Goal: Task Accomplishment & Management: Complete application form

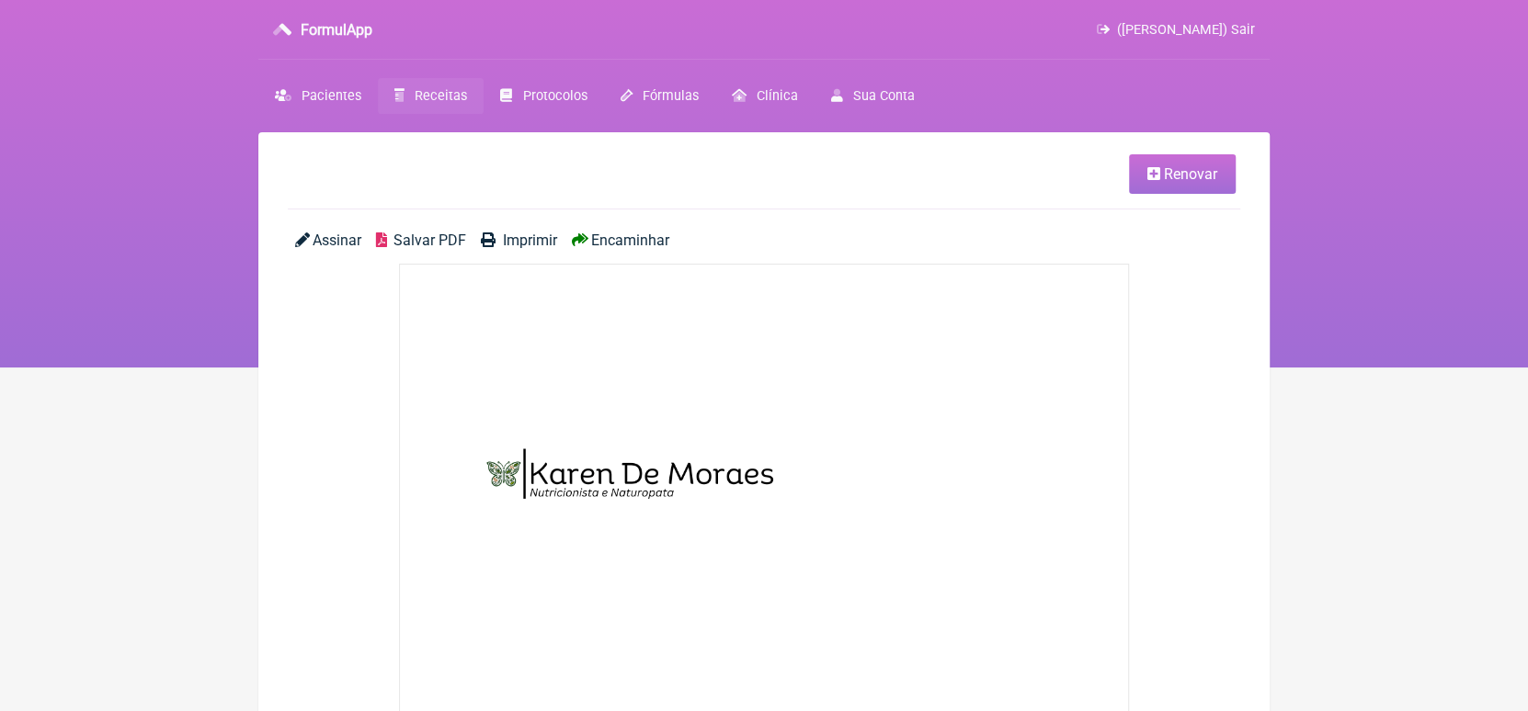
click at [442, 91] on span "Receitas" at bounding box center [441, 96] width 52 height 16
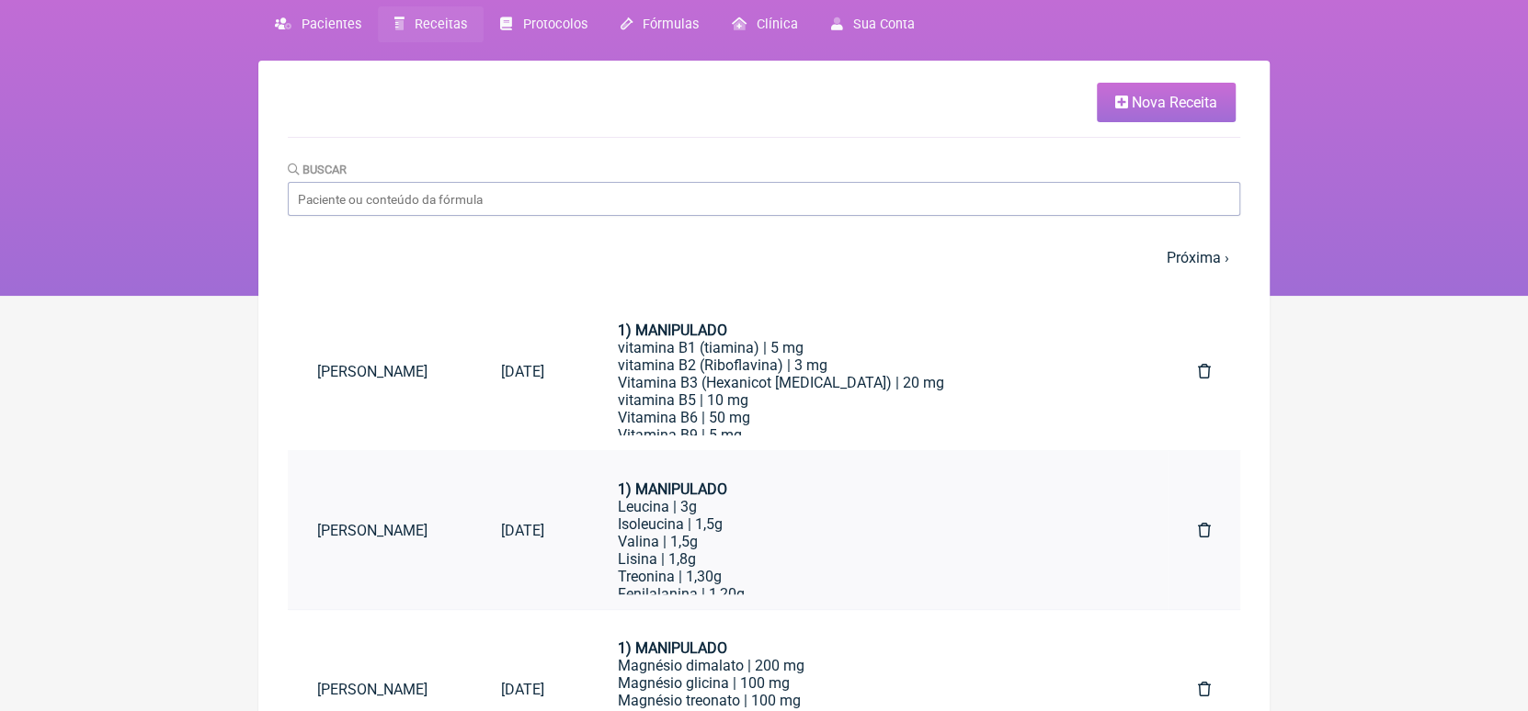
scroll to position [69, 0]
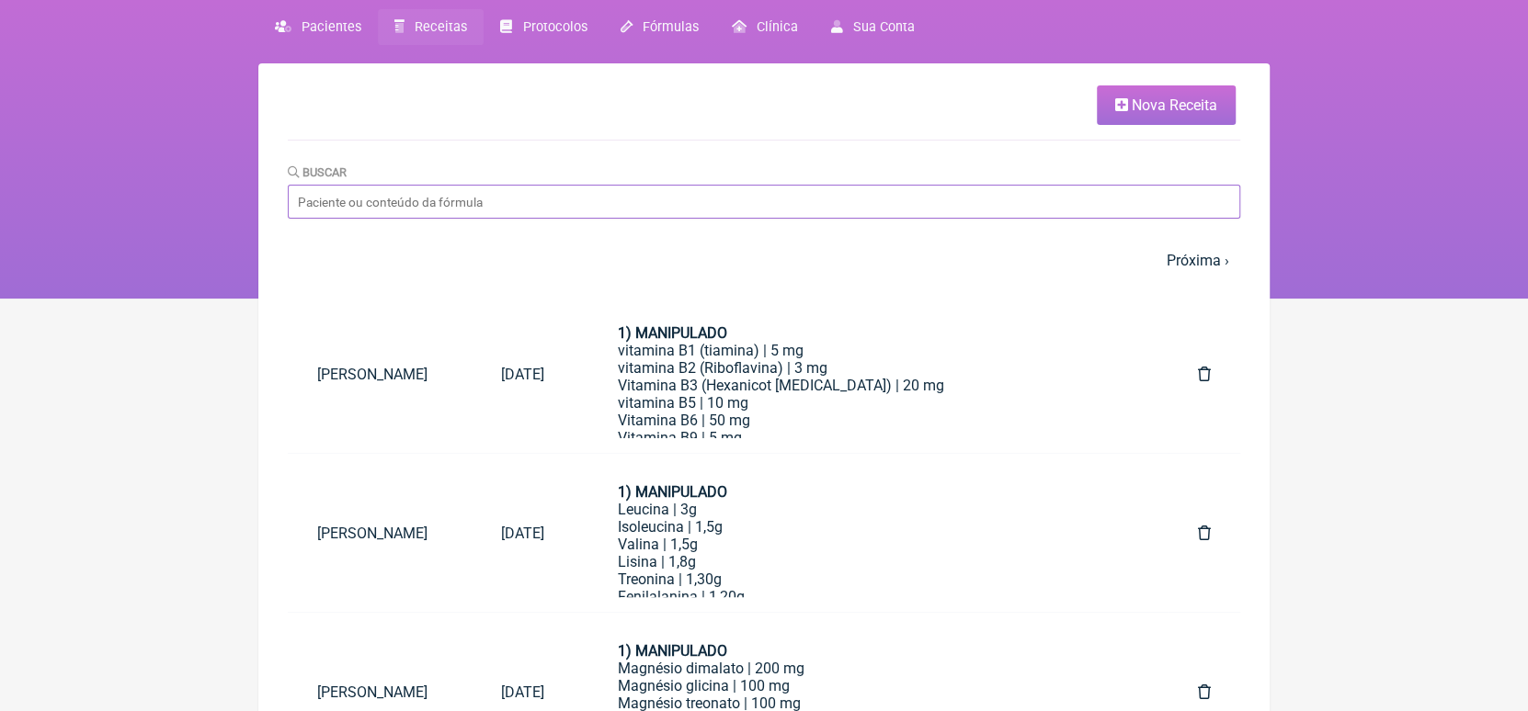
click at [927, 205] on input "Buscar" at bounding box center [764, 202] width 952 height 34
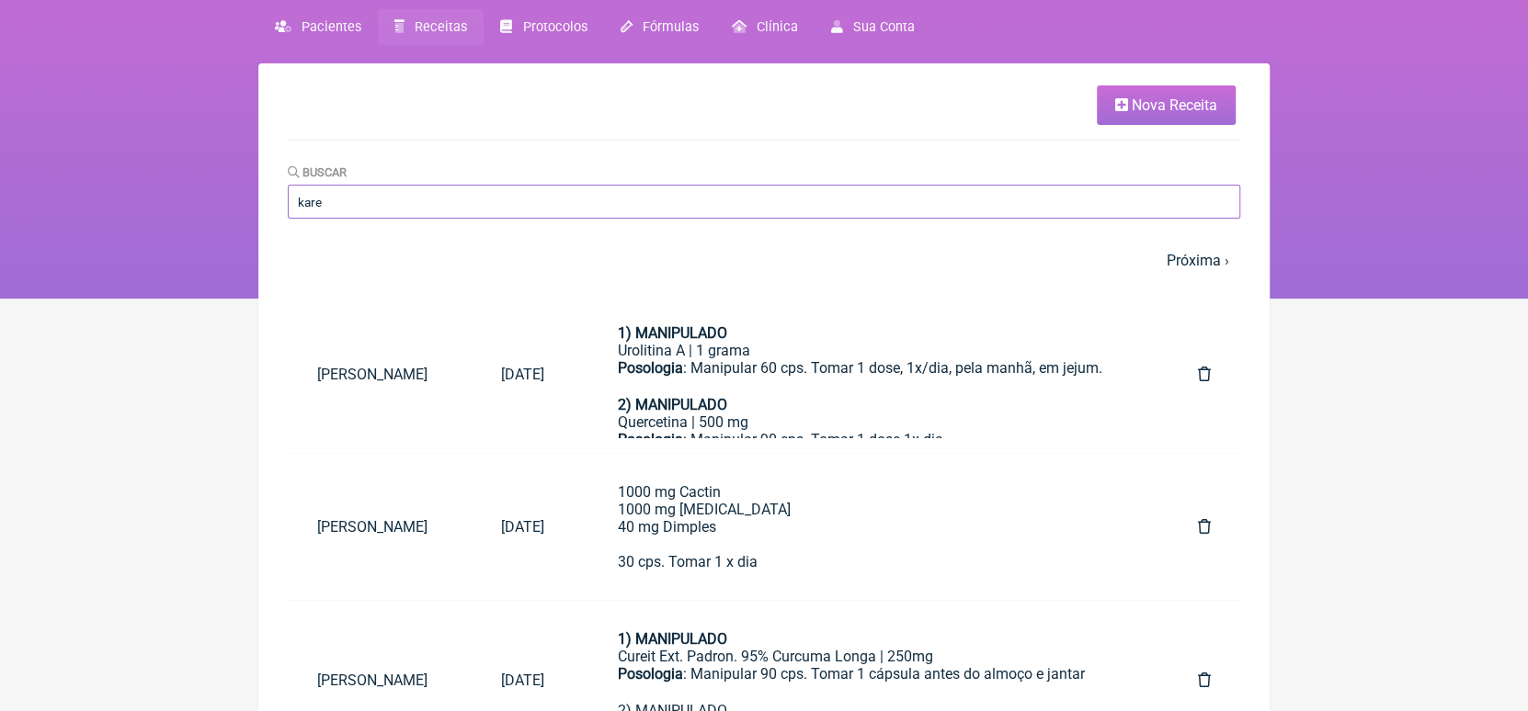
type input "karen"
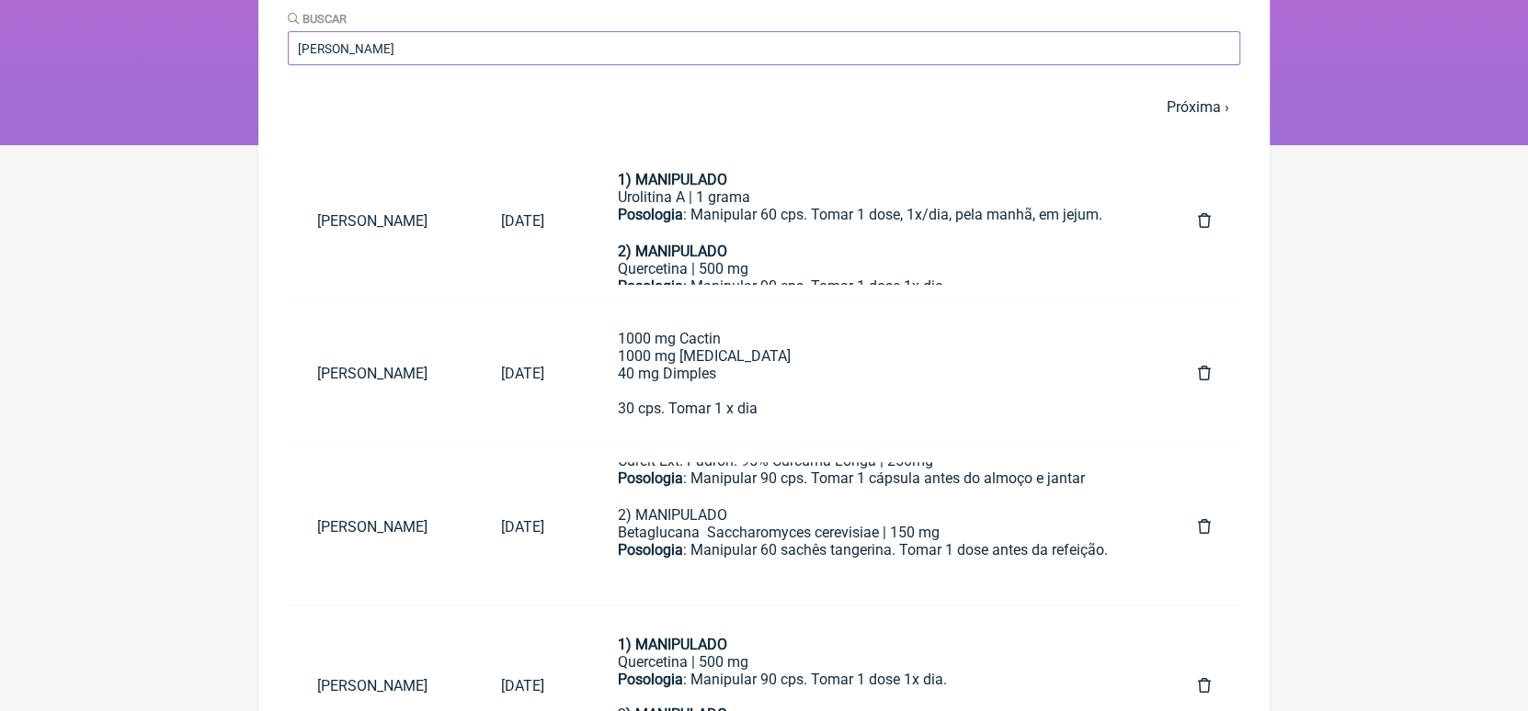
scroll to position [0, 0]
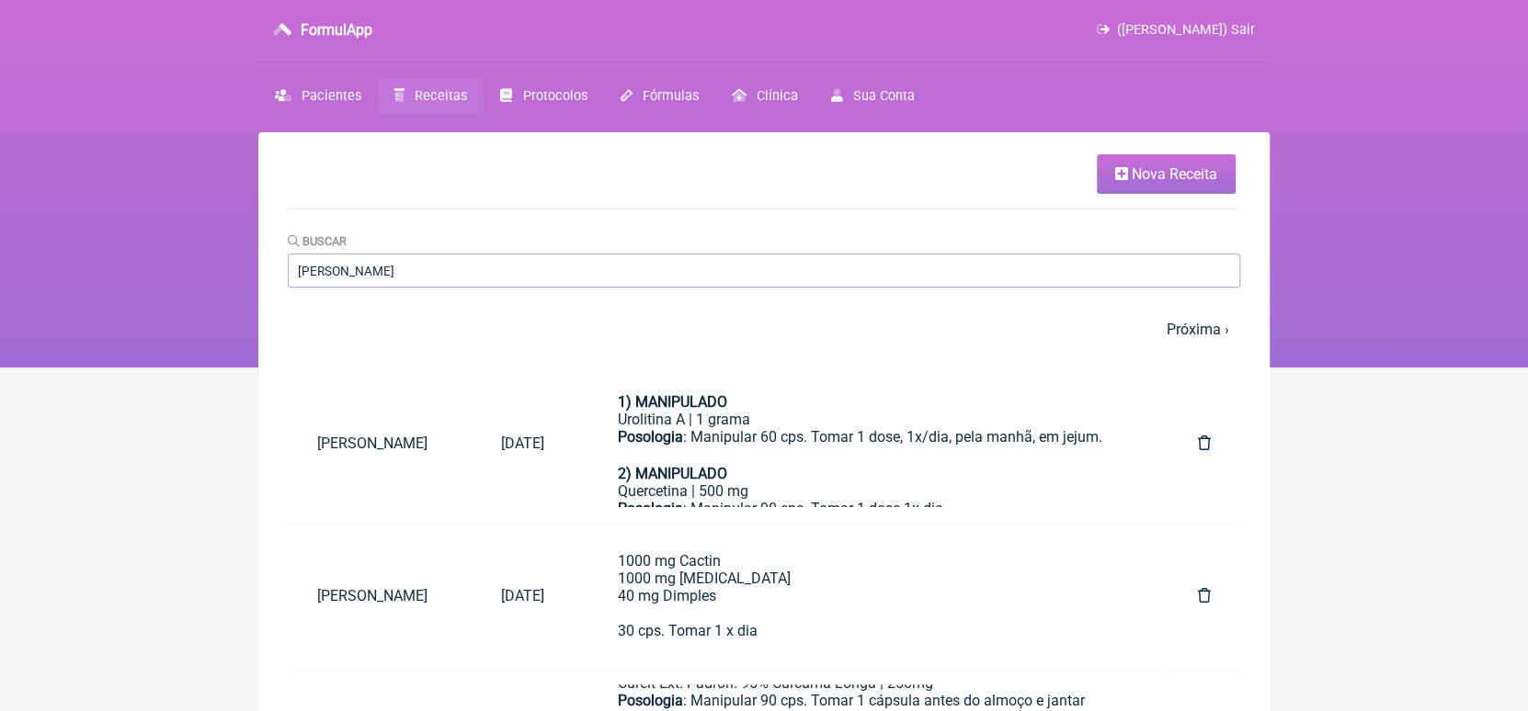
click at [1162, 173] on span "Nova Receita" at bounding box center [1173, 173] width 85 height 17
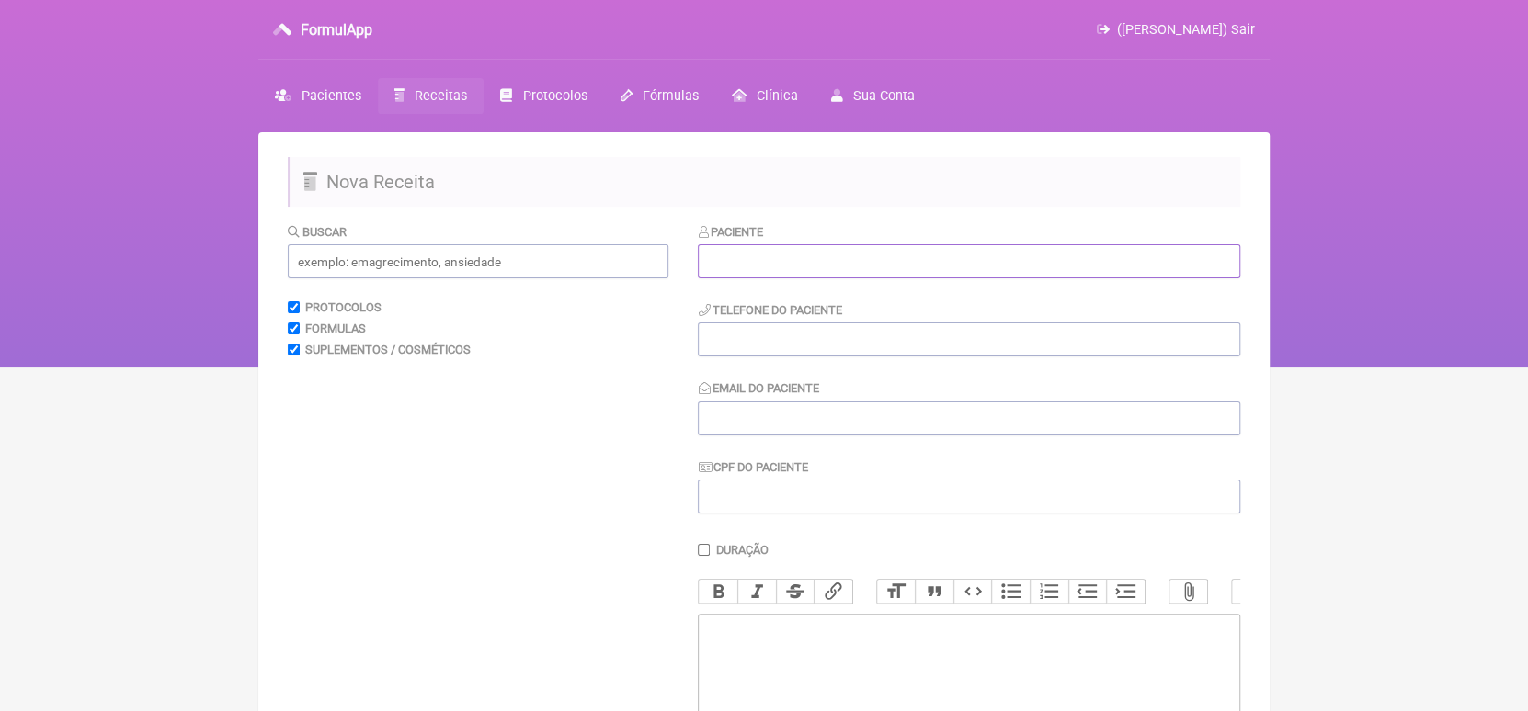
click at [832, 247] on input "text" at bounding box center [969, 261] width 542 height 34
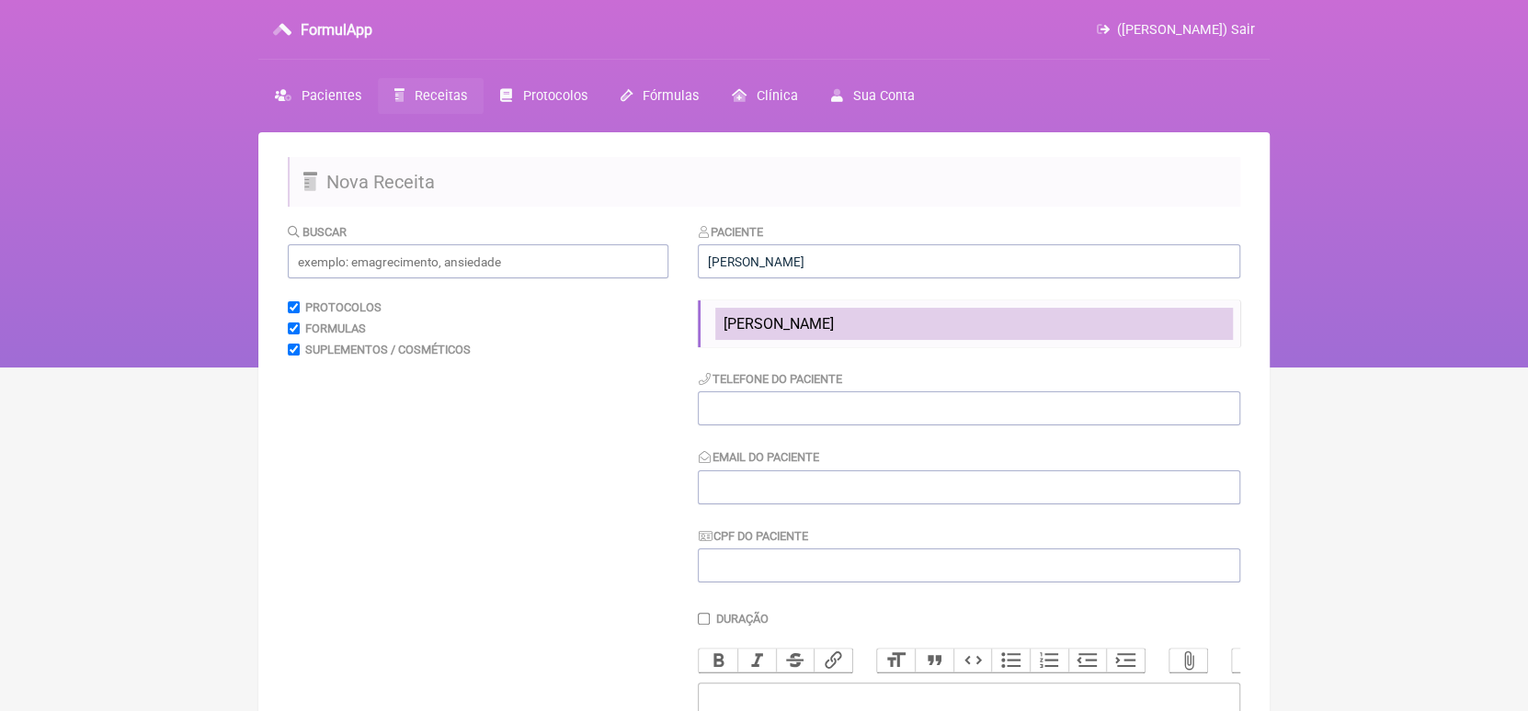
click at [814, 321] on span "Karen S P De Moraes" at bounding box center [777, 323] width 110 height 17
type input "Karen S P De Moraes"
type input "19991164952"
type input "[EMAIL_ADDRESS][DOMAIN_NAME]"
type input "86450824620"
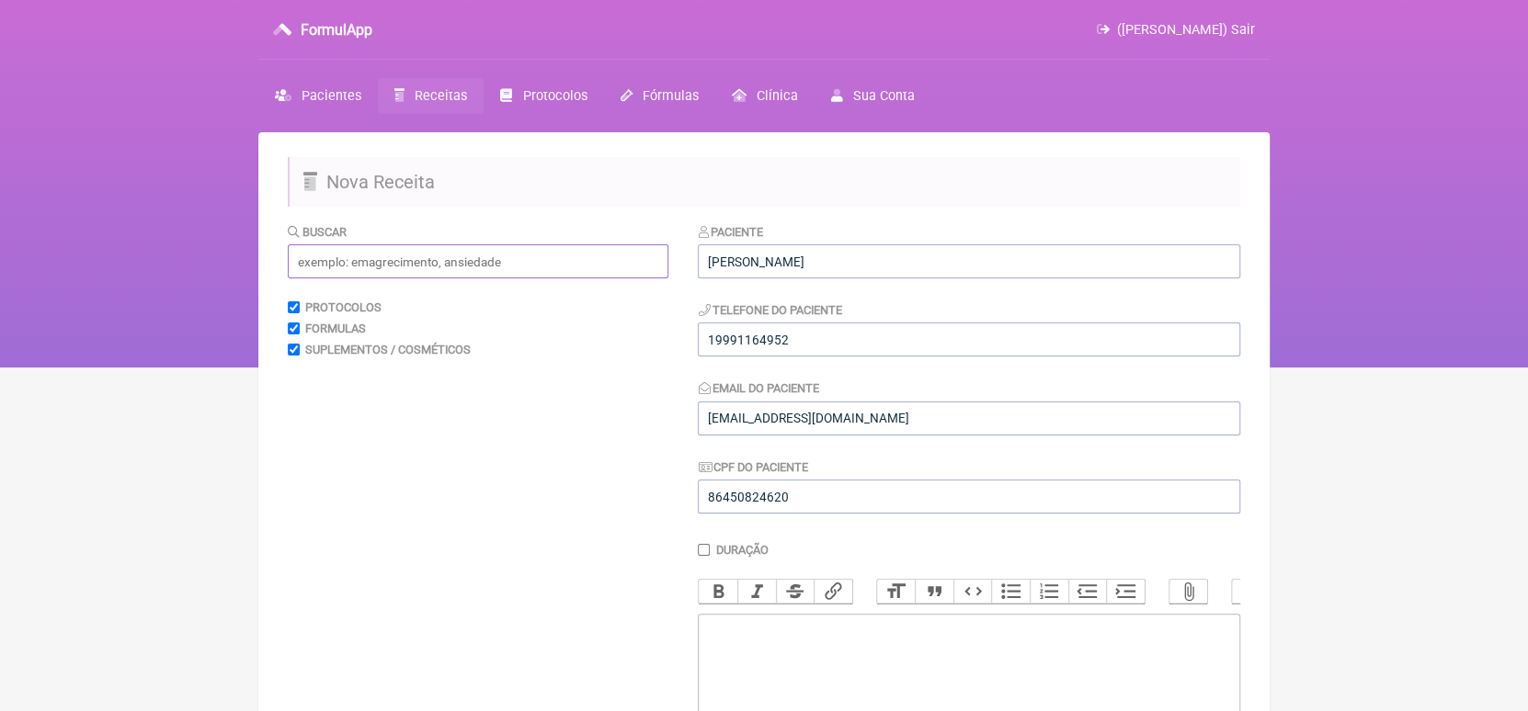
click at [483, 265] on input "text" at bounding box center [478, 261] width 381 height 34
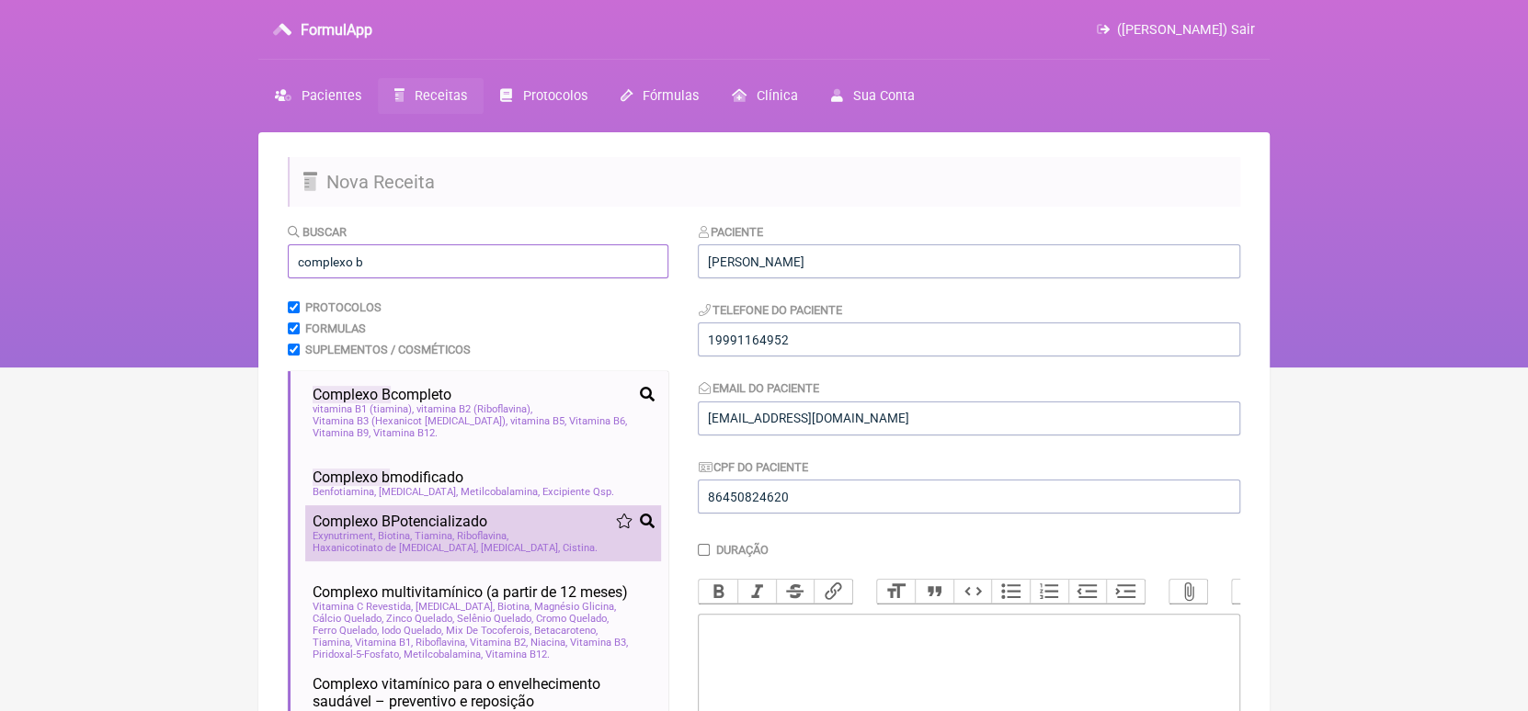
type input "complexo b"
click at [353, 529] on span "Complexo B" at bounding box center [352, 521] width 78 height 17
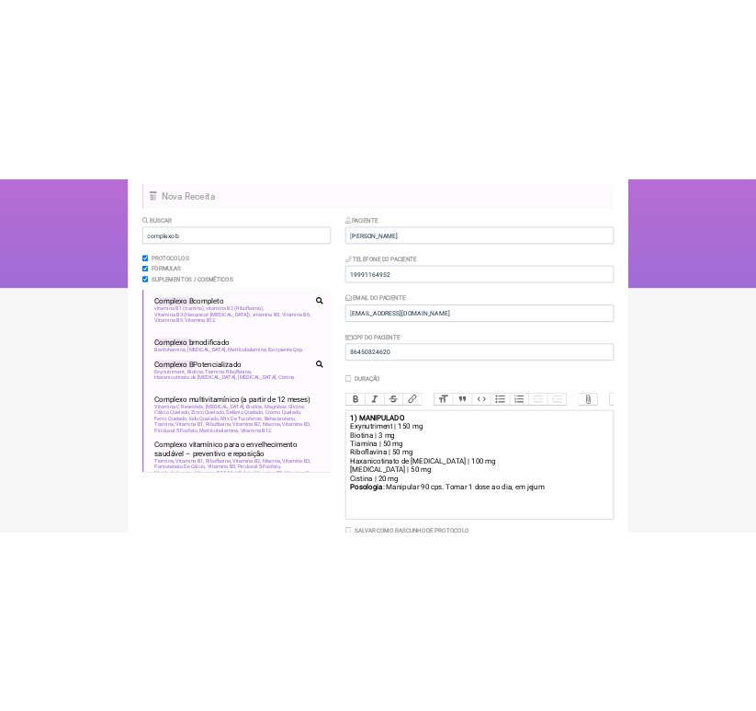
scroll to position [153, 0]
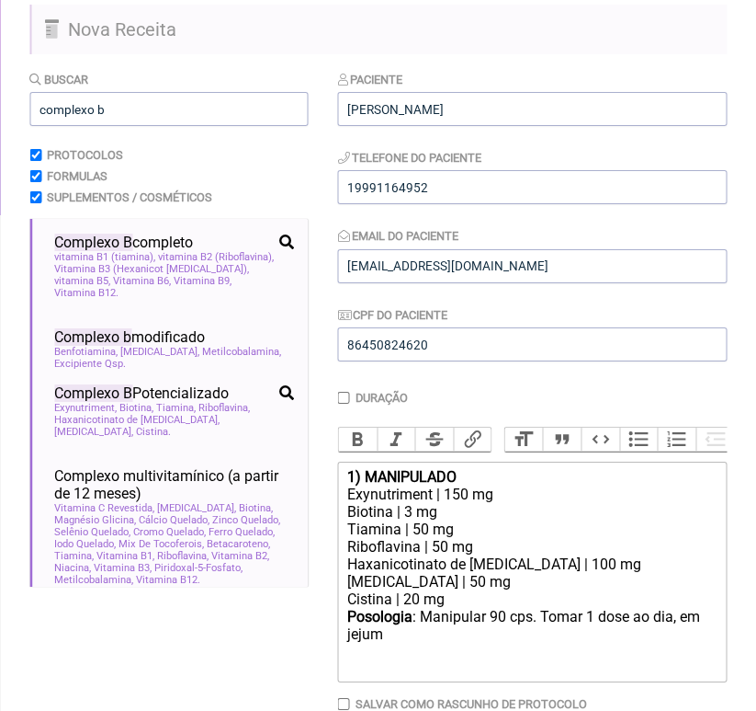
click at [500, 608] on div "Cistina | 20 mg" at bounding box center [531, 598] width 369 height 17
drag, startPoint x: 346, startPoint y: 509, endPoint x: 496, endPoint y: 506, distance: 150.8
click at [496, 506] on trix-editor "1) MANIPULADO Exynutriment | 150 mg Biotina | 3 mg Tiamina | 50 mg Riboflavina …" at bounding box center [532, 571] width 389 height 221
click at [495, 590] on div "Piridoxina | 50 mg" at bounding box center [531, 581] width 369 height 17
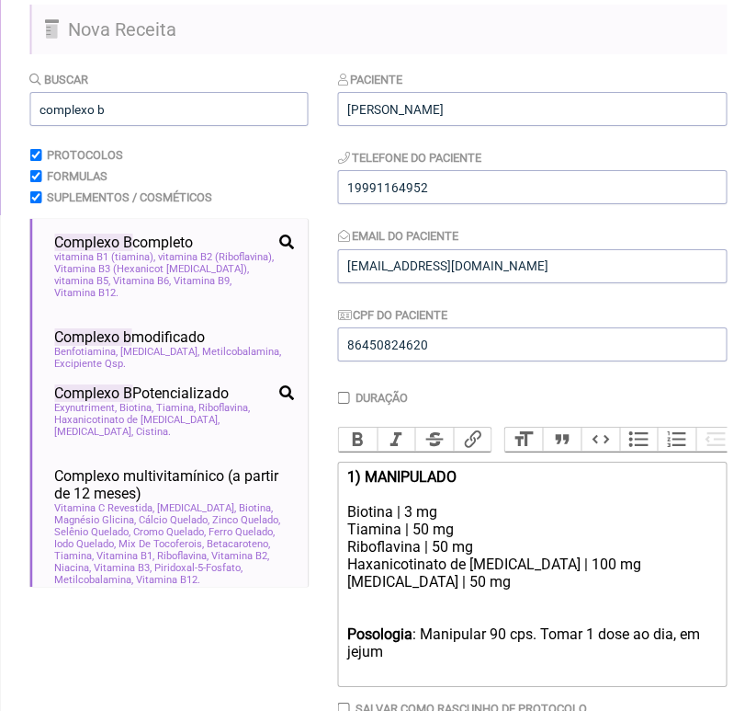
paste trix-editor "Exynutriment | 150 mg"
drag, startPoint x: 346, startPoint y: 529, endPoint x: 449, endPoint y: 525, distance: 104.0
click at [449, 525] on trix-editor "1) MANIPULADO Biotina | 3 mg Tiamina | 50 mg Riboflavina | 50 mg Haxanicotinato…" at bounding box center [532, 573] width 389 height 225
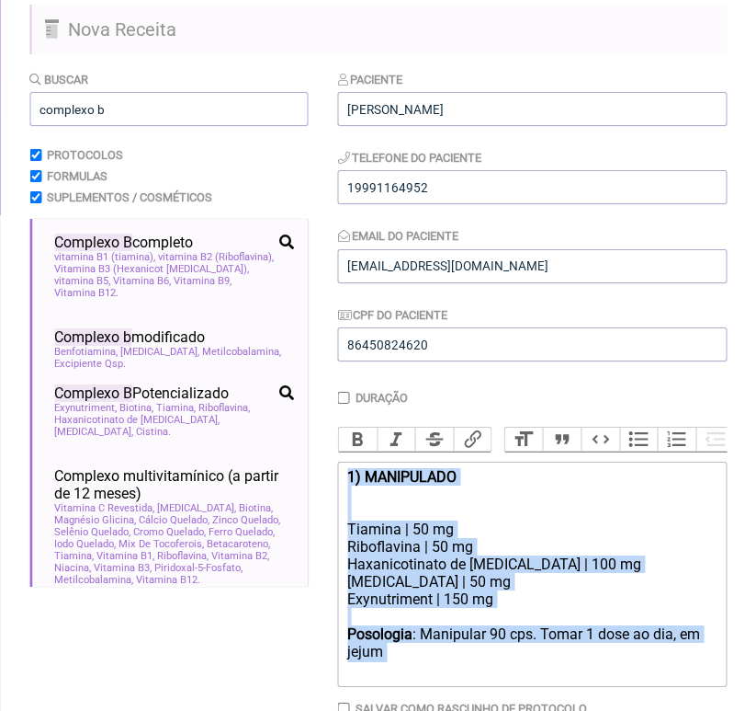
drag, startPoint x: 340, startPoint y: 491, endPoint x: 526, endPoint y: 665, distance: 254.9
click at [526, 665] on trix-editor "1) MANIPULADO Tiamina | 50 mg Riboflavina | 50 mg Haxanicotinato de inositol | …" at bounding box center [532, 573] width 389 height 225
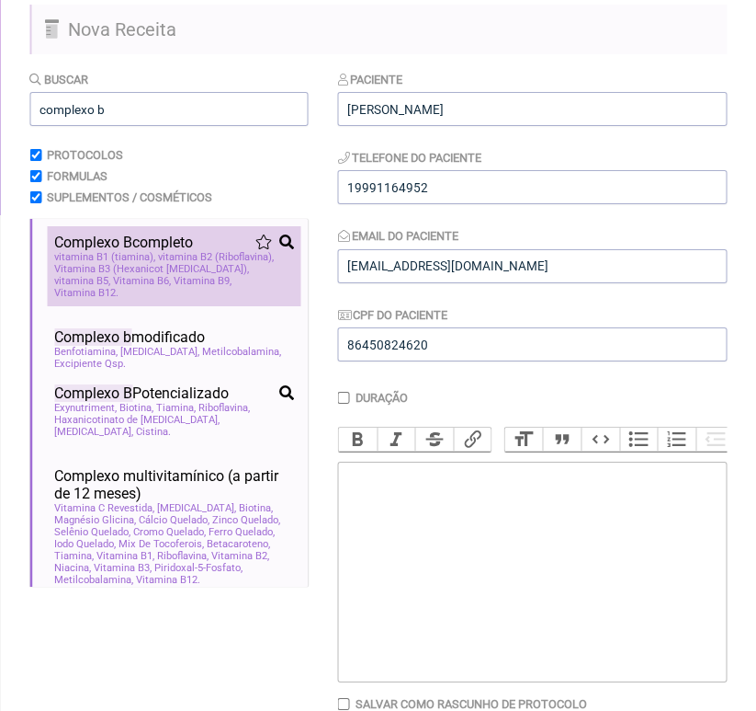
click at [197, 261] on span "vitamina B2 (Riboflavina)" at bounding box center [216, 257] width 116 height 12
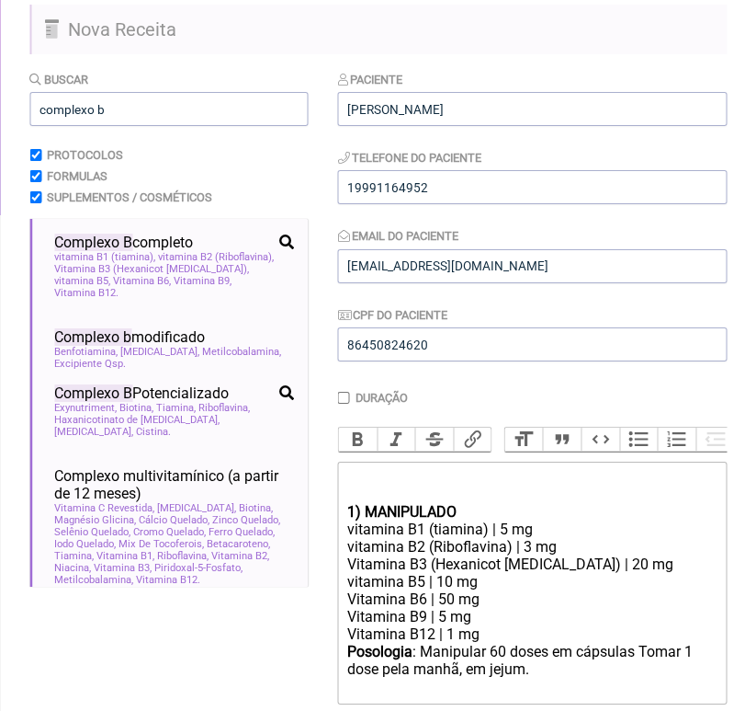
click at [384, 485] on div at bounding box center [531, 485] width 369 height 35
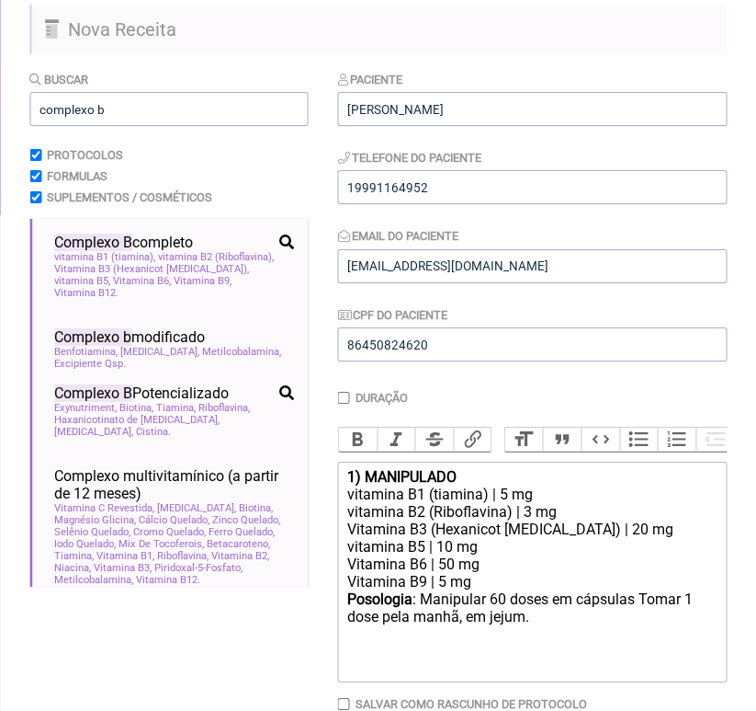
type trix-editor "<div><strong>1) MANIPULADO</strong></div><div>vitamina B1 (tiamina) | 5 mg</div…"
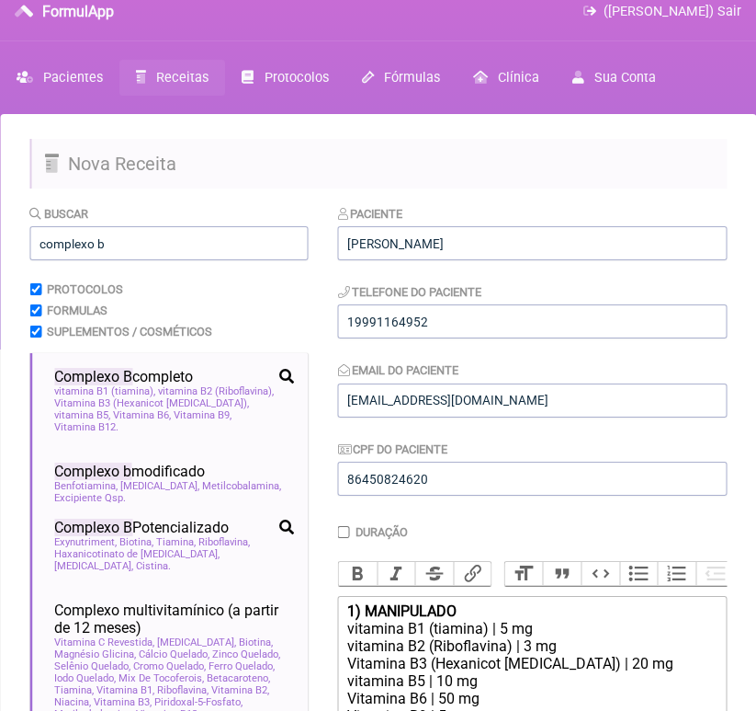
scroll to position [0, 0]
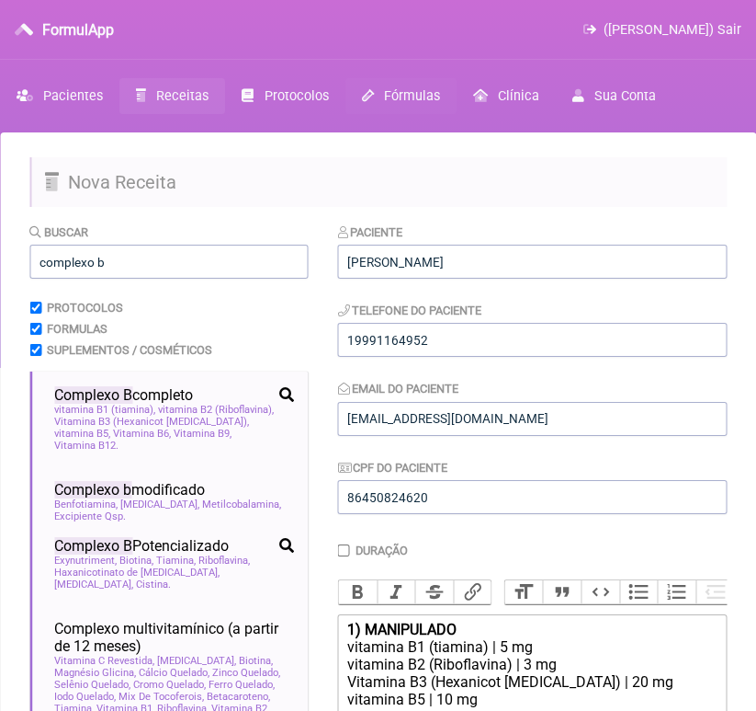
click at [384, 92] on span "Fórmulas" at bounding box center [412, 96] width 56 height 16
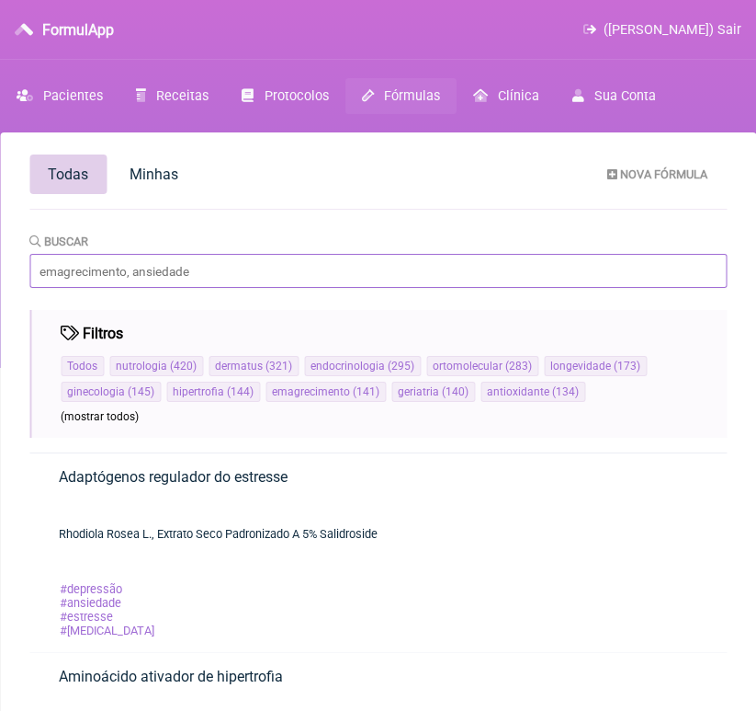
click at [113, 267] on input "Buscar" at bounding box center [378, 271] width 698 height 34
click at [164, 277] on input "Buscar" at bounding box center [378, 271] width 698 height 34
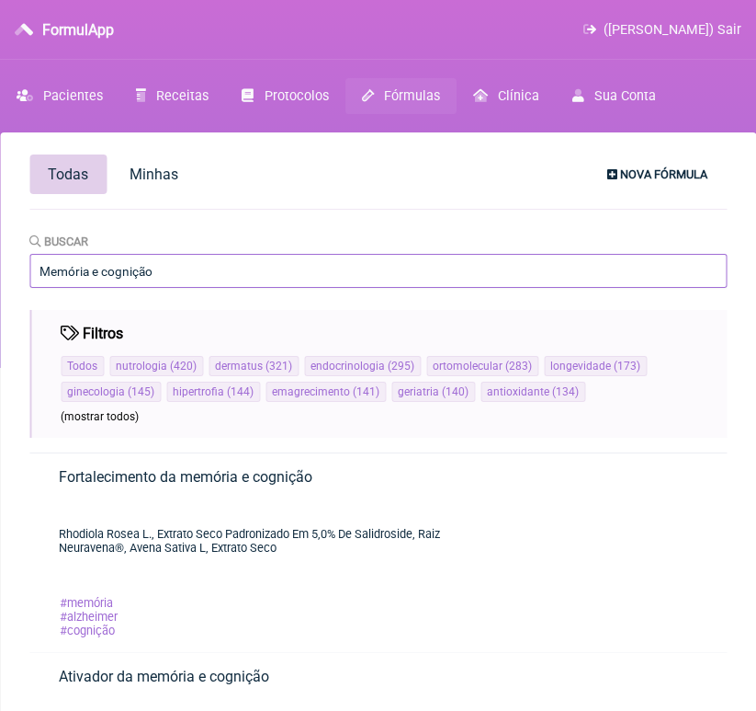
type input "Memória e cognição"
click at [626, 176] on span "Nova Fórmula" at bounding box center [663, 174] width 87 height 14
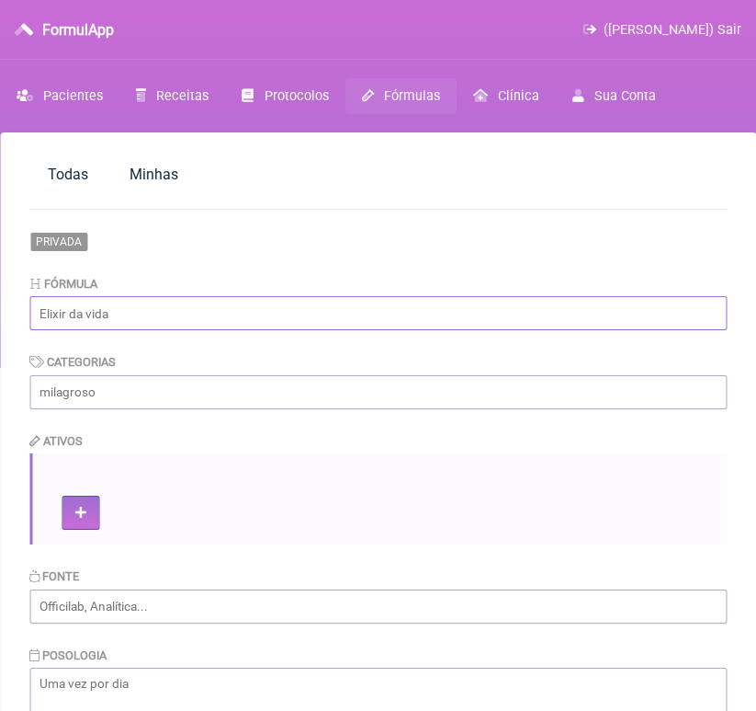
click at [90, 310] on input "text" at bounding box center [378, 313] width 698 height 34
type input "Memória e cognição"
click at [129, 399] on input "text" at bounding box center [378, 392] width 698 height 34
type input "Menopausa"
click at [78, 511] on icon at bounding box center [80, 512] width 11 height 13
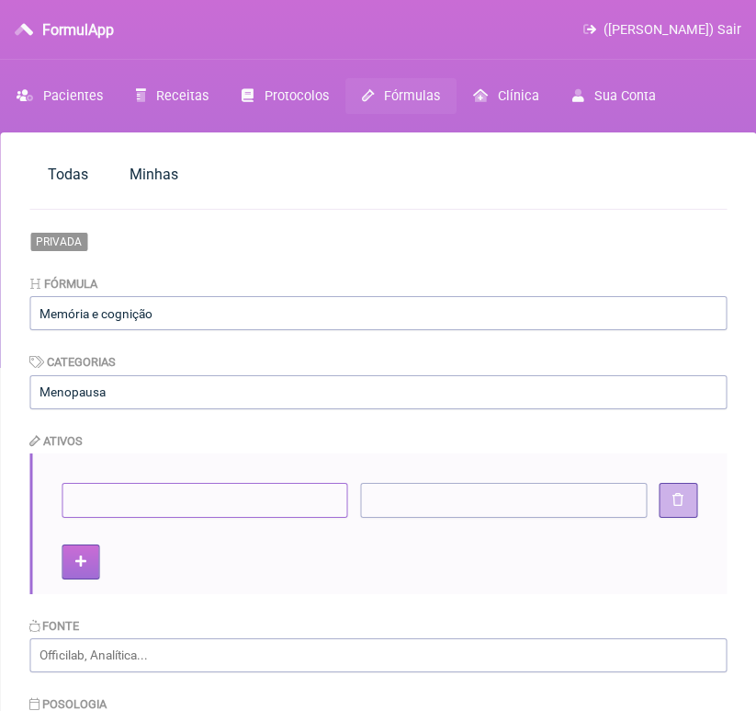
click at [78, 511] on input"] at bounding box center [205, 500] width 287 height 34
type input"] "Ácido alfa lipóico"
type input"] "300 mg"
click at [78, 578] on button at bounding box center [81, 561] width 38 height 34
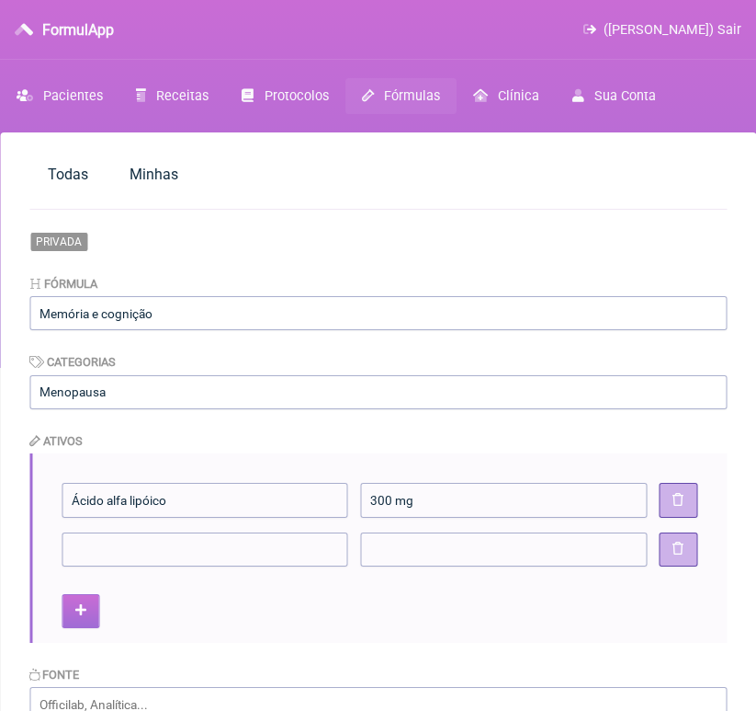
click at [76, 626] on button at bounding box center [81, 611] width 38 height 34
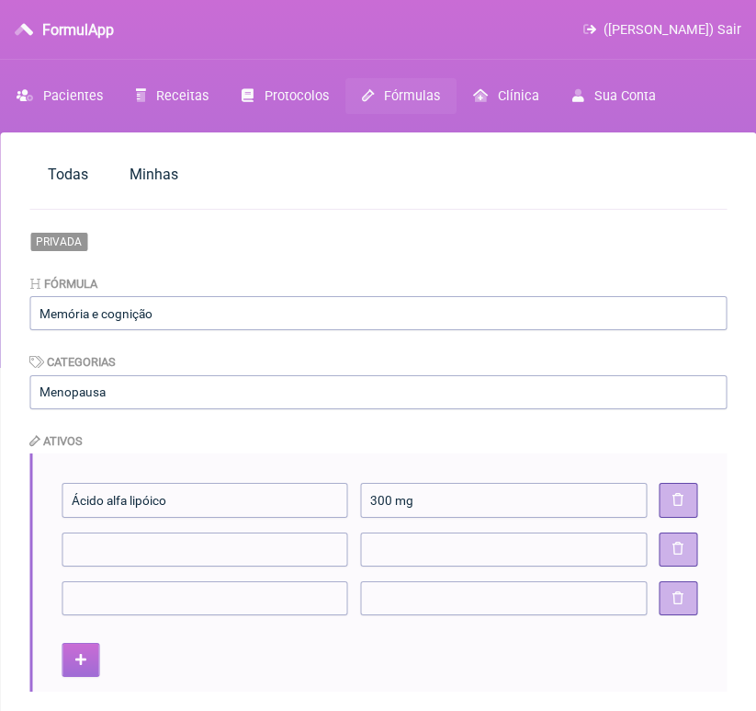
click at [75, 655] on icon at bounding box center [80, 660] width 11 height 13
click at [76, 698] on button at bounding box center [81, 708] width 38 height 34
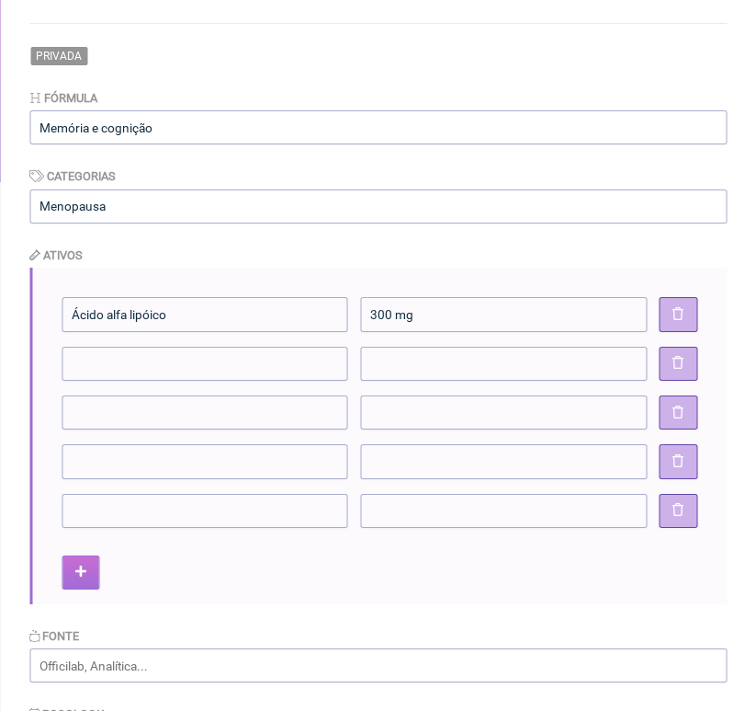
scroll to position [187, 0]
click at [83, 572] on icon at bounding box center [80, 570] width 11 height 13
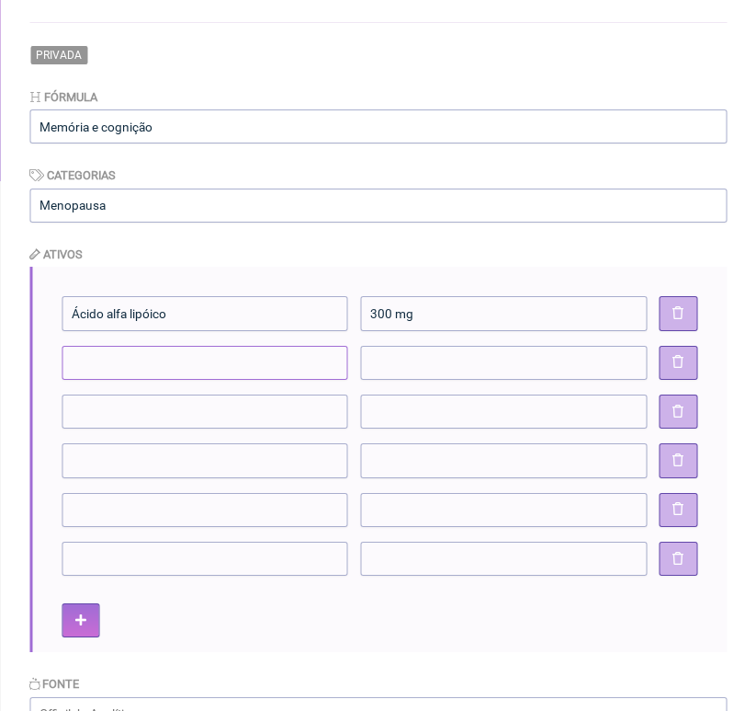
click at [101, 356] on input"] at bounding box center [205, 363] width 287 height 34
click at [100, 362] on input"] "Co" at bounding box center [205, 363] width 287 height 34
type input"] "C"
type input"] "Ubiquinol"
click at [423, 362] on input"] at bounding box center [503, 363] width 287 height 34
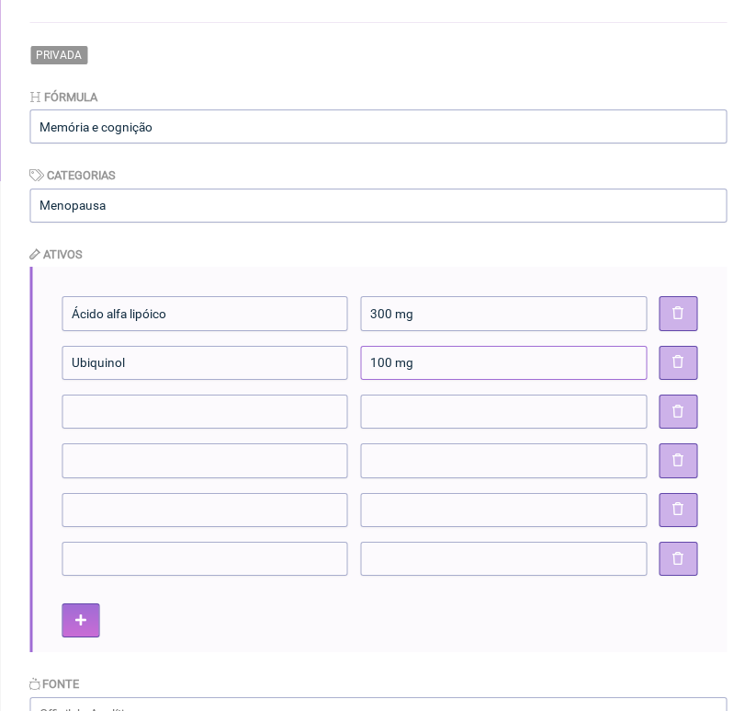
type input"] "100 mg"
click at [288, 416] on input"] at bounding box center [205, 411] width 287 height 34
click at [119, 407] on input"] at bounding box center [205, 411] width 287 height 34
type input"] "fosfatidilserina"
type input"] "100 mg"
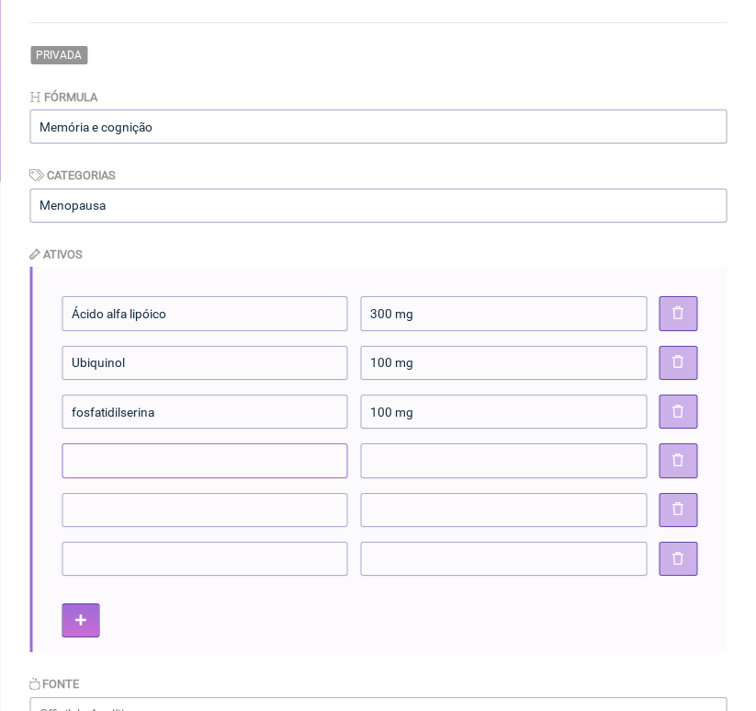
click at [98, 461] on input"] at bounding box center [205, 460] width 287 height 34
type input"] "N-acetilcisteína"
type input"] "100 mg"
click at [112, 512] on input"] at bounding box center [205, 510] width 287 height 34
type input"] "PQQ"
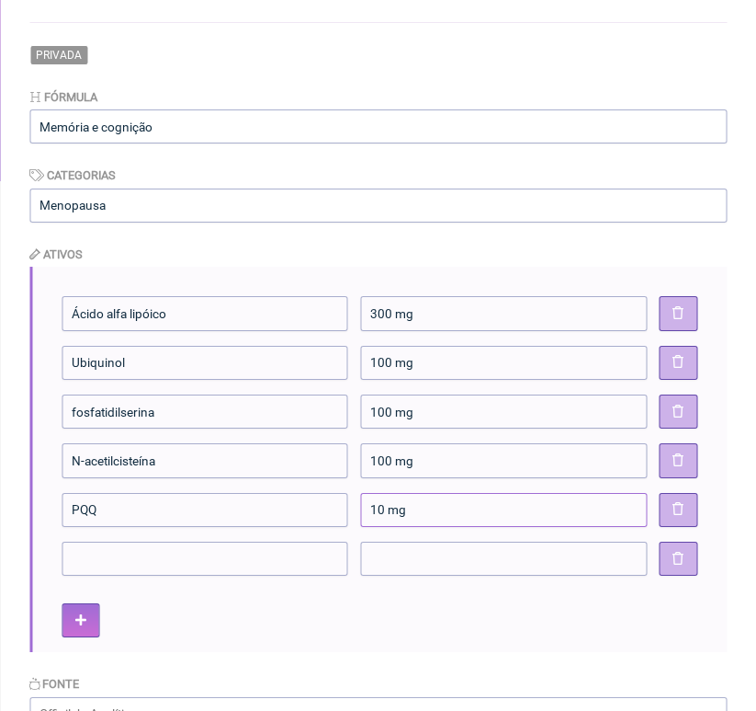
type input"] "10 mg"
click at [75, 415] on input"] "fosfatidilserina" at bounding box center [205, 411] width 287 height 34
type input"] "Fosfatidilserina"
click at [377, 459] on input"] "100 mg" at bounding box center [503, 460] width 287 height 34
type input"] "300 mg"
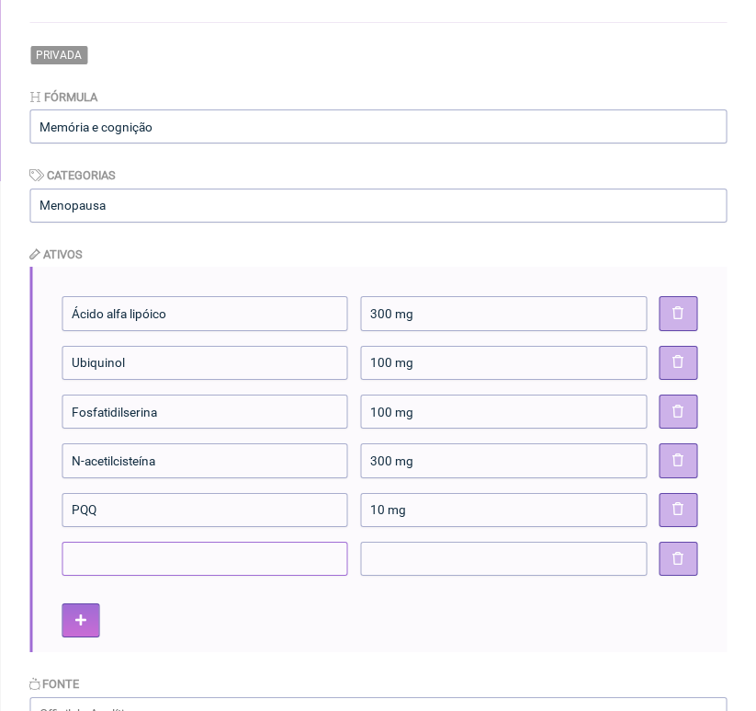
click at [222, 560] on input"] at bounding box center [205, 558] width 287 height 34
type input"] "C"
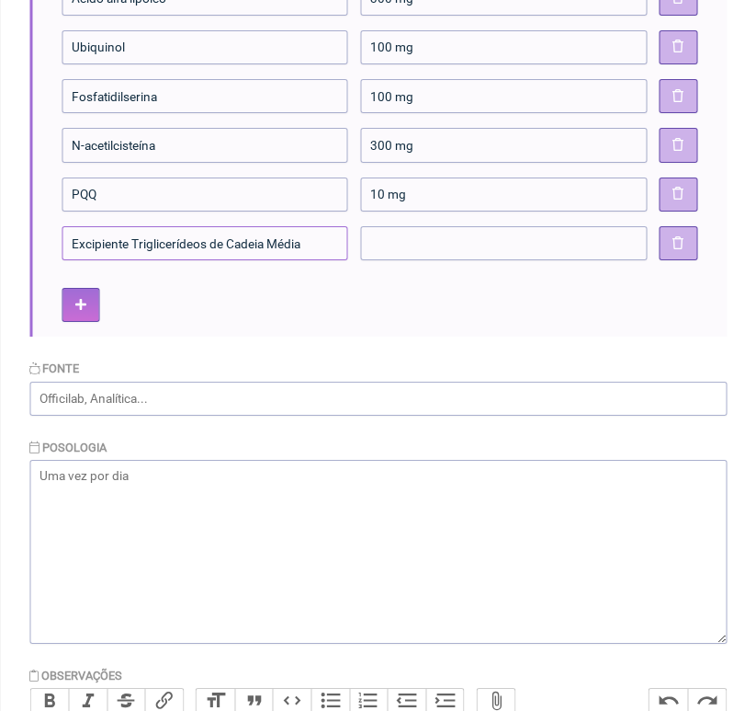
scroll to position [505, 0]
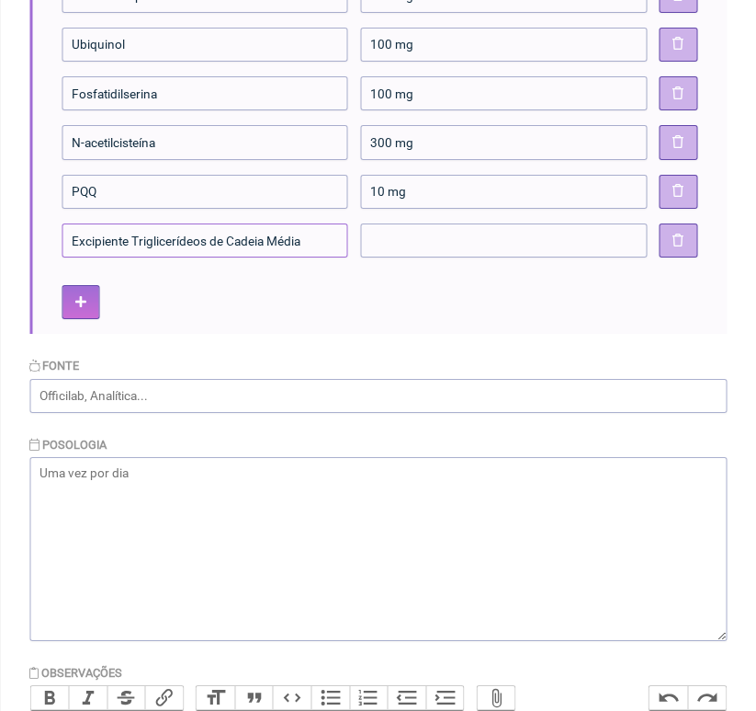
type input"] "Excipiente Triglicerídeos de Cadeia Média"
click at [149, 464] on textarea at bounding box center [378, 549] width 698 height 184
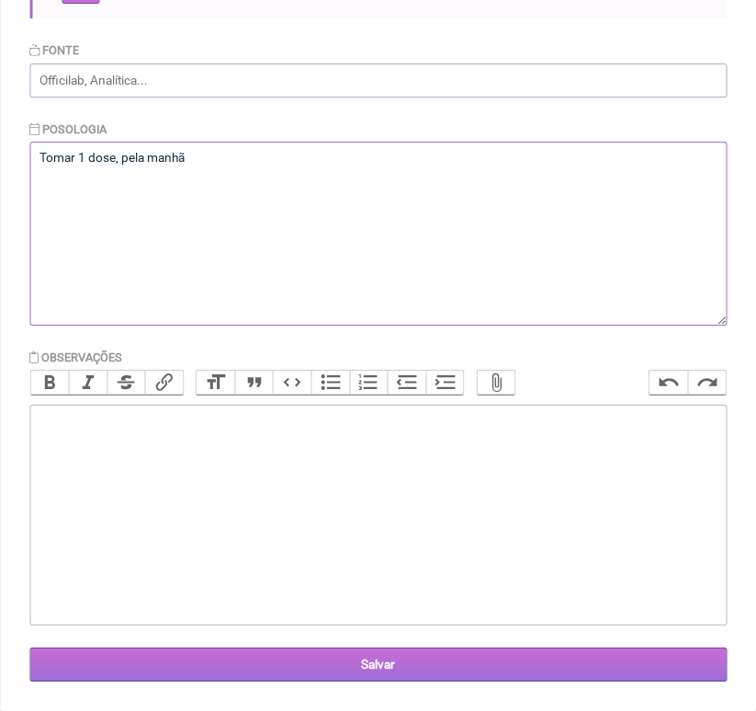
type textarea "Tomar 1 dose, pela manhã"
click at [369, 661] on input "Salvar" at bounding box center [378, 664] width 698 height 34
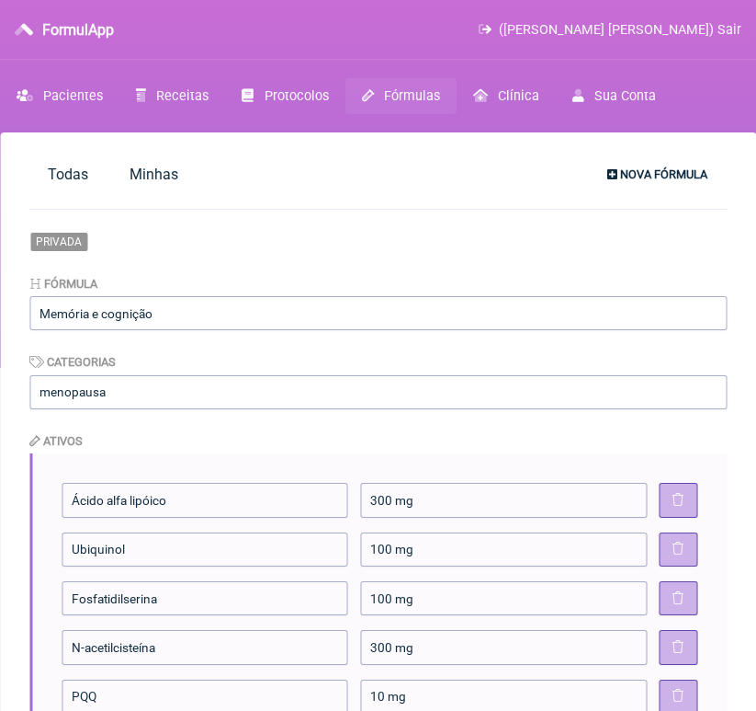
click at [626, 171] on span "Nova Fórmula" at bounding box center [663, 174] width 87 height 14
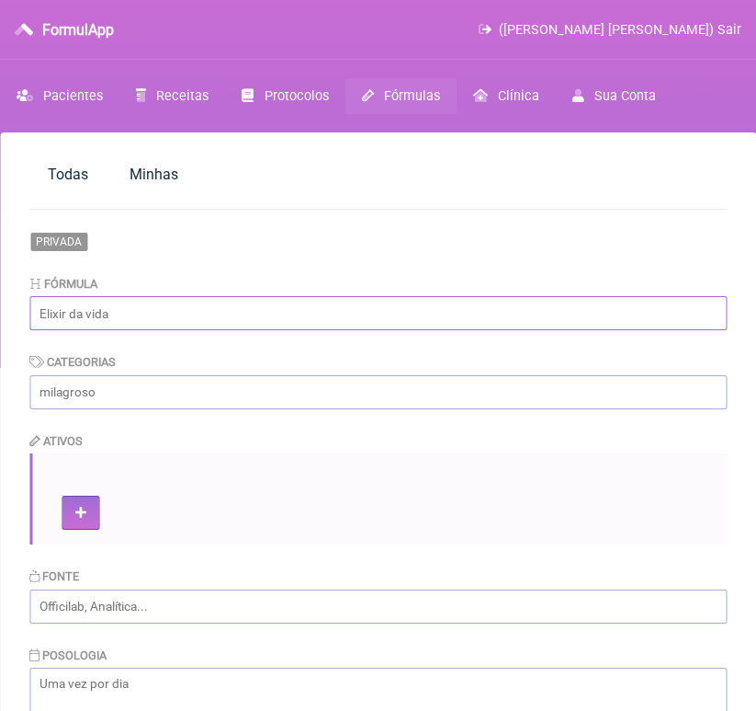
click at [282, 313] on input "text" at bounding box center [378, 313] width 698 height 34
click at [202, 313] on input "Antiinflamatório e hormonal" at bounding box center [378, 313] width 698 height 34
type input "Antiaromatase"
click at [182, 395] on input "text" at bounding box center [378, 392] width 698 height 34
type input "Menopausa"
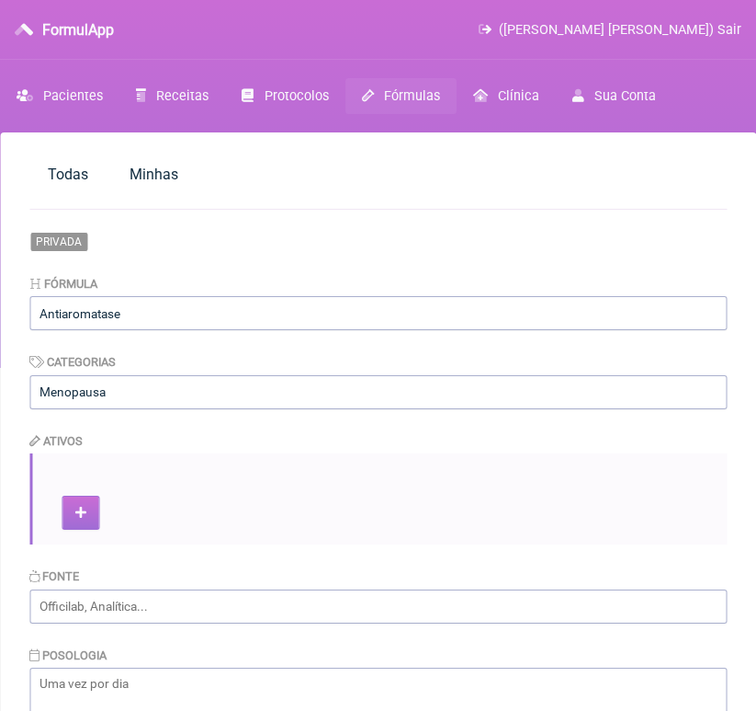
click at [82, 520] on button at bounding box center [81, 512] width 38 height 34
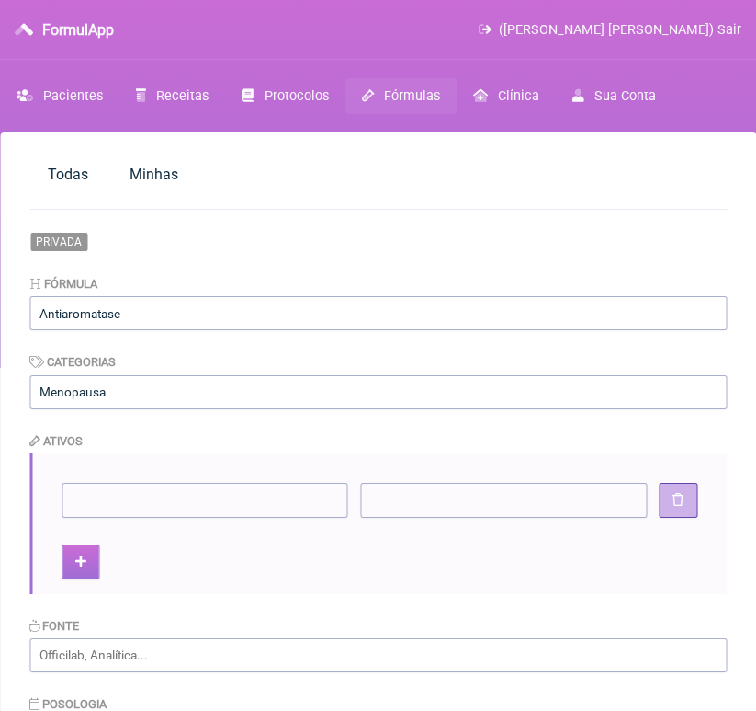
click at [80, 567] on icon at bounding box center [80, 561] width 11 height 13
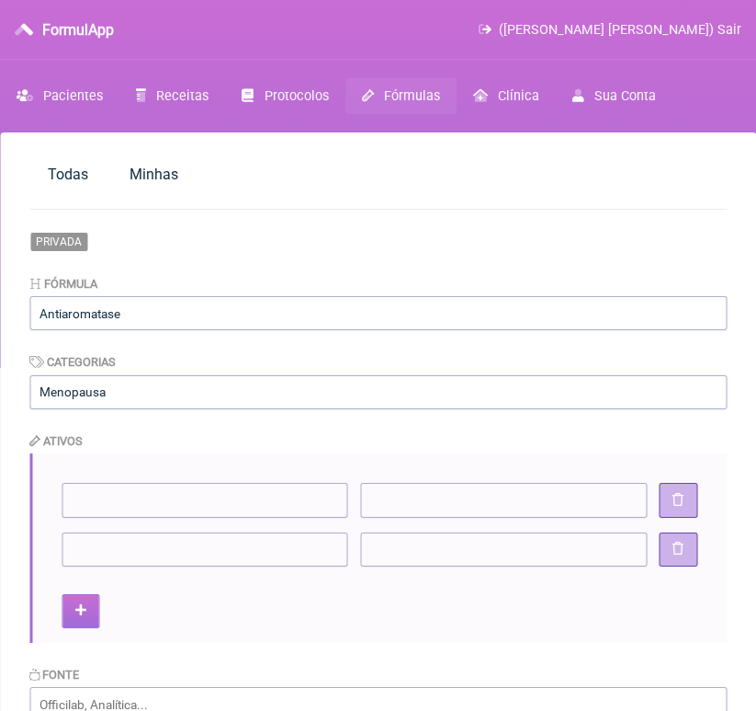
click at [79, 612] on icon at bounding box center [80, 610] width 11 height 13
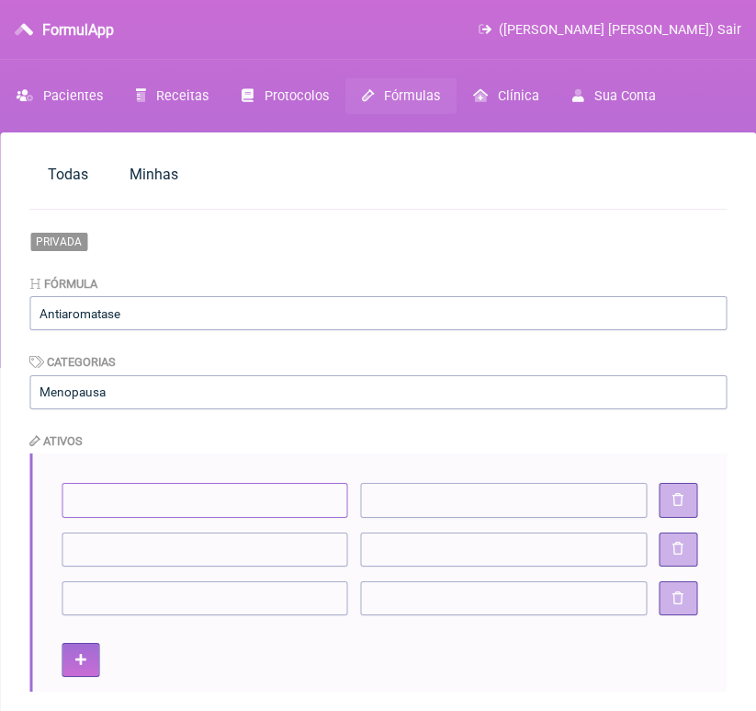
click at [99, 496] on input"] at bounding box center [205, 500] width 287 height 34
type input"] "Crisina"
type input"] "300 mg"
click at [87, 549] on input"] at bounding box center [205, 549] width 287 height 34
type input"] "DHEA"
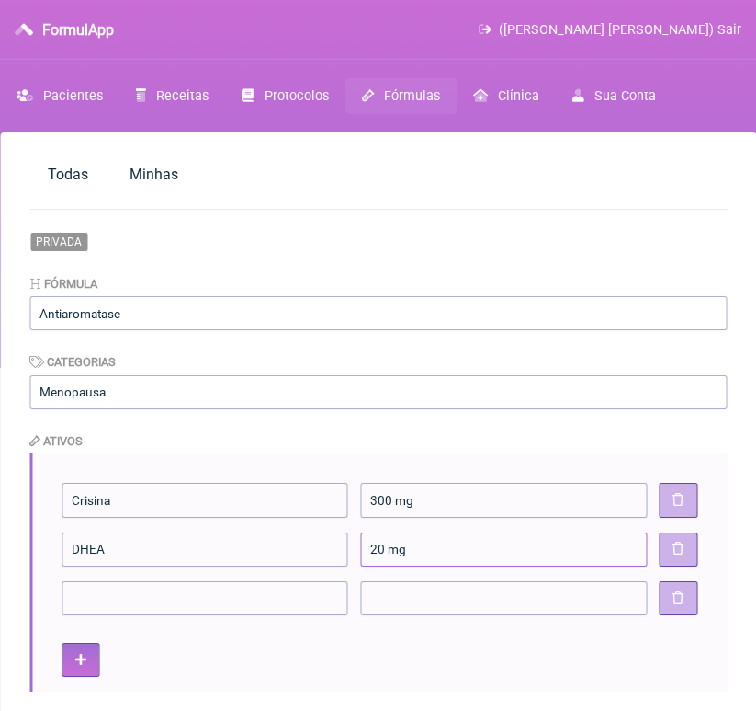
type input"] "20 mg"
click at [95, 599] on input"] at bounding box center [205, 598] width 287 height 34
type input"] "Cureit"
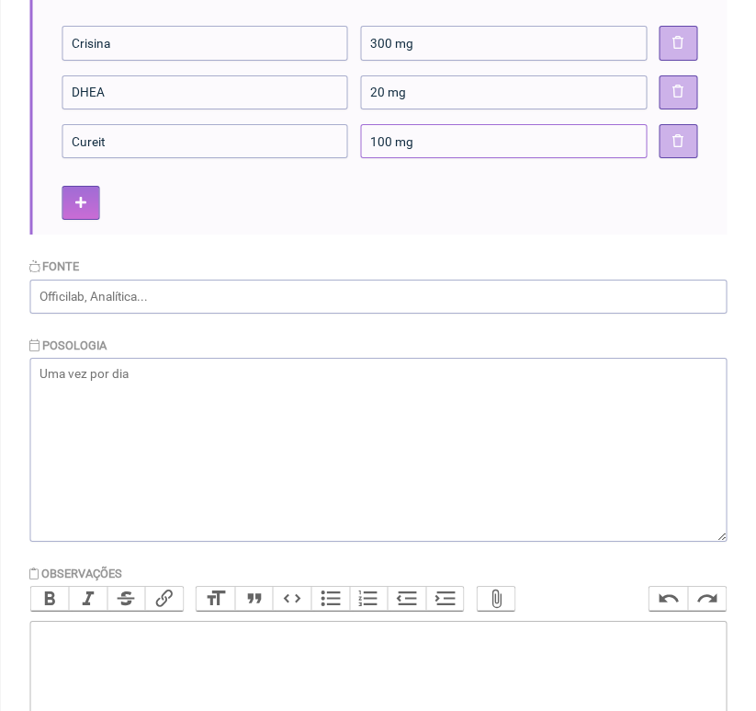
scroll to position [461, 0]
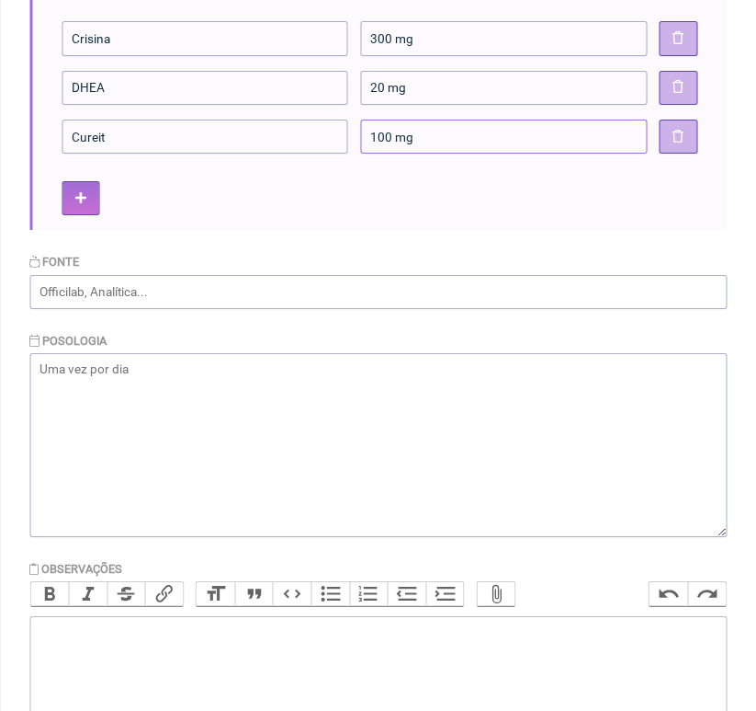
type input"] "100 mg"
click at [131, 358] on textarea at bounding box center [378, 445] width 698 height 184
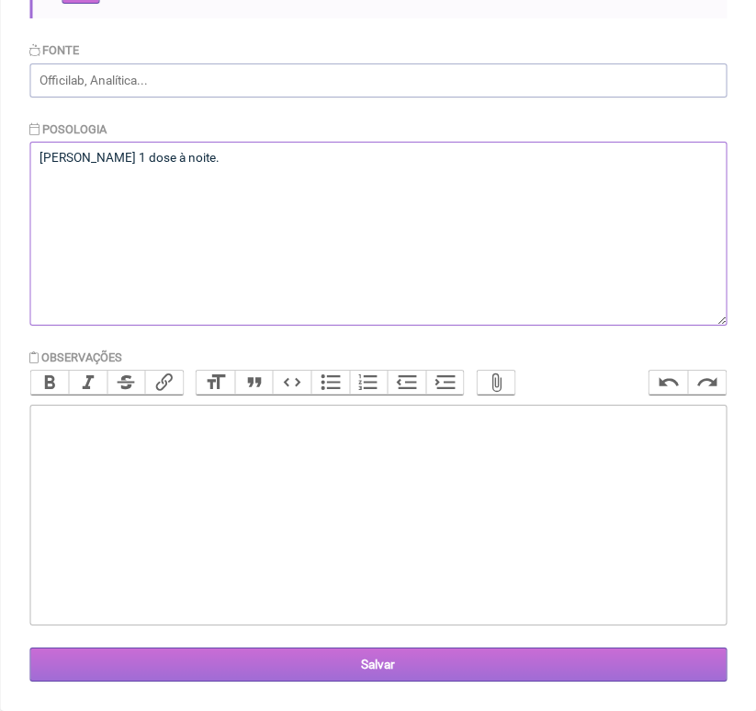
type textarea "Tomar 1 dose à noite."
click at [378, 661] on input "Salvar" at bounding box center [378, 664] width 698 height 34
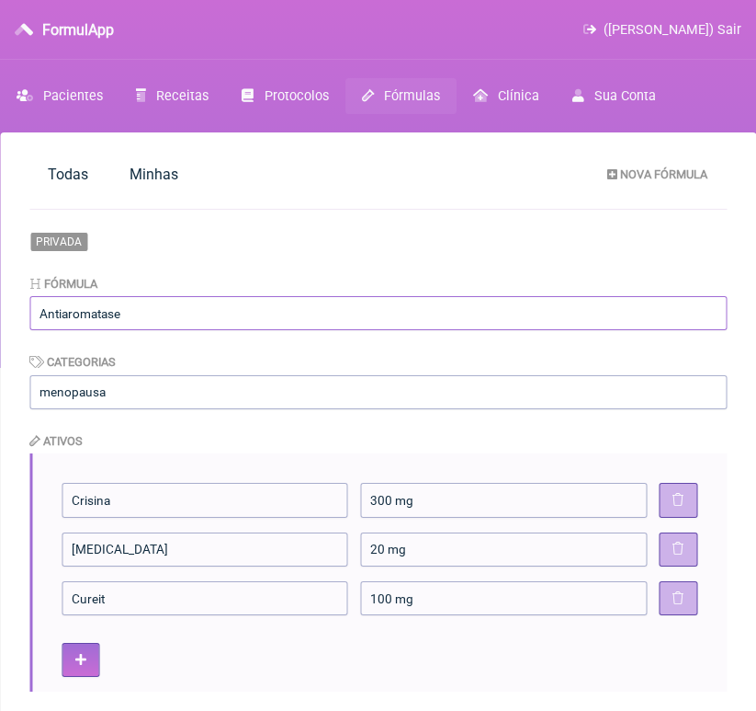
click at [168, 318] on input "Antiaromatase" at bounding box center [378, 313] width 698 height 34
type input "A"
click at [126, 315] on input "text" at bounding box center [378, 313] width 698 height 34
type input "berberina"
click button at bounding box center [679, 500] width 38 height 34
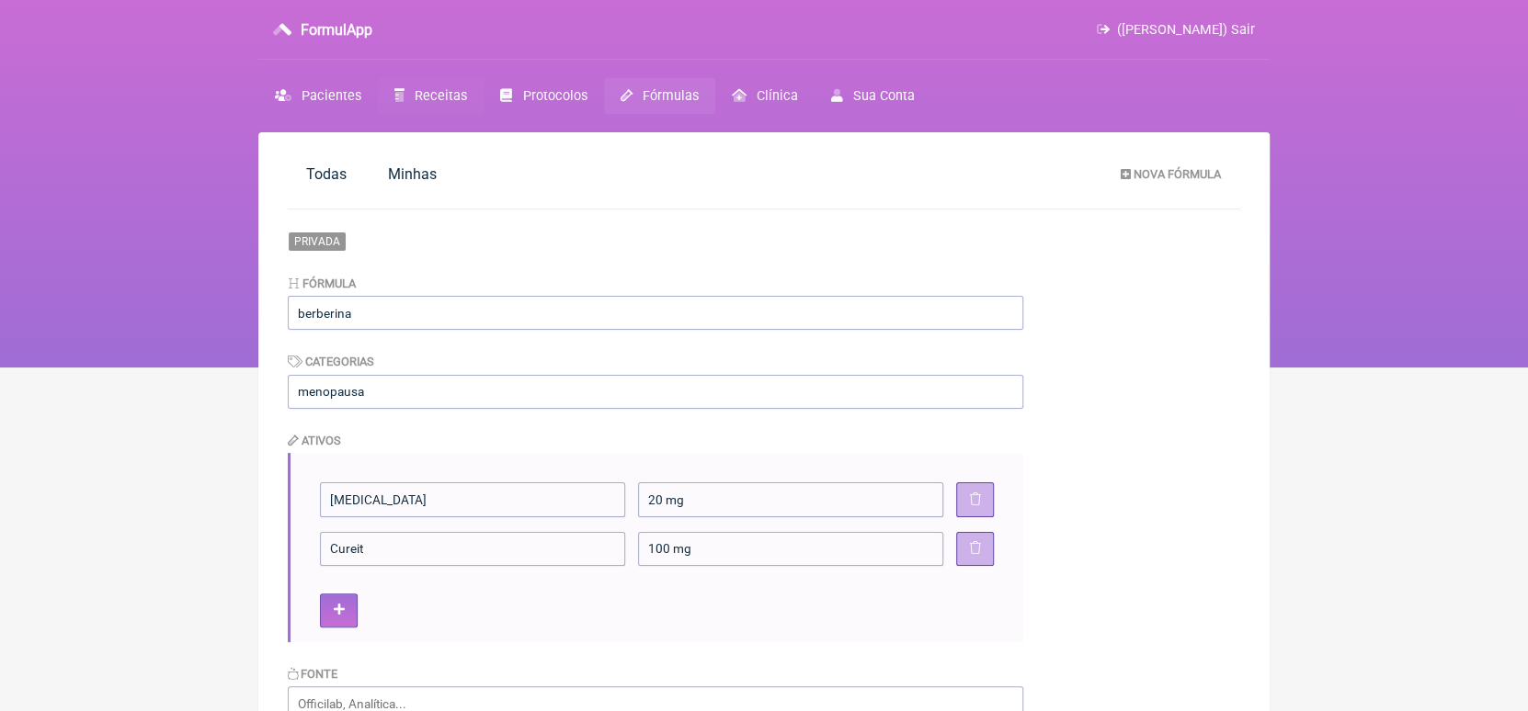
click at [453, 98] on span "Receitas" at bounding box center [441, 96] width 52 height 16
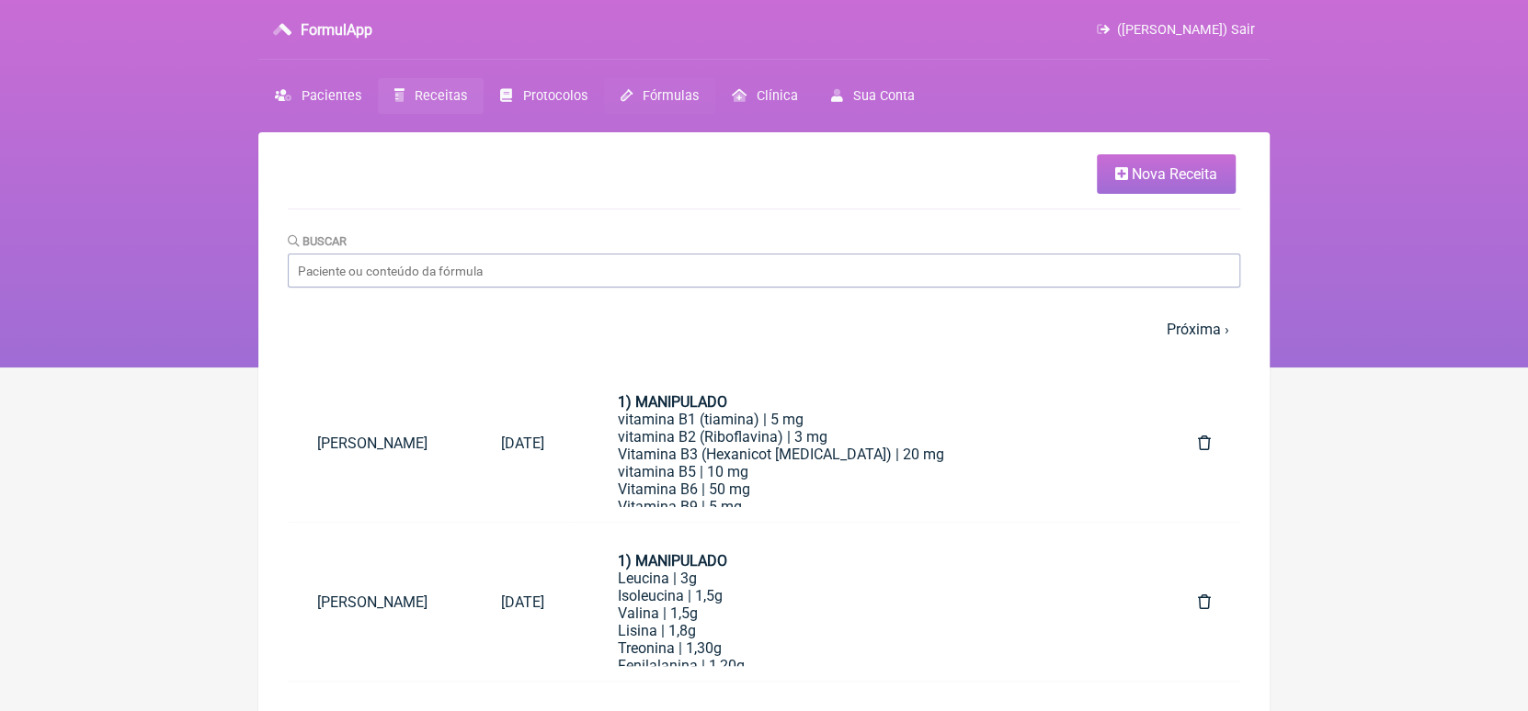
click at [661, 97] on span "Fórmulas" at bounding box center [670, 96] width 56 height 16
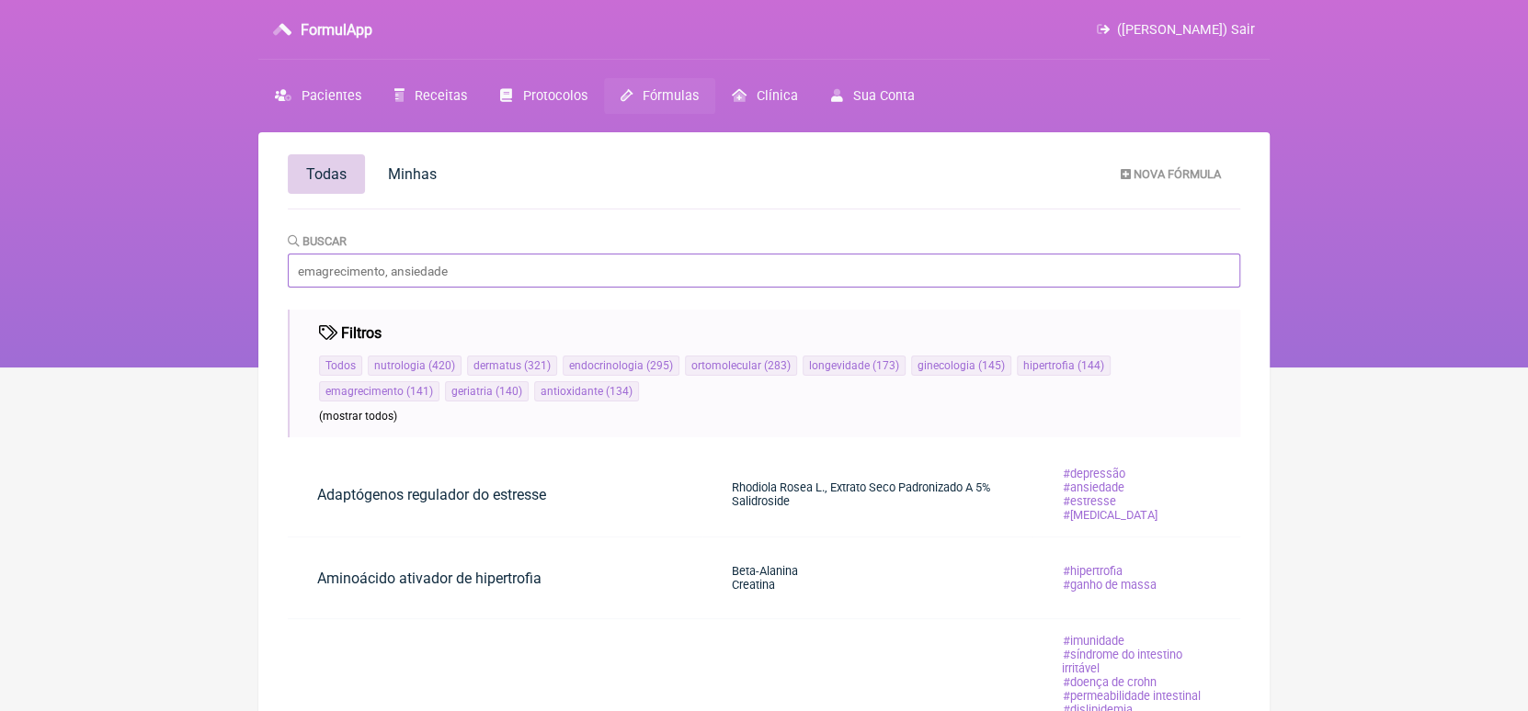
click at [506, 266] on input "Buscar" at bounding box center [764, 271] width 952 height 34
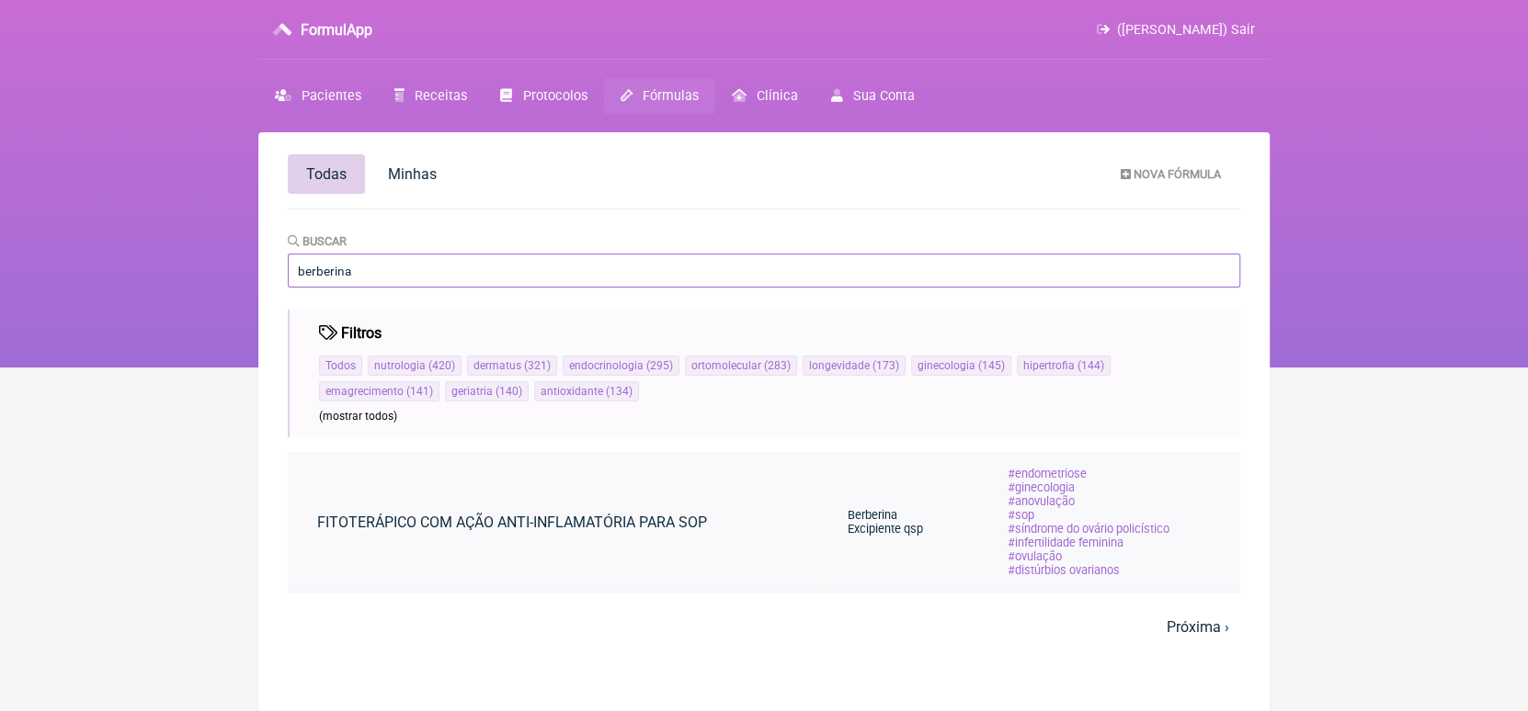
type input "berberina"
click at [607, 518] on link "FITOTERÁPICO COM AÇÃO ANTI-INFLAMATÓRIA PARA SOP" at bounding box center [512, 522] width 449 height 47
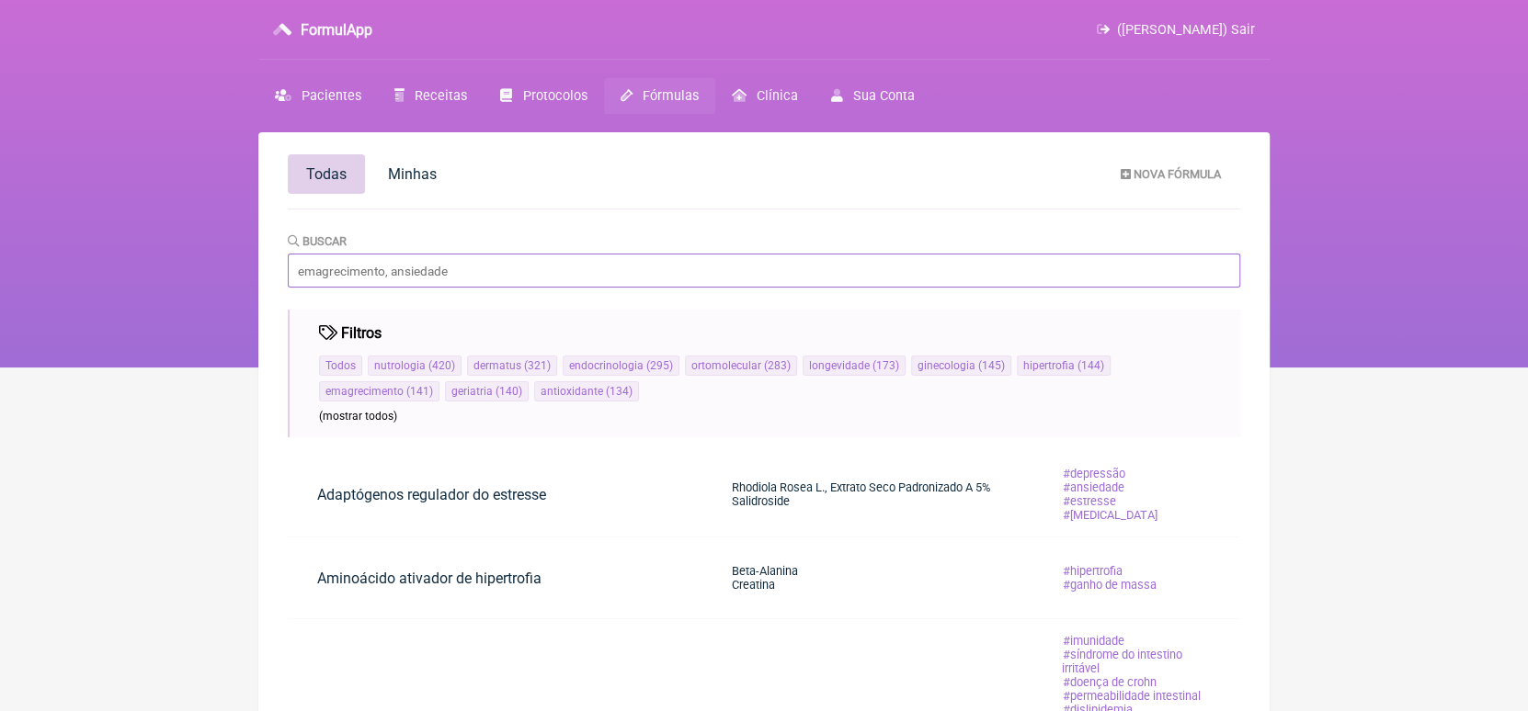
click at [365, 267] on input "Buscar" at bounding box center [764, 271] width 952 height 34
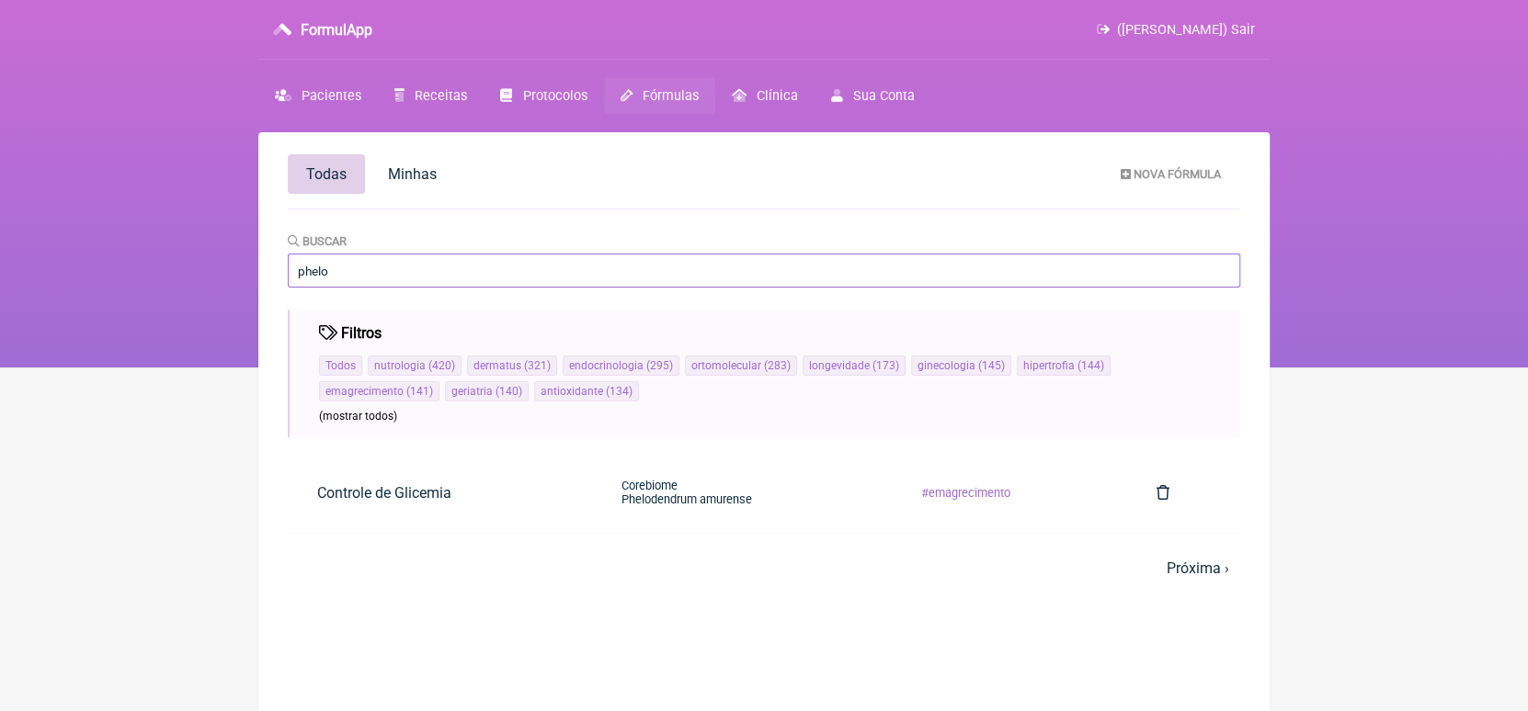
type input "phelodendrum"
click at [433, 495] on link "Controle de Glicemia" at bounding box center [384, 493] width 193 height 47
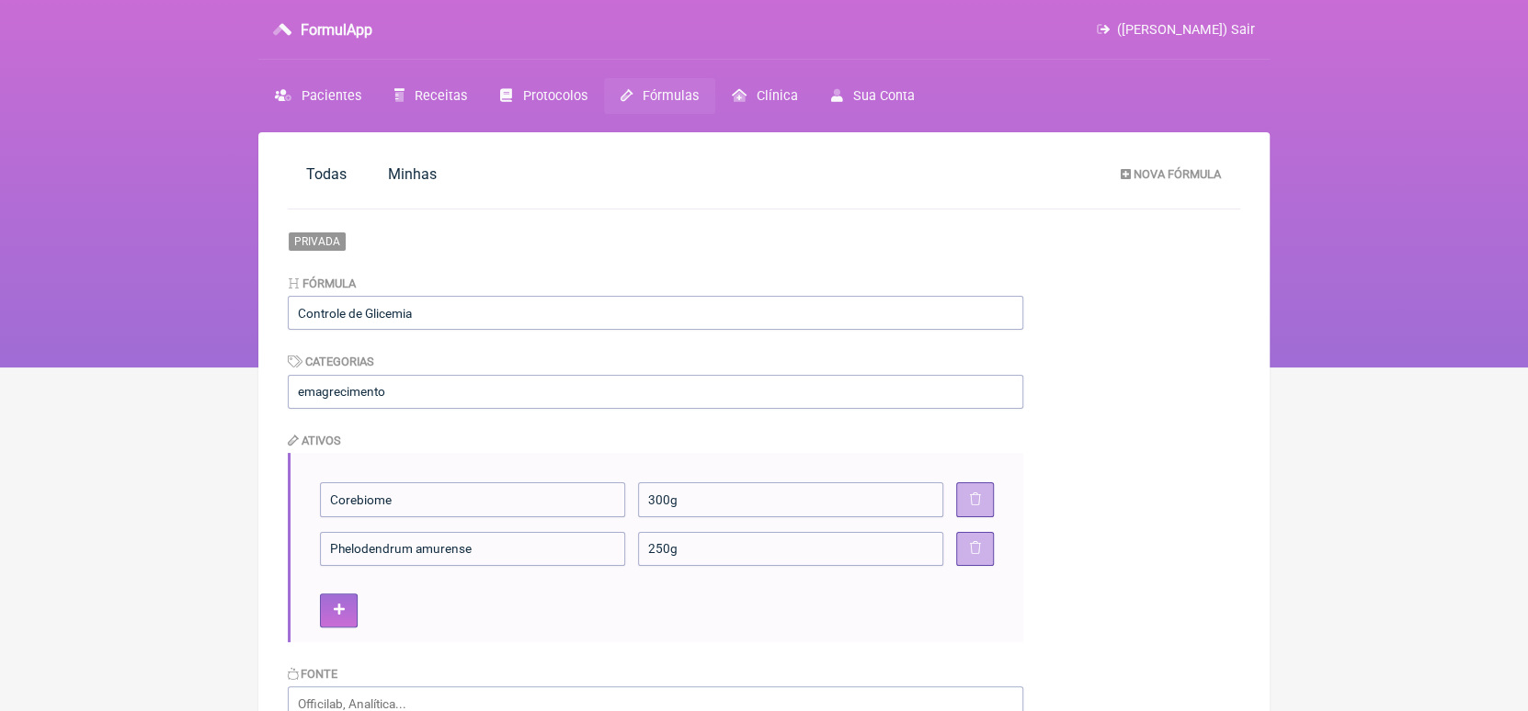
click at [756, 240] on div "Privada" at bounding box center [655, 242] width 735 height 20
click at [426, 94] on span "Receitas" at bounding box center [441, 96] width 52 height 16
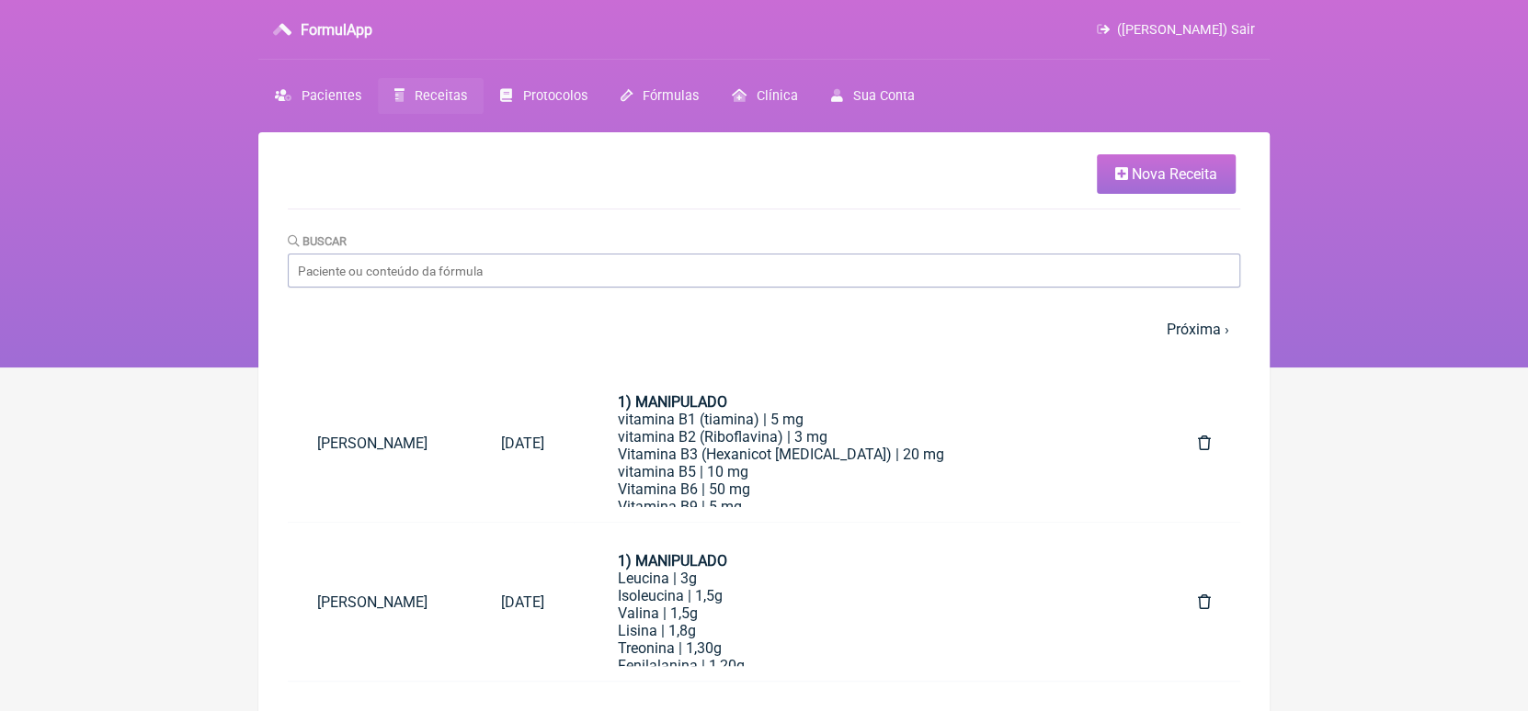
click at [756, 172] on span "Nova Receita" at bounding box center [1173, 173] width 85 height 17
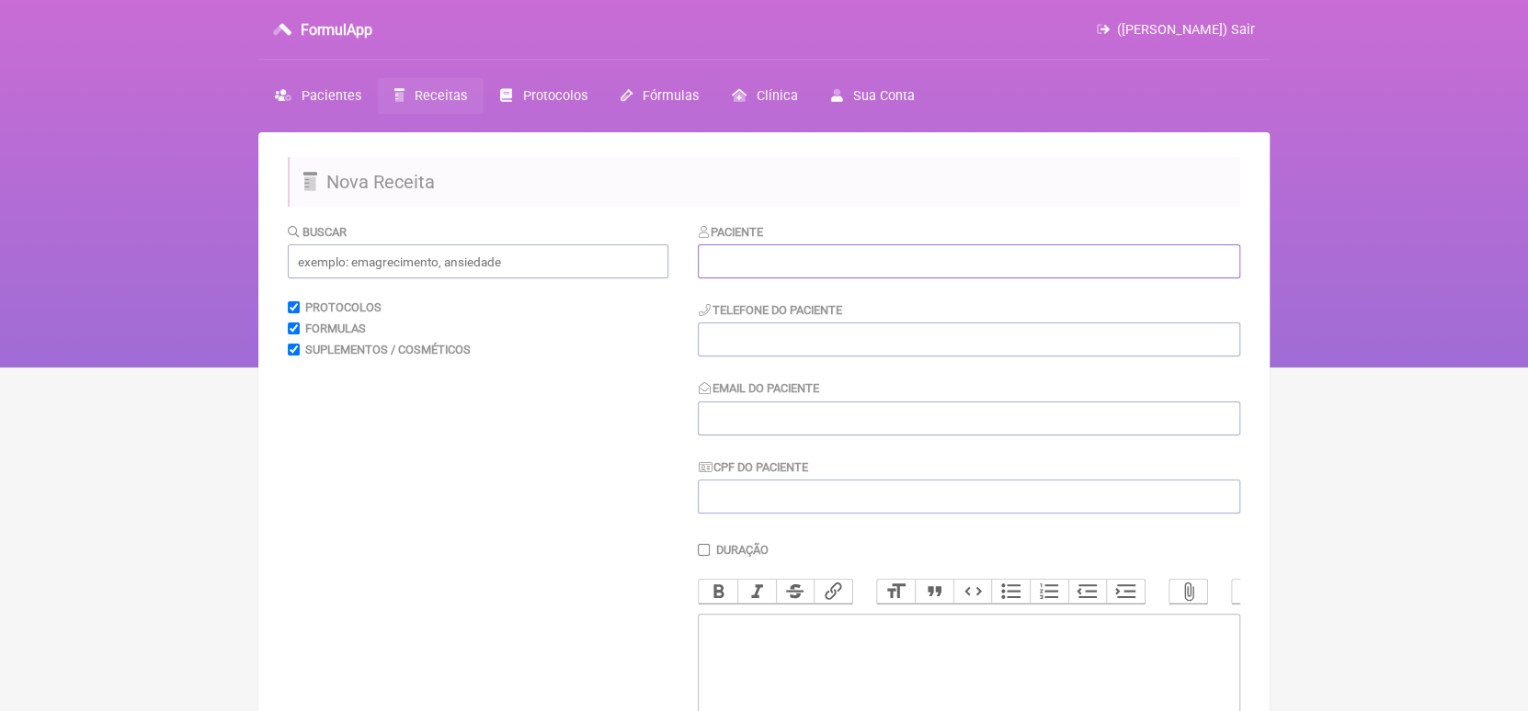
click at [756, 248] on input "text" at bounding box center [969, 261] width 542 height 34
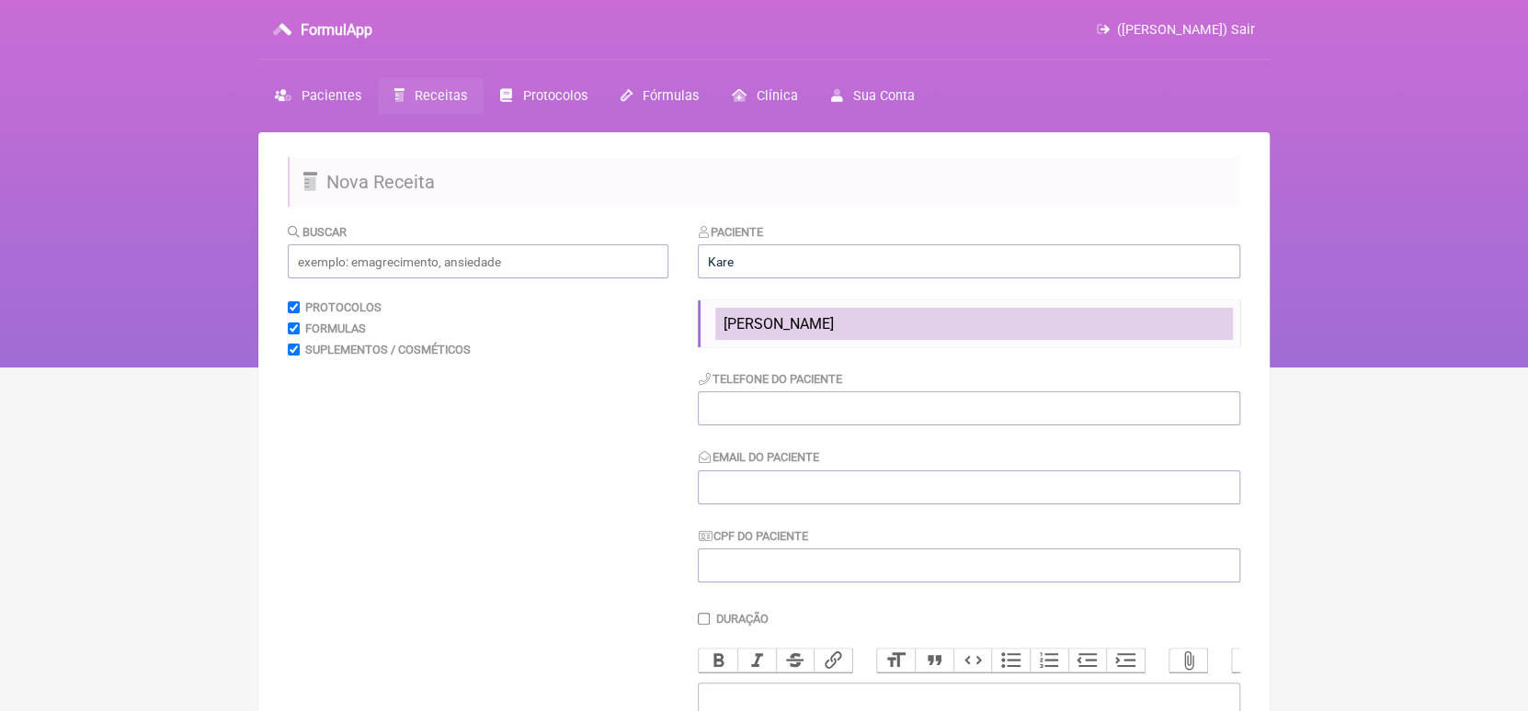
click at [756, 328] on span "Karen S P De Moraes" at bounding box center [777, 323] width 110 height 17
type input "Karen S P De Moraes"
type input "19991164952"
type input "[EMAIL_ADDRESS][DOMAIN_NAME]"
type input "86450824620"
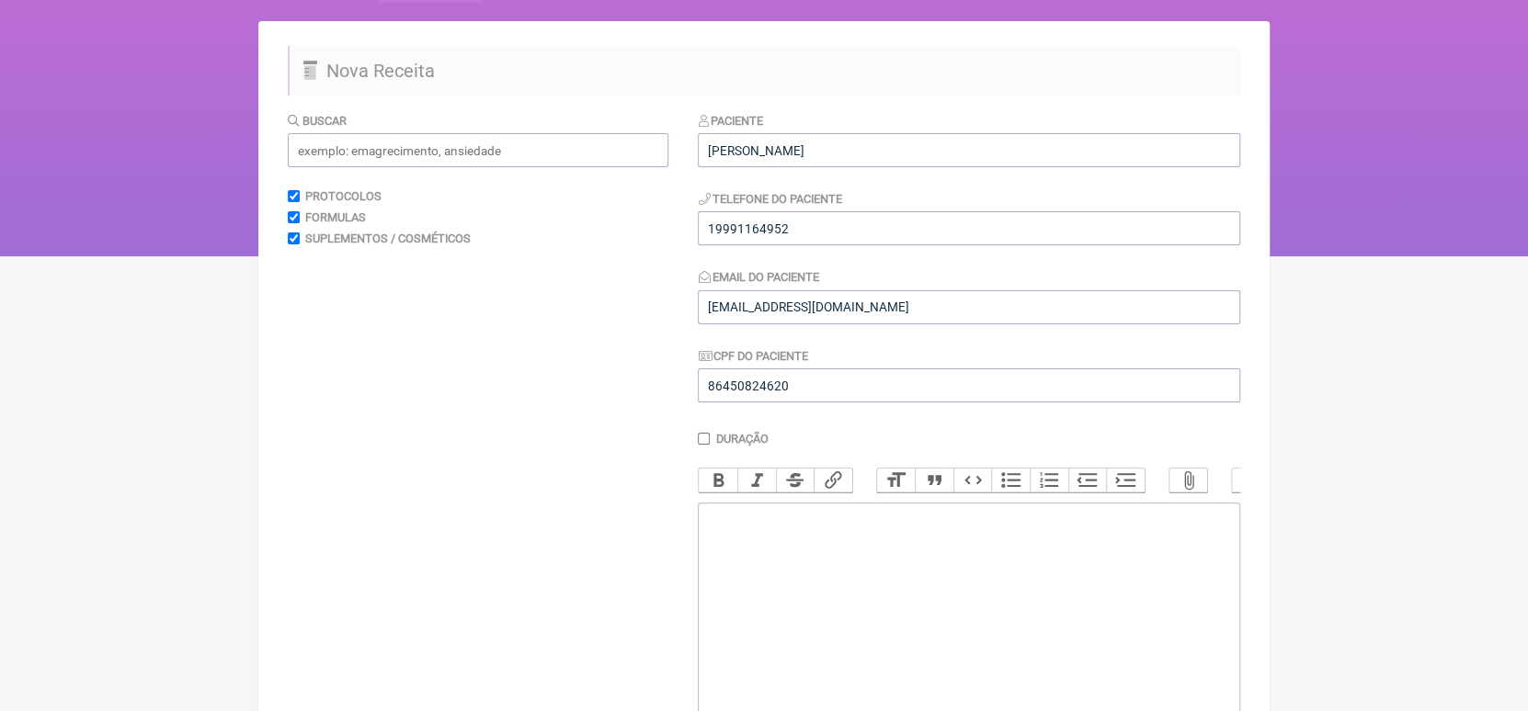
scroll to position [83, 0]
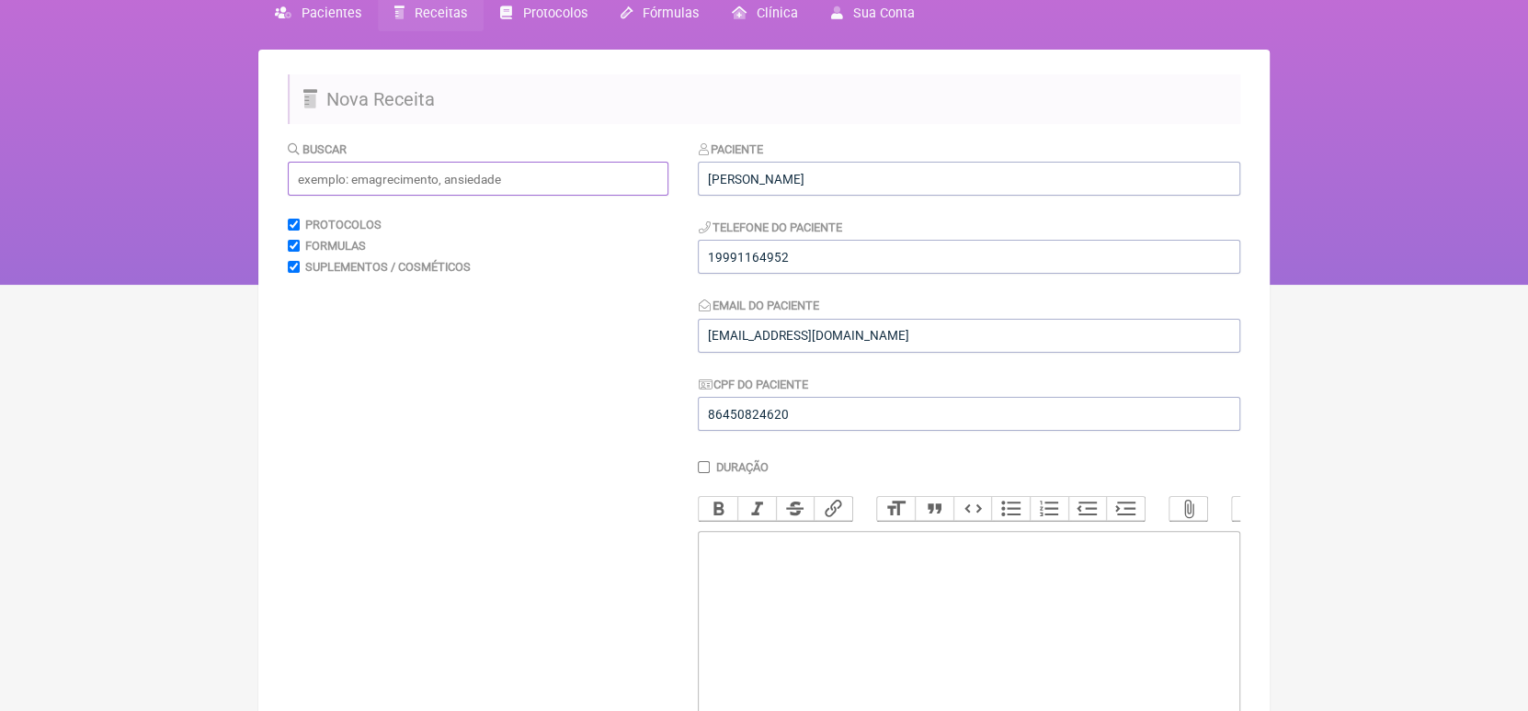
click at [525, 190] on input "text" at bounding box center [478, 179] width 381 height 34
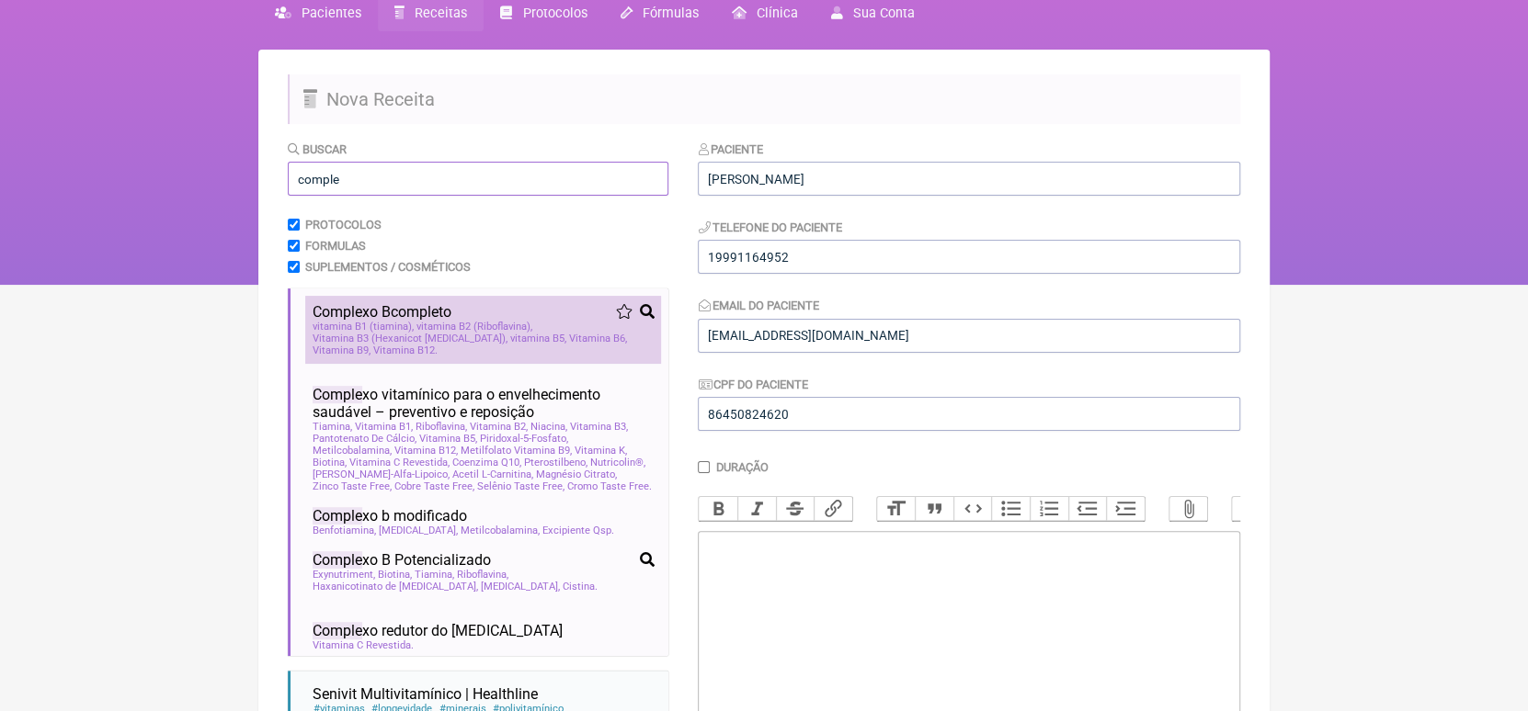
type input "comple"
click at [448, 325] on span "vitamina B2 (Riboflavina)" at bounding box center [474, 327] width 116 height 12
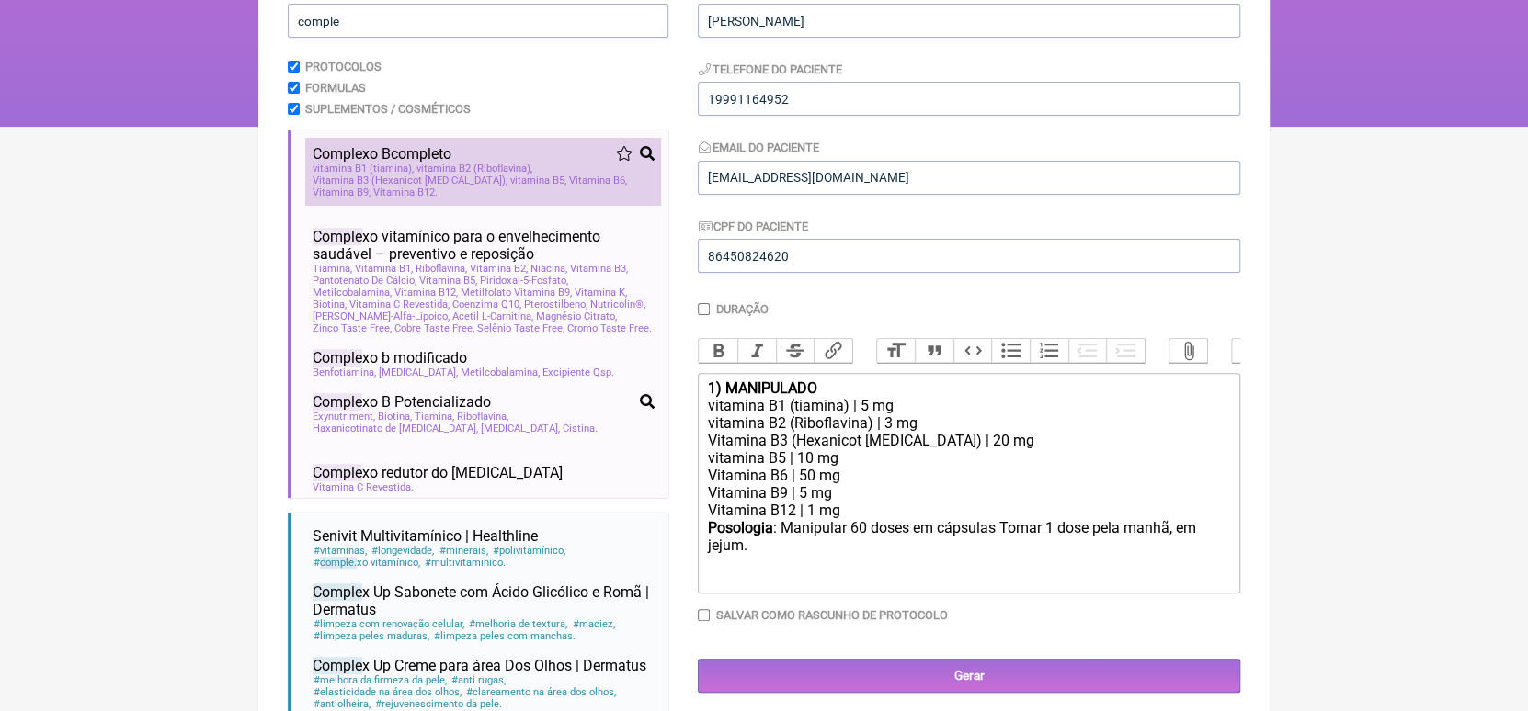
scroll to position [302, 0]
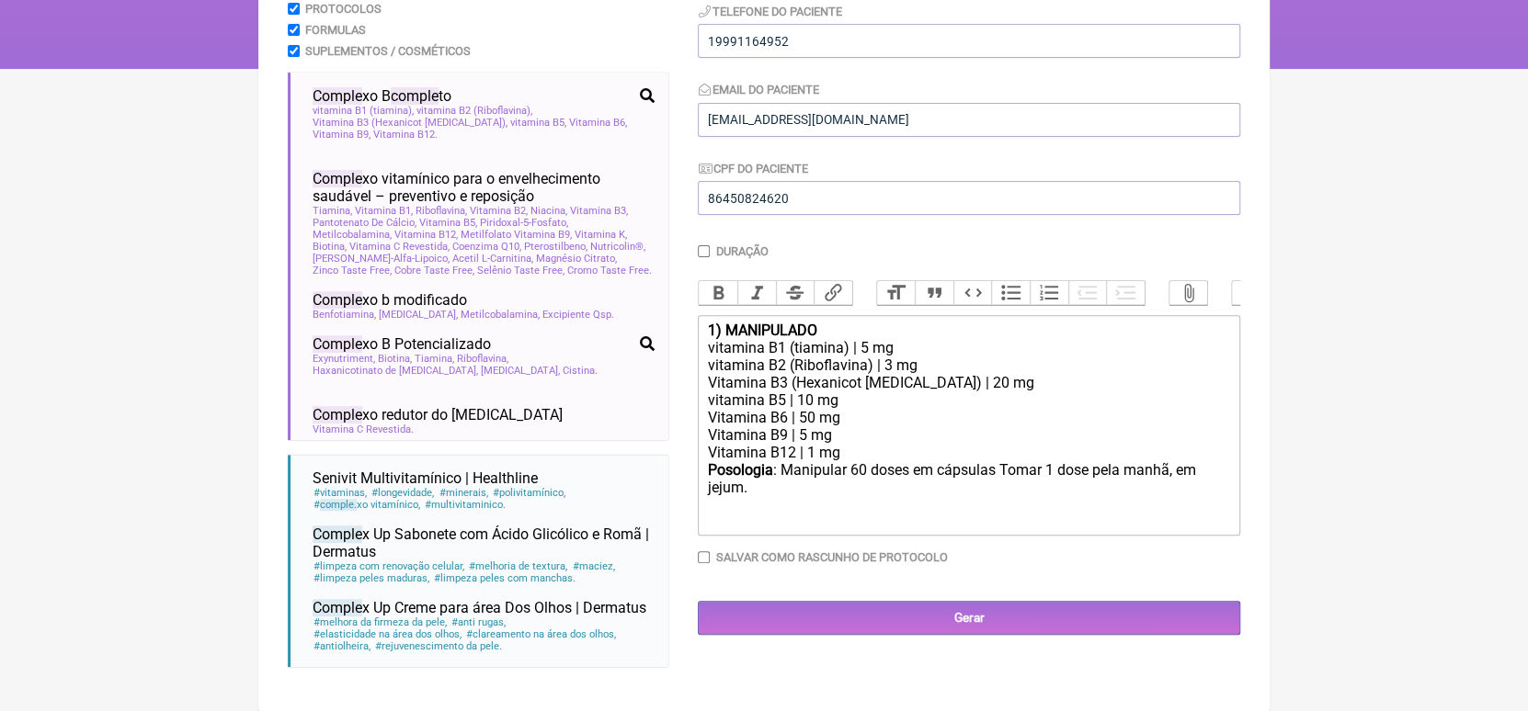
click at [756, 461] on div "Vitamina B12 | 1 mg" at bounding box center [969, 452] width 522 height 17
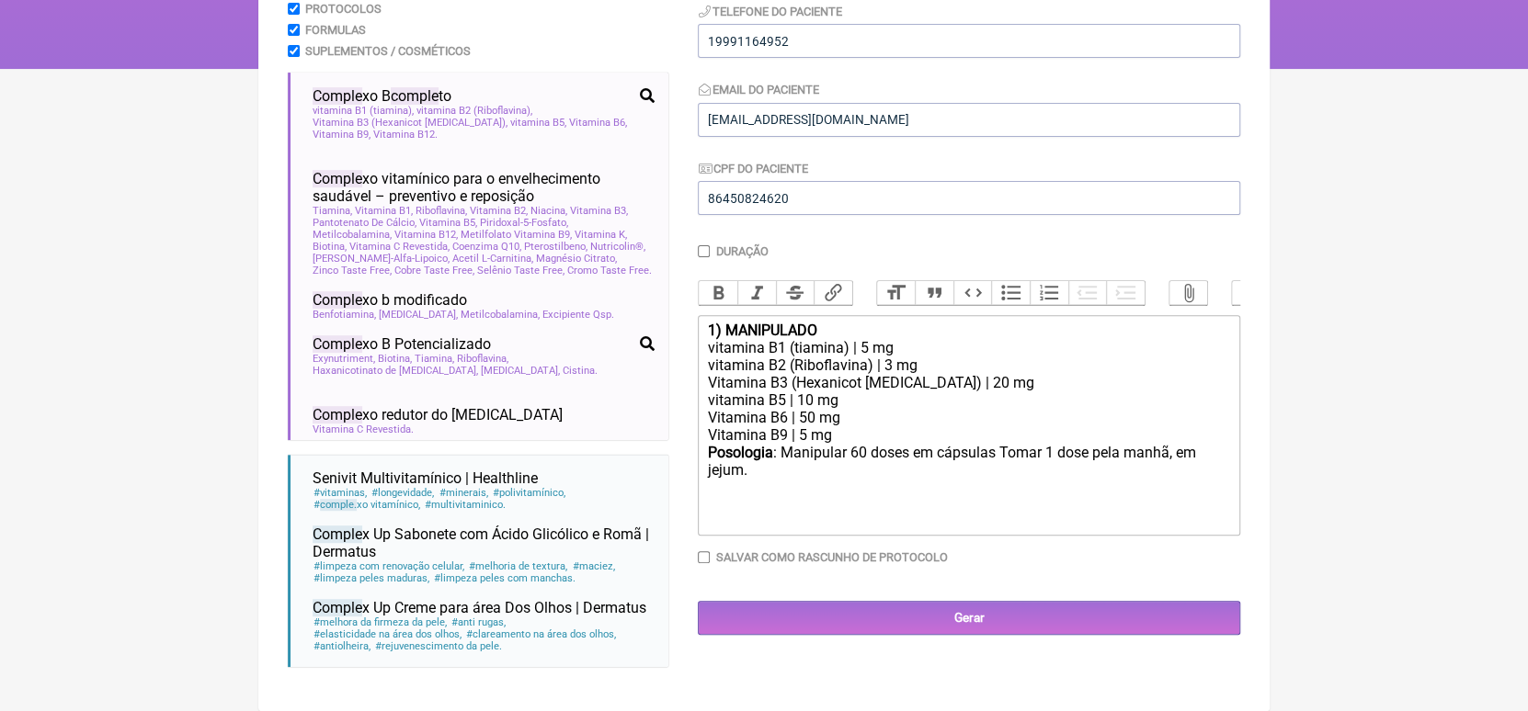
click at [756, 519] on trix-editor "1) MANIPULADO vitamina B1 (tiamina) | 5 mg vitamina B2 (Riboflavina) | 3 mg Vit…" at bounding box center [969, 425] width 542 height 221
type trix-editor "<div><strong>1) MANIPULADO</strong></div><div>vitamina B1 (tiamina) | 5 mg</div…"
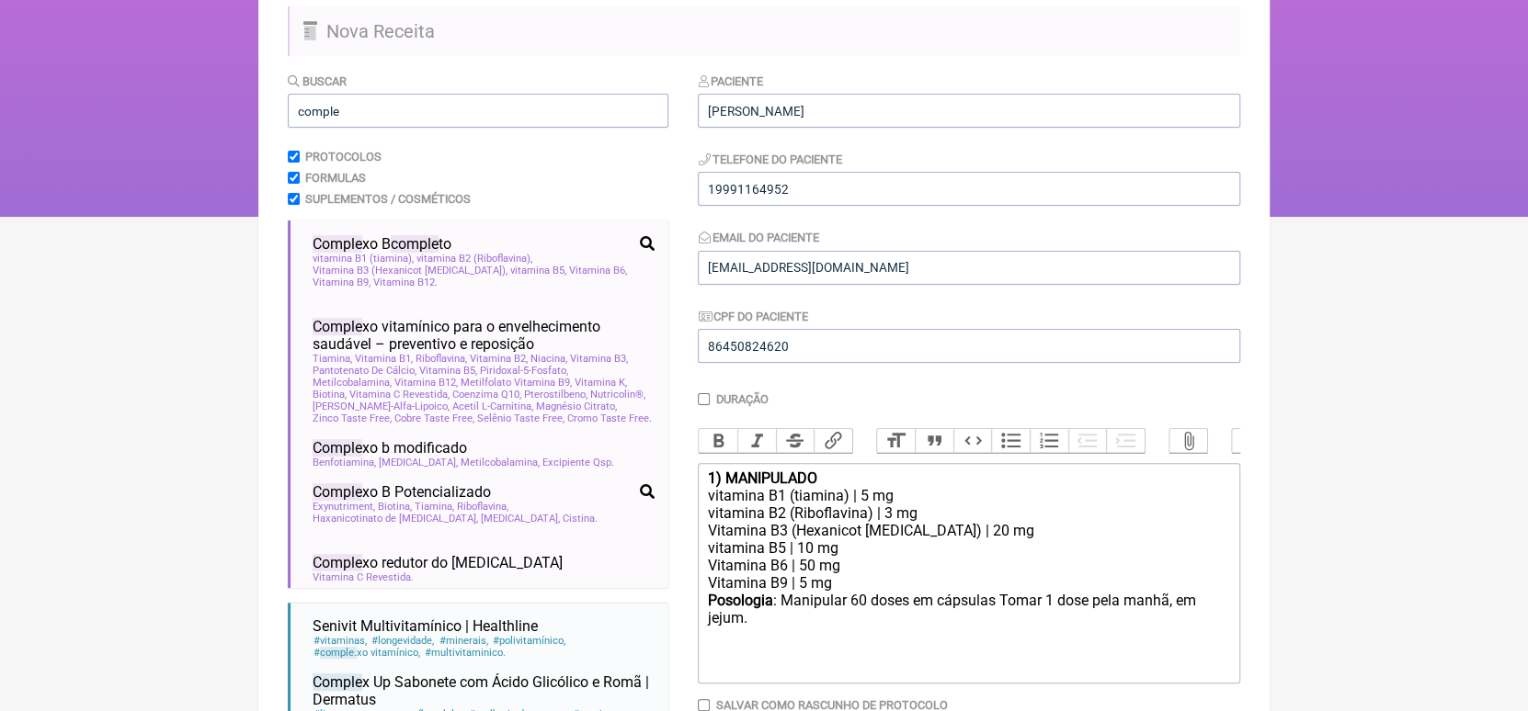
scroll to position [148, 0]
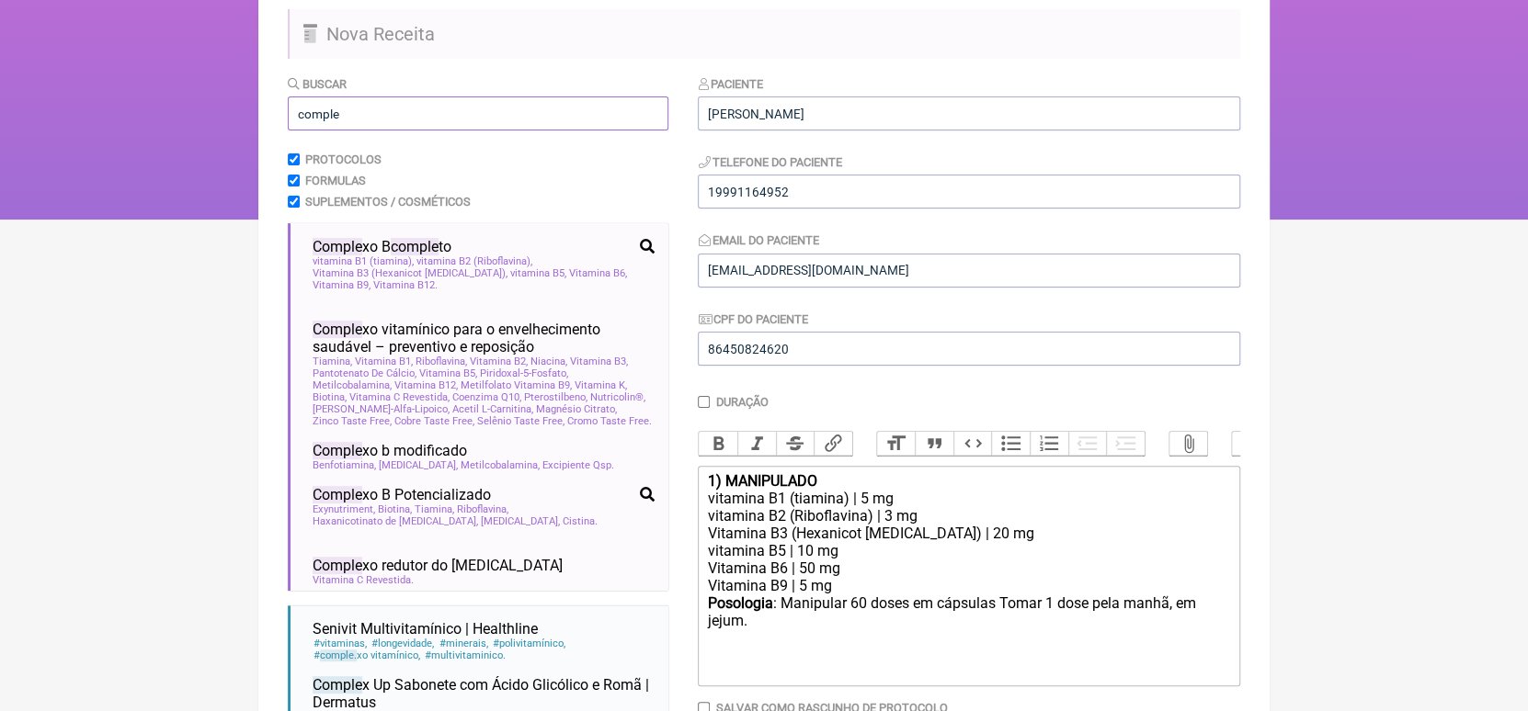
click at [567, 108] on input "comple" at bounding box center [478, 114] width 381 height 34
type input "c"
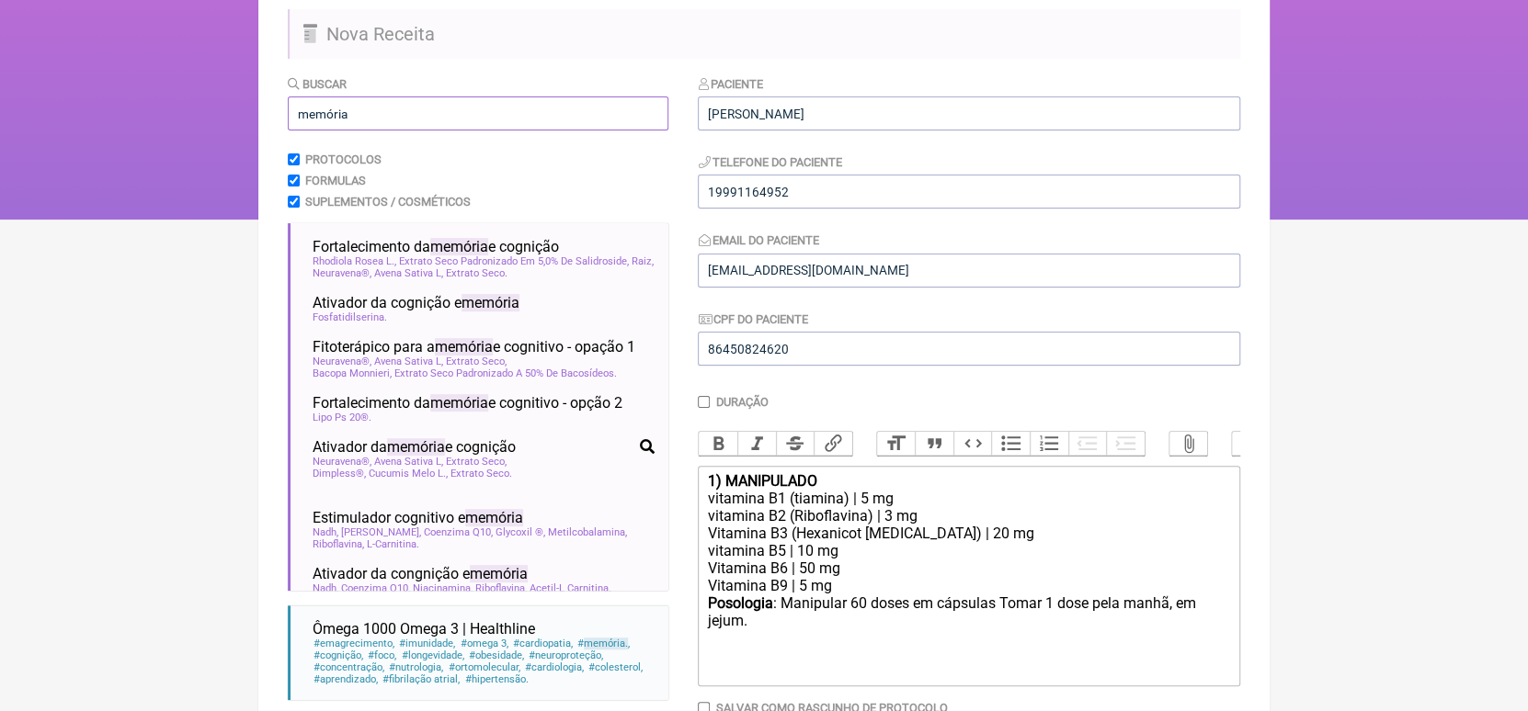
type input "memória"
click at [667, 317] on ul "Fortalecimento da memória e cognição memória alzheimer cognição Rhodiola Rosea …" at bounding box center [478, 407] width 381 height 368
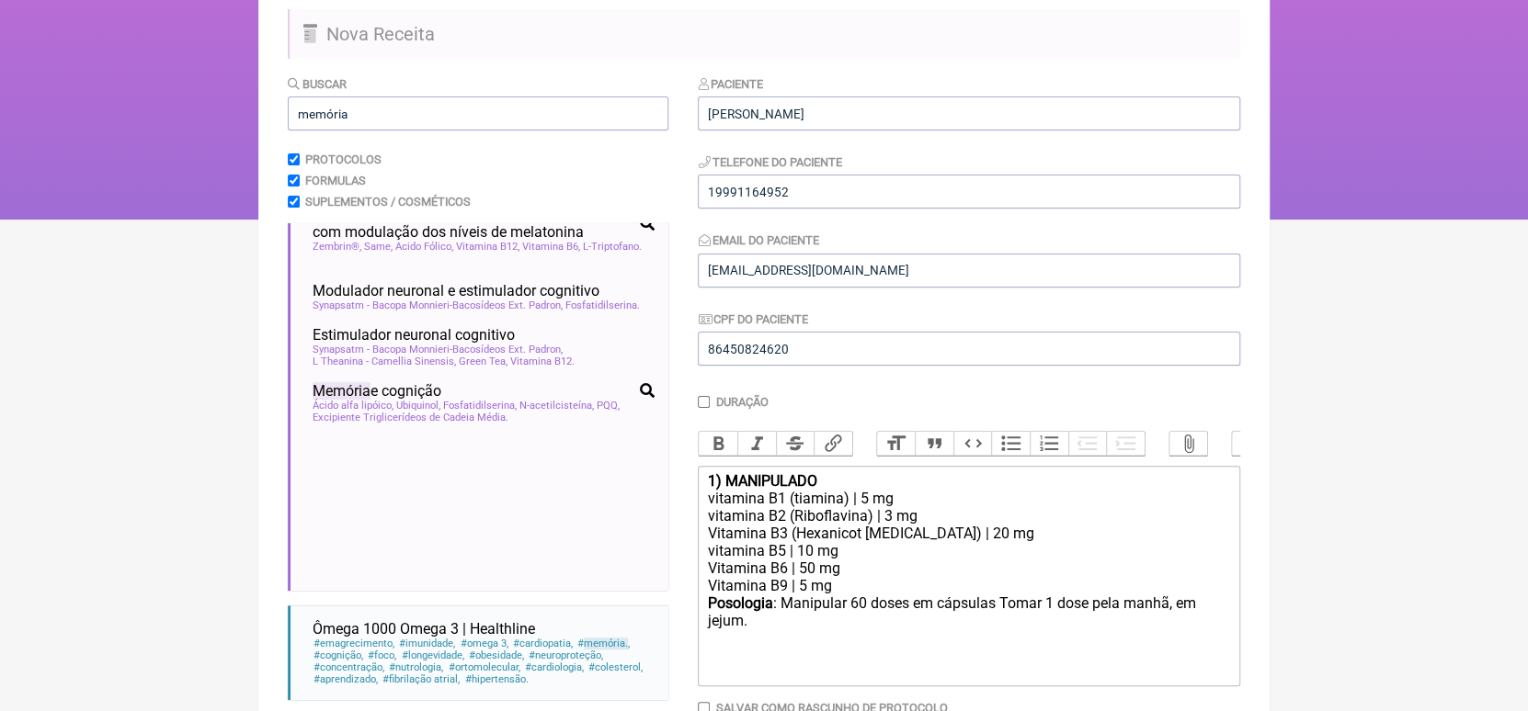
scroll to position [588, 0]
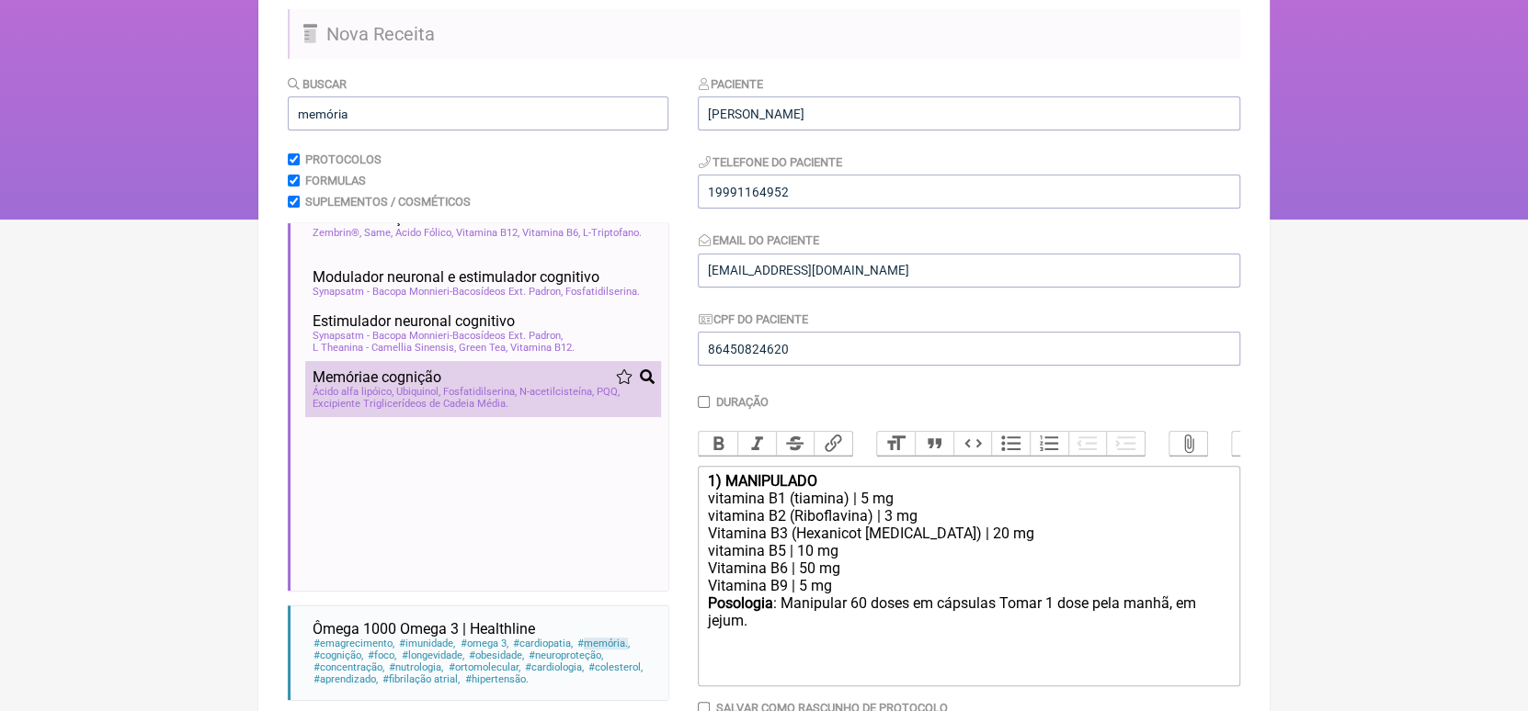
click at [545, 398] on span "N-acetilcisteína" at bounding box center [556, 392] width 74 height 12
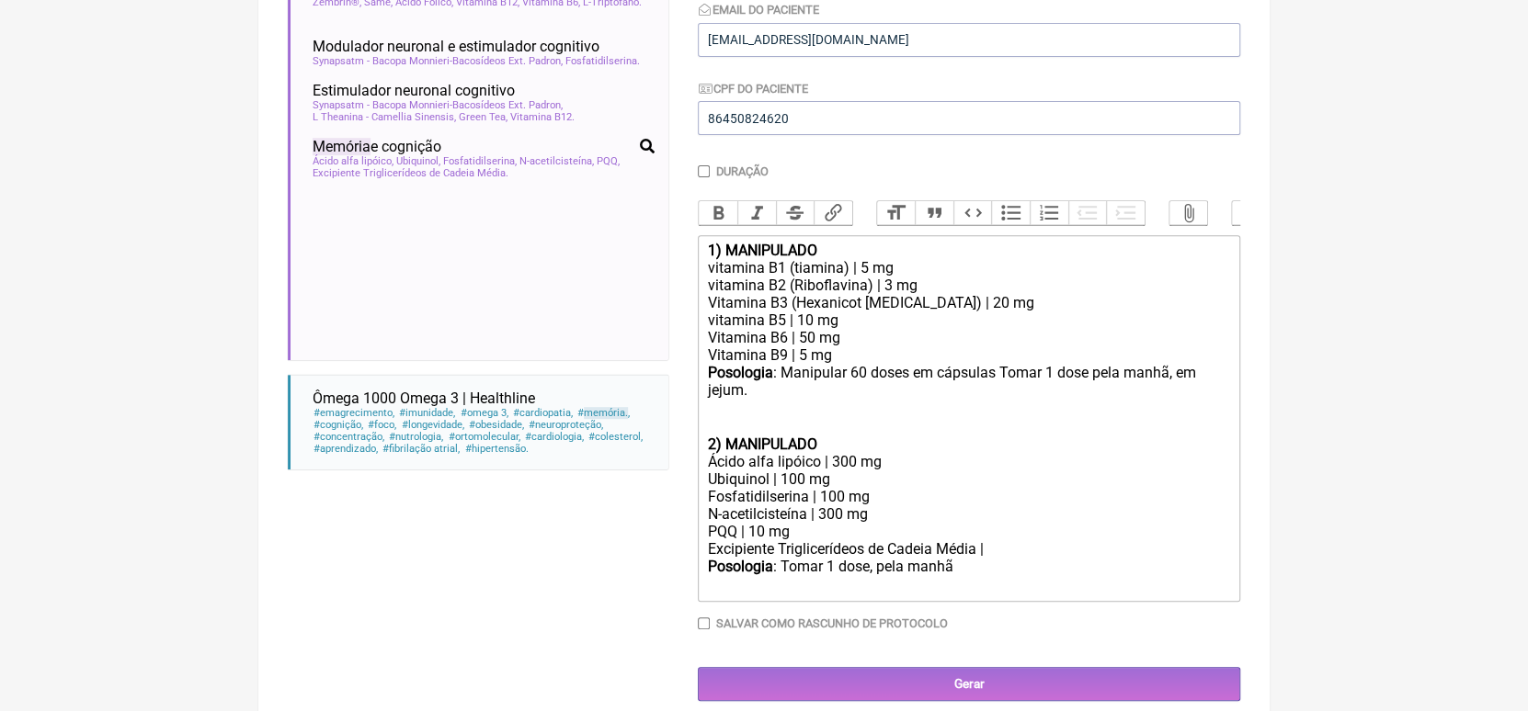
scroll to position [416, 0]
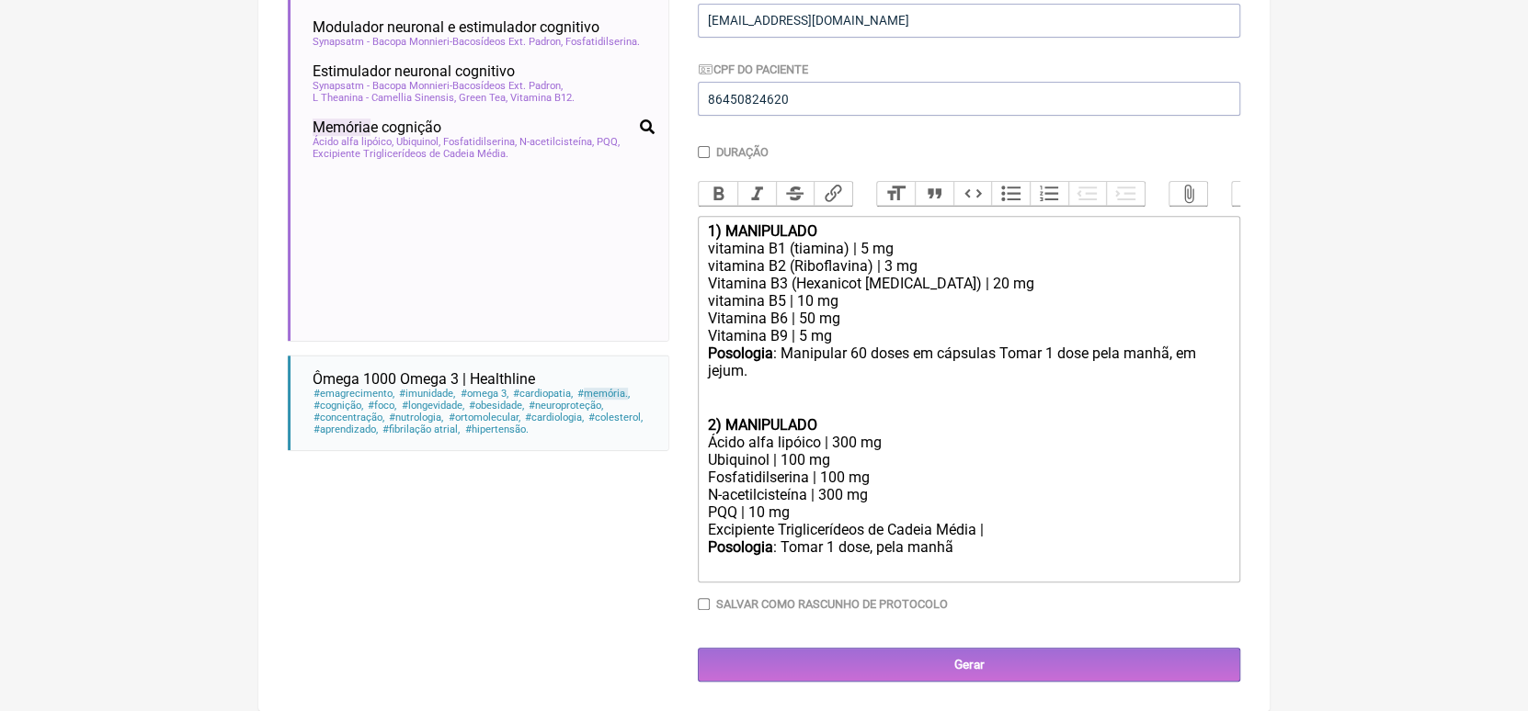
click at [756, 529] on div "Excipiente Triglicerídeos de Cadeia Média |" at bounding box center [969, 529] width 522 height 17
click at [756, 553] on div "Posologia : Tomar 1 dose, pela manhã ㅤ" at bounding box center [969, 557] width 522 height 37
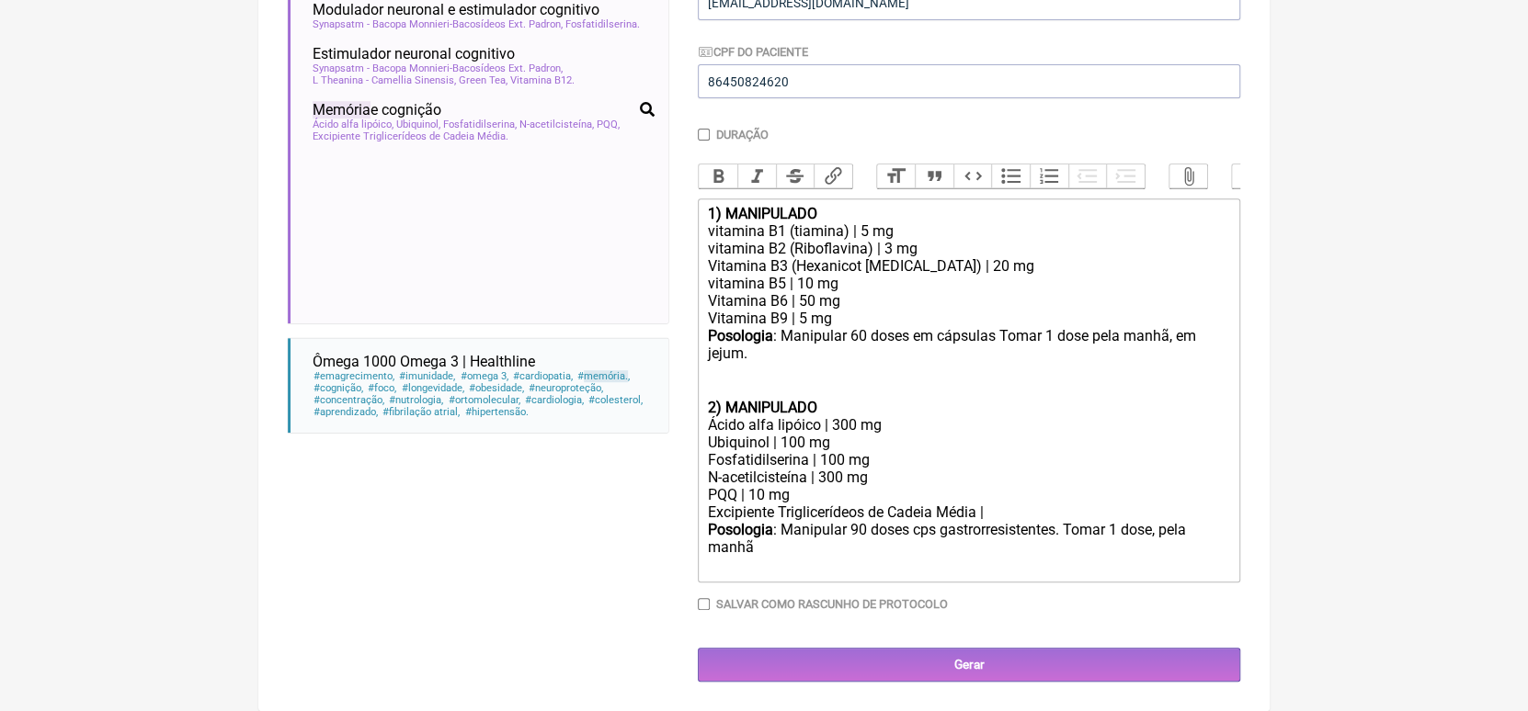
click at [756, 355] on div "Posologia : Manipular 60 doses em cápsulas Tomar 1 dose pela manhã, em jejum. ㅤ" at bounding box center [969, 363] width 522 height 72
click at [756, 570] on div "Posologia : Manipular 90 doses cps gastrorresistentes. Tomar 1 dose, pela manhã…" at bounding box center [969, 548] width 522 height 54
type trix-editor "<div><strong>1) MANIPULADO</strong></div><div>vitamina B1 (tiamina) | 5 mg</div…"
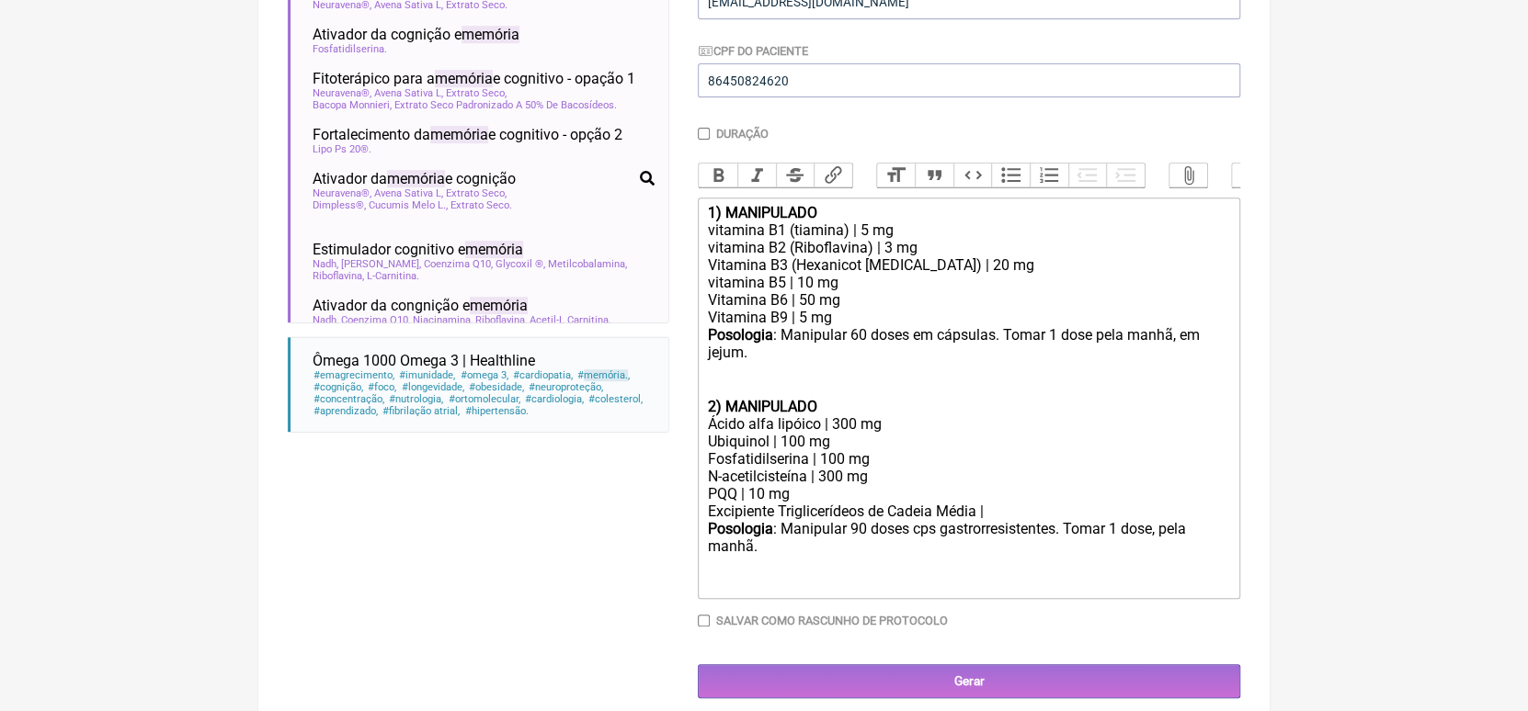
scroll to position [0, 0]
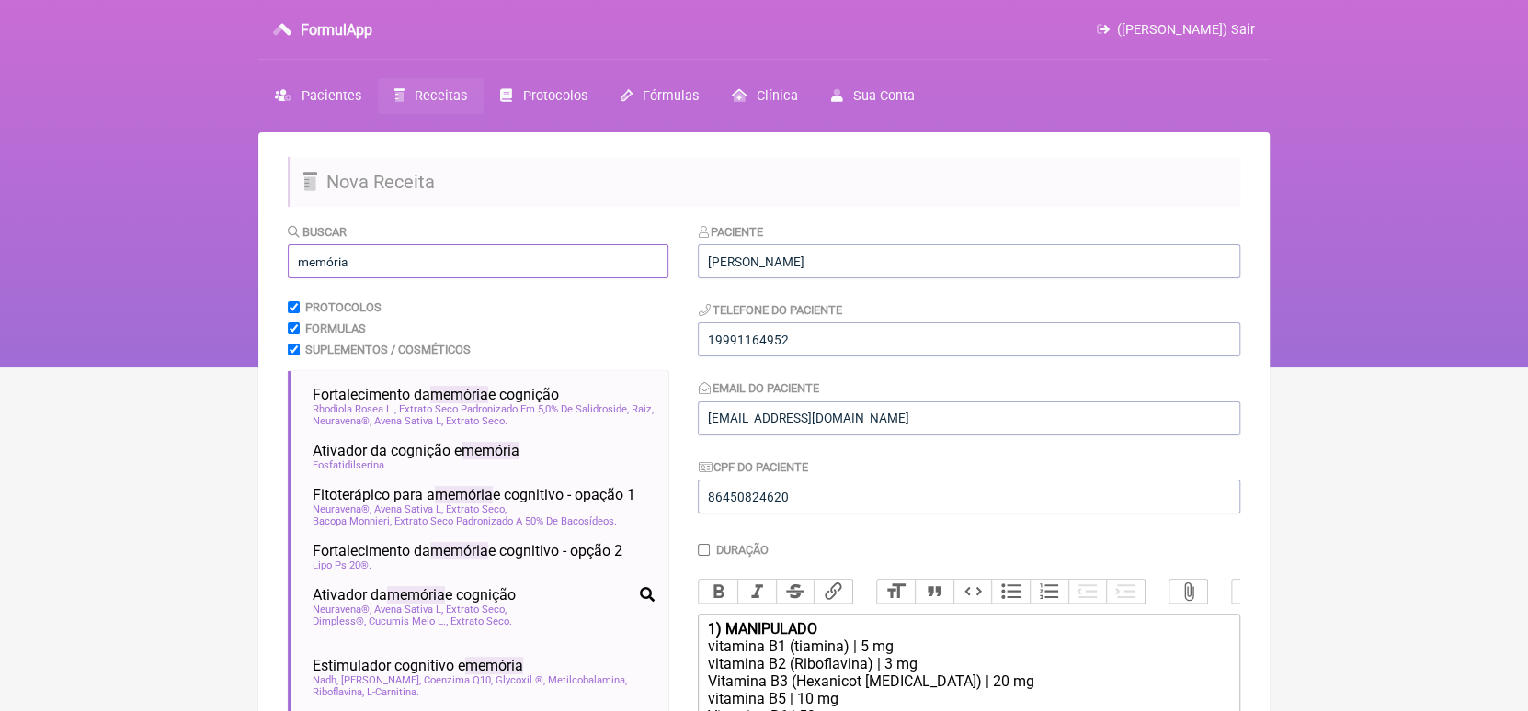
click at [453, 263] on input "memória" at bounding box center [478, 261] width 381 height 34
type input "m"
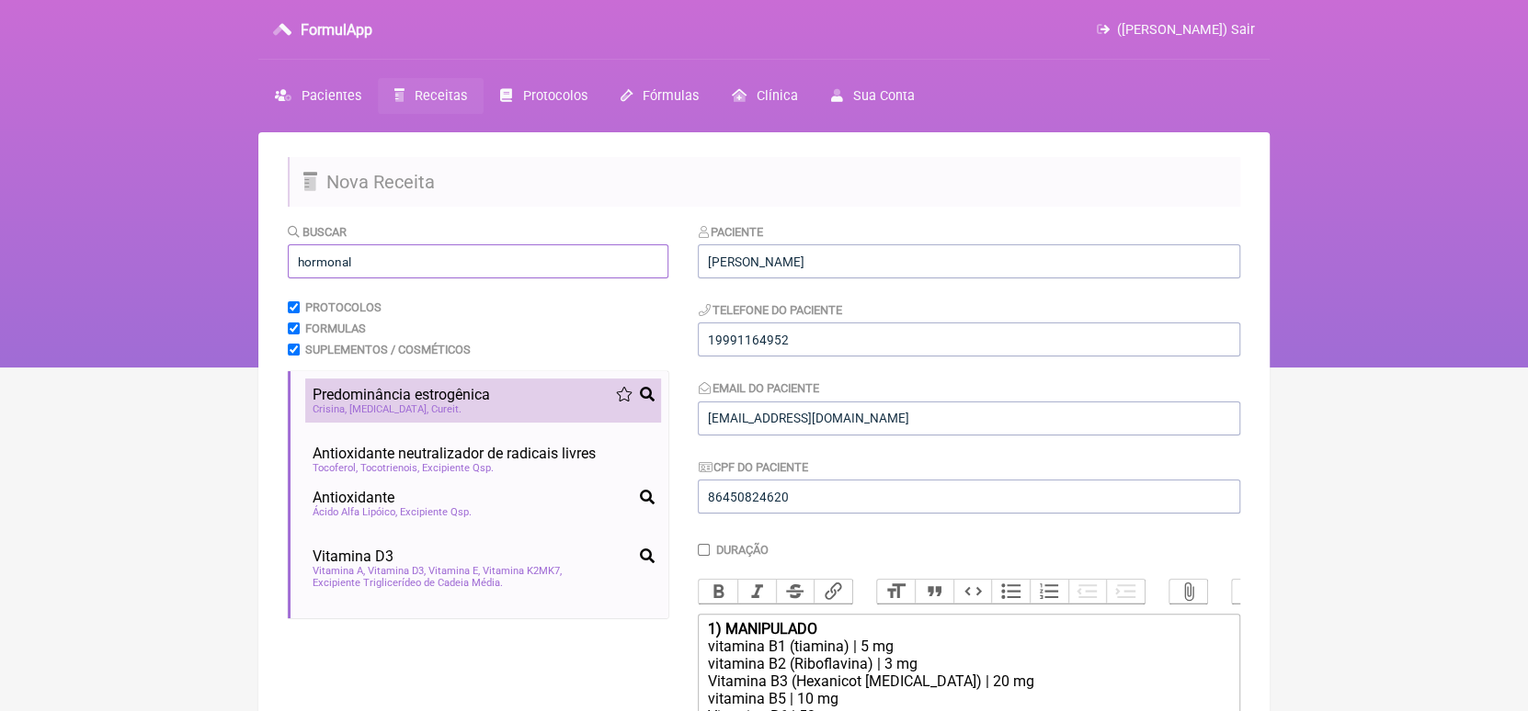
type input "hormonal"
click at [401, 395] on span "Predominância estrogênica" at bounding box center [401, 394] width 177 height 17
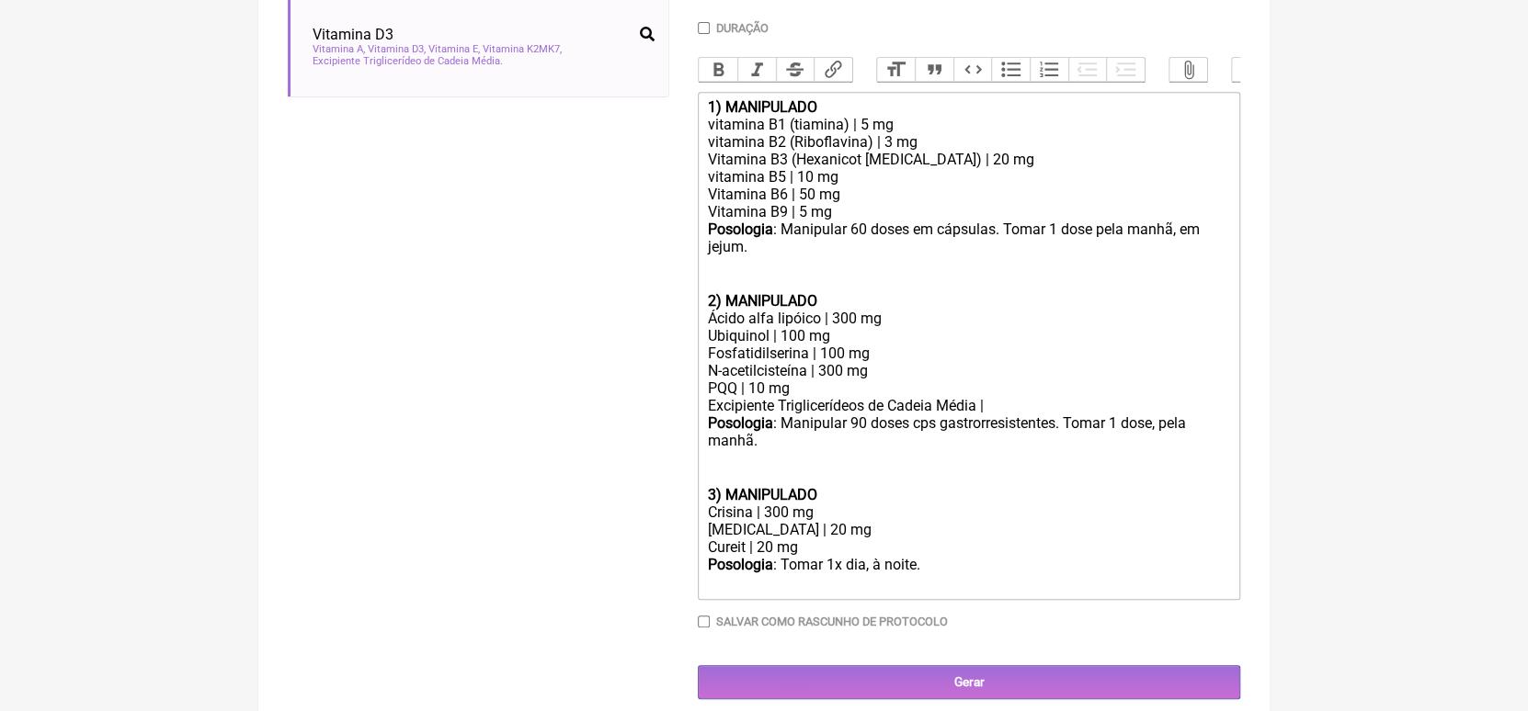
scroll to position [523, 0]
click at [756, 587] on div "Posologia : Tomar 1x dia, à noite. ㅤ" at bounding box center [969, 573] width 522 height 37
click at [756, 252] on div "Posologia : Manipular 60 doses em cápsulas. Tomar 1 dose pela manhã, em jejum. ㅤ" at bounding box center [969, 256] width 522 height 72
click at [756, 588] on div "Posologia : Manipular 90 cps. Tomar 1x dia, à noite. ㅤ" at bounding box center [969, 573] width 522 height 37
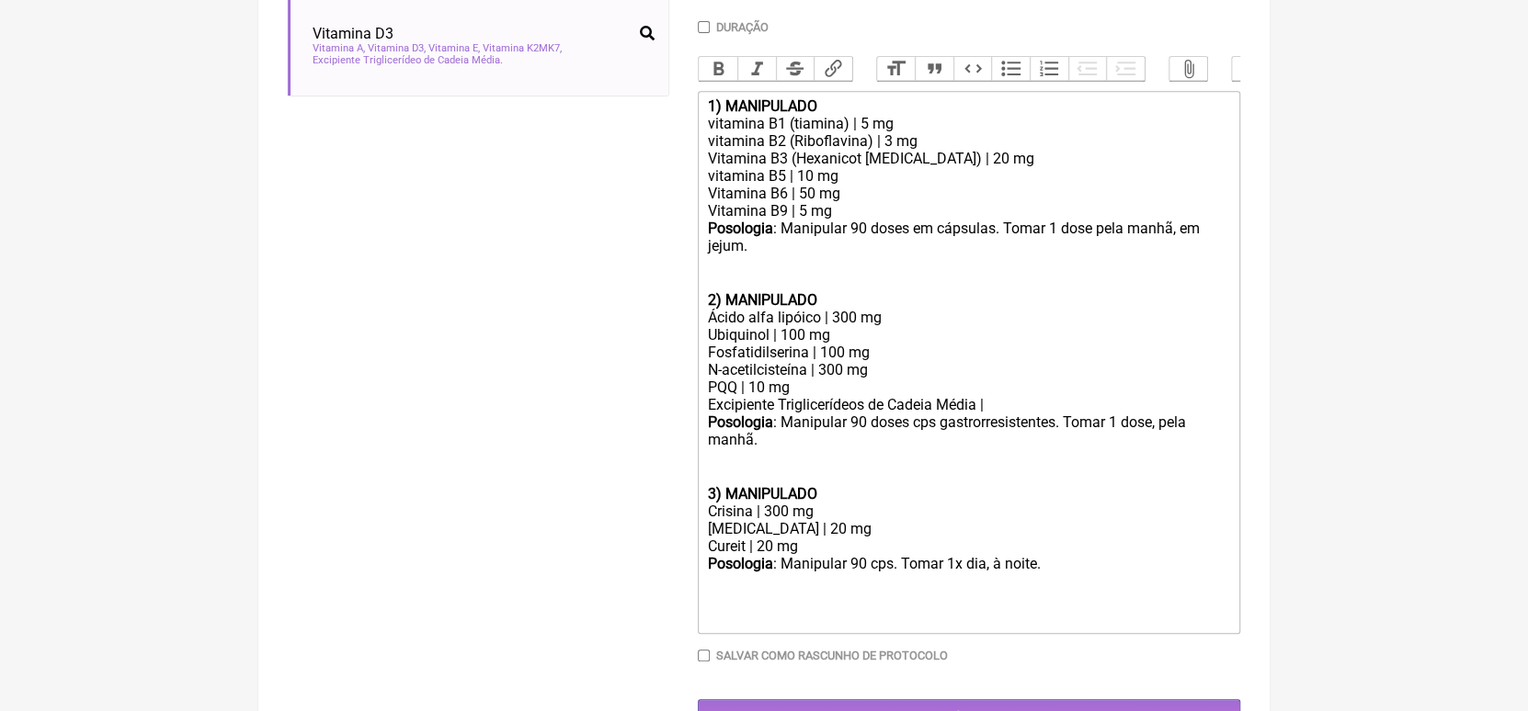
type trix-editor "<div><strong>1) MANIPULADO</strong></div><div>vitamina B1 (tiamina) | 5 mg</div…"
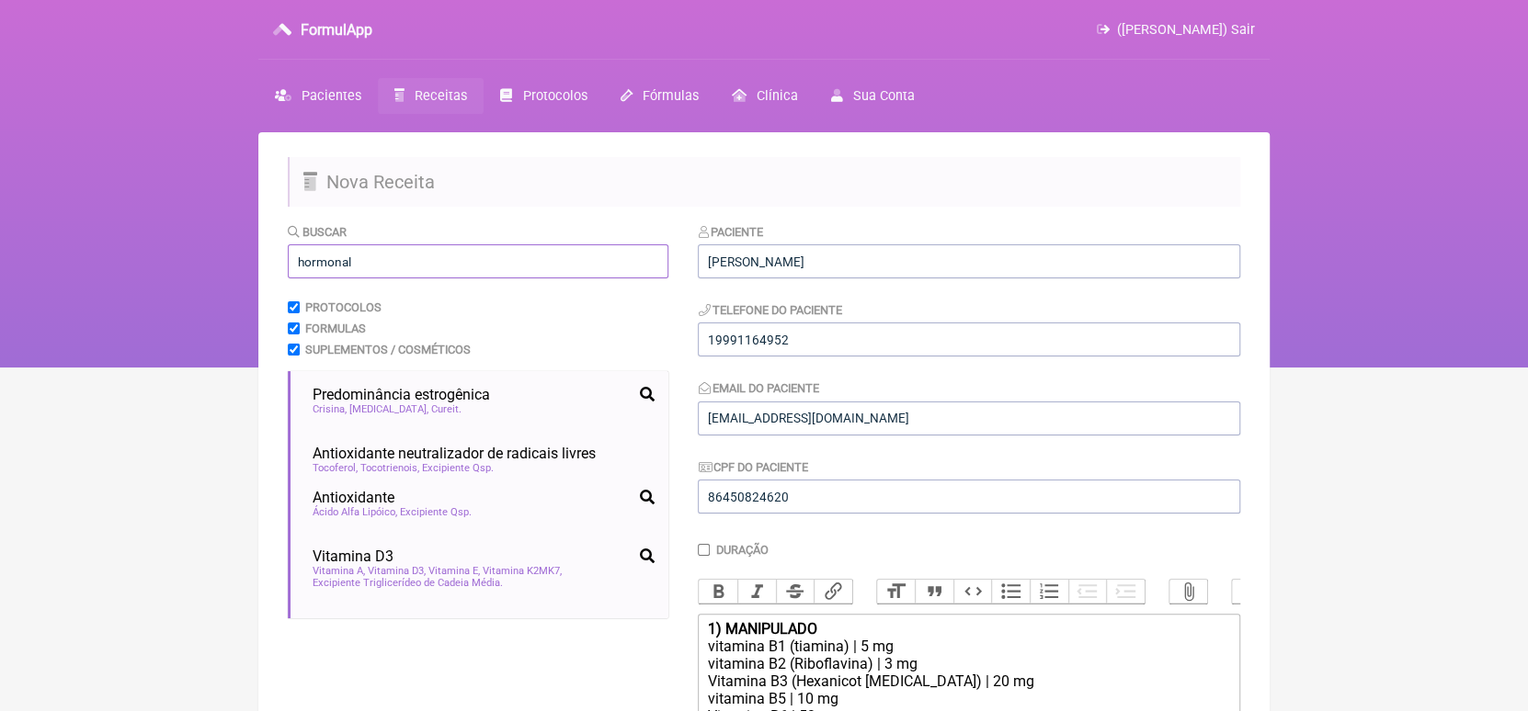
click at [522, 265] on input "hormonal" at bounding box center [478, 261] width 381 height 34
type input "h"
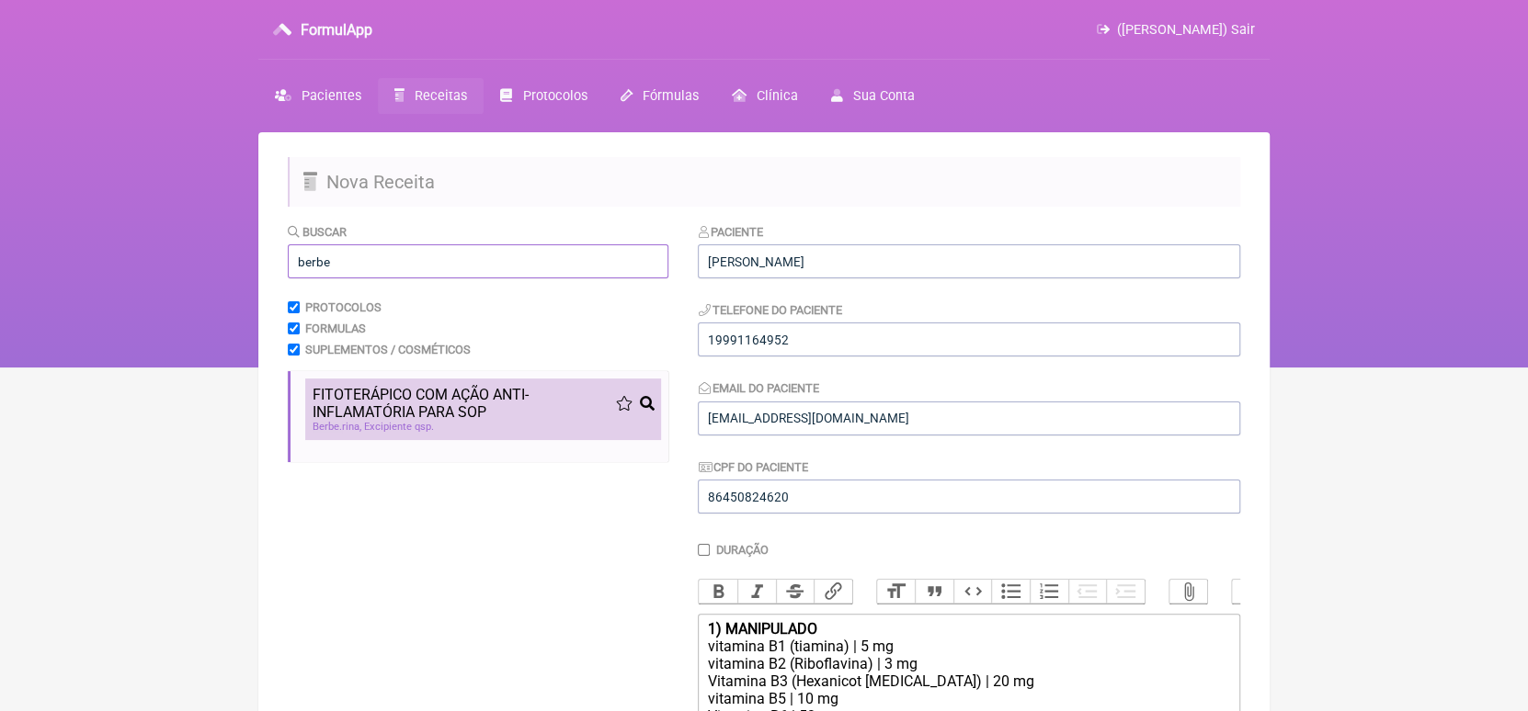
type input "berbe"
click at [471, 399] on span "FITOTERÁPICO COM AÇÃO ANTI-INFLAMATÓRIA PARA SOP" at bounding box center [464, 403] width 302 height 35
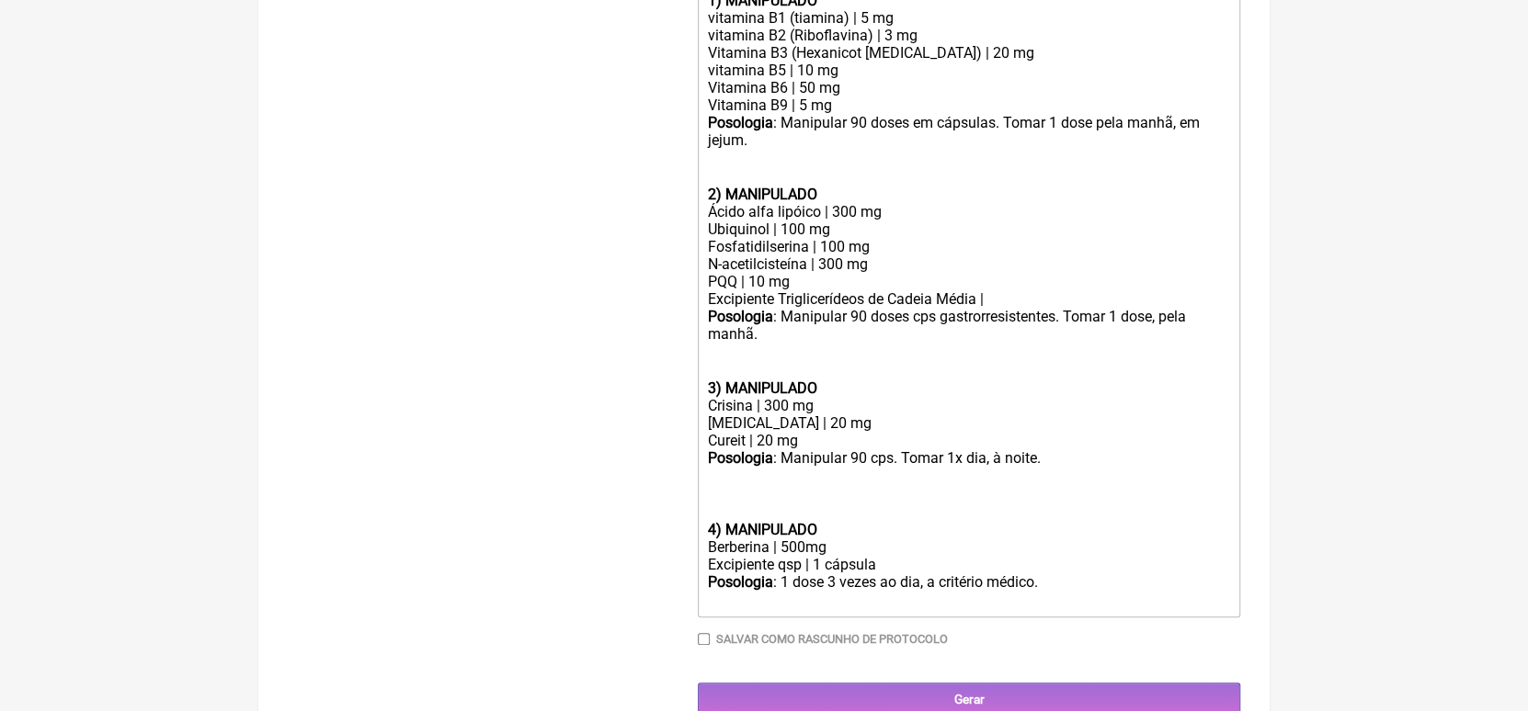
scroll to position [630, 0]
click at [756, 607] on div "Posologia : 1 dose 3 vezes ao dia, a critério médico. ㅤ" at bounding box center [969, 591] width 522 height 37
click at [715, 518] on div "Posologia : Manipular 90 cps. Tomar 1x dia, à noite. ㅤ" at bounding box center [969, 485] width 522 height 72
type trix-editor "<div><strong>1) MANIPULADO</strong></div><div>vitamina B1 (tiamina) | 5 mg</div…"
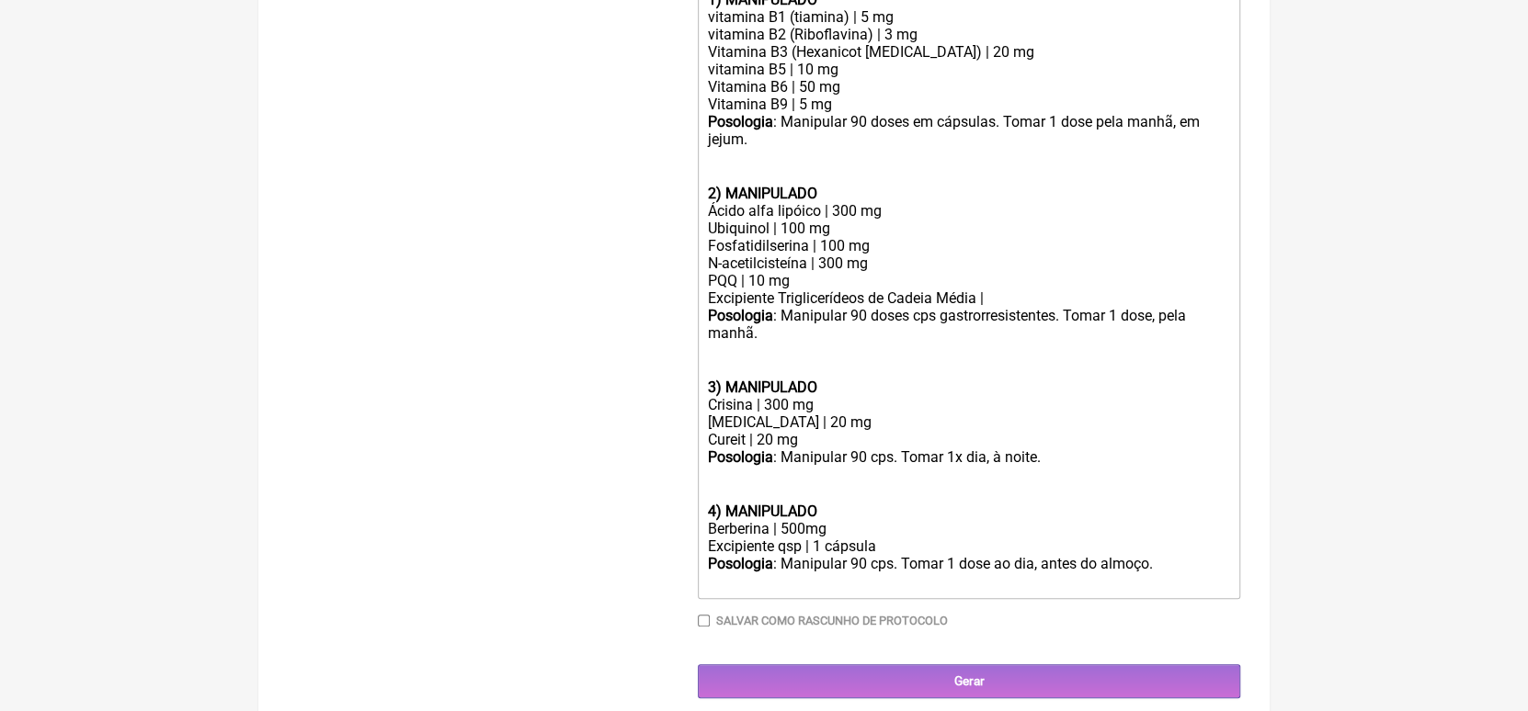
scroll to position [671, 0]
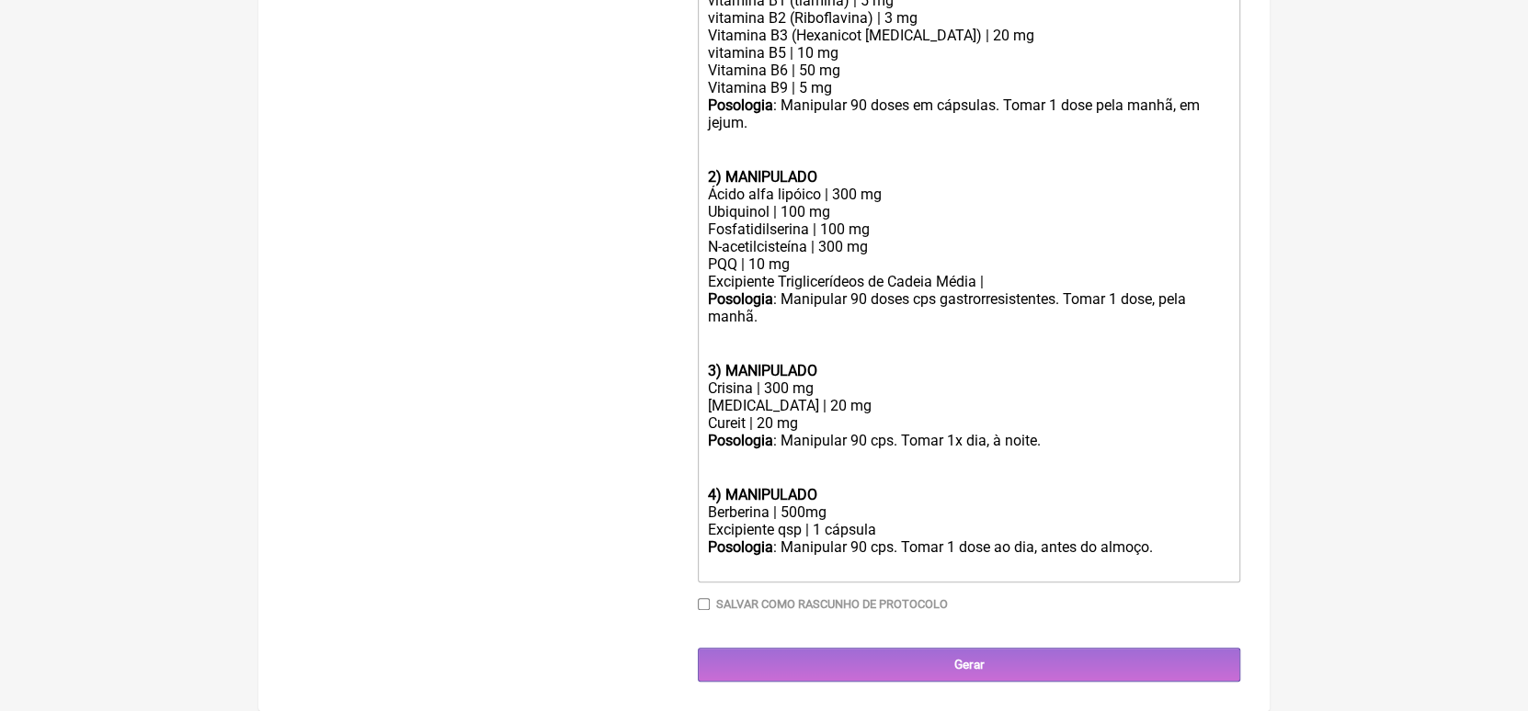
click at [701, 606] on input "Salvar como rascunho de Protocolo" at bounding box center [704, 604] width 12 height 12
checkbox input "true"
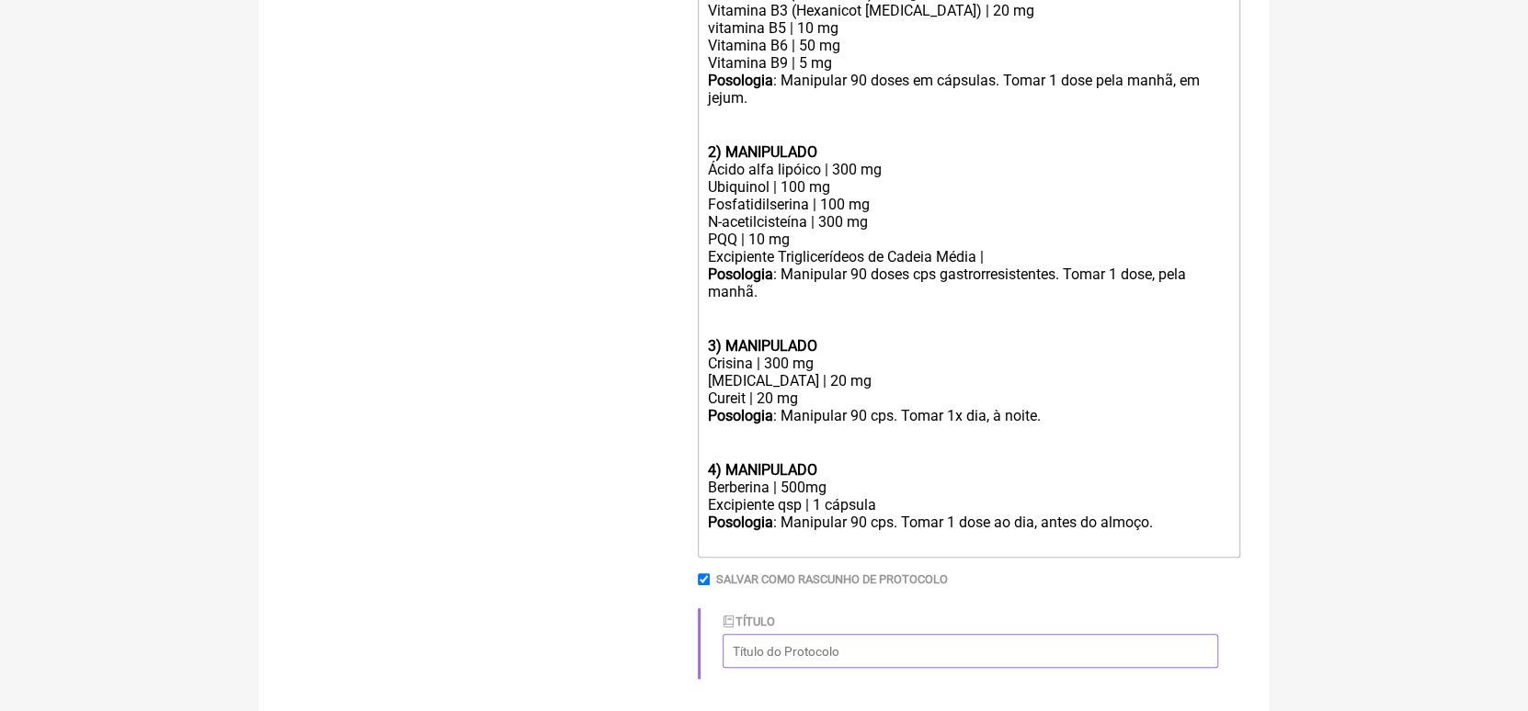
click at [756, 668] on input "Título" at bounding box center [969, 651] width 495 height 34
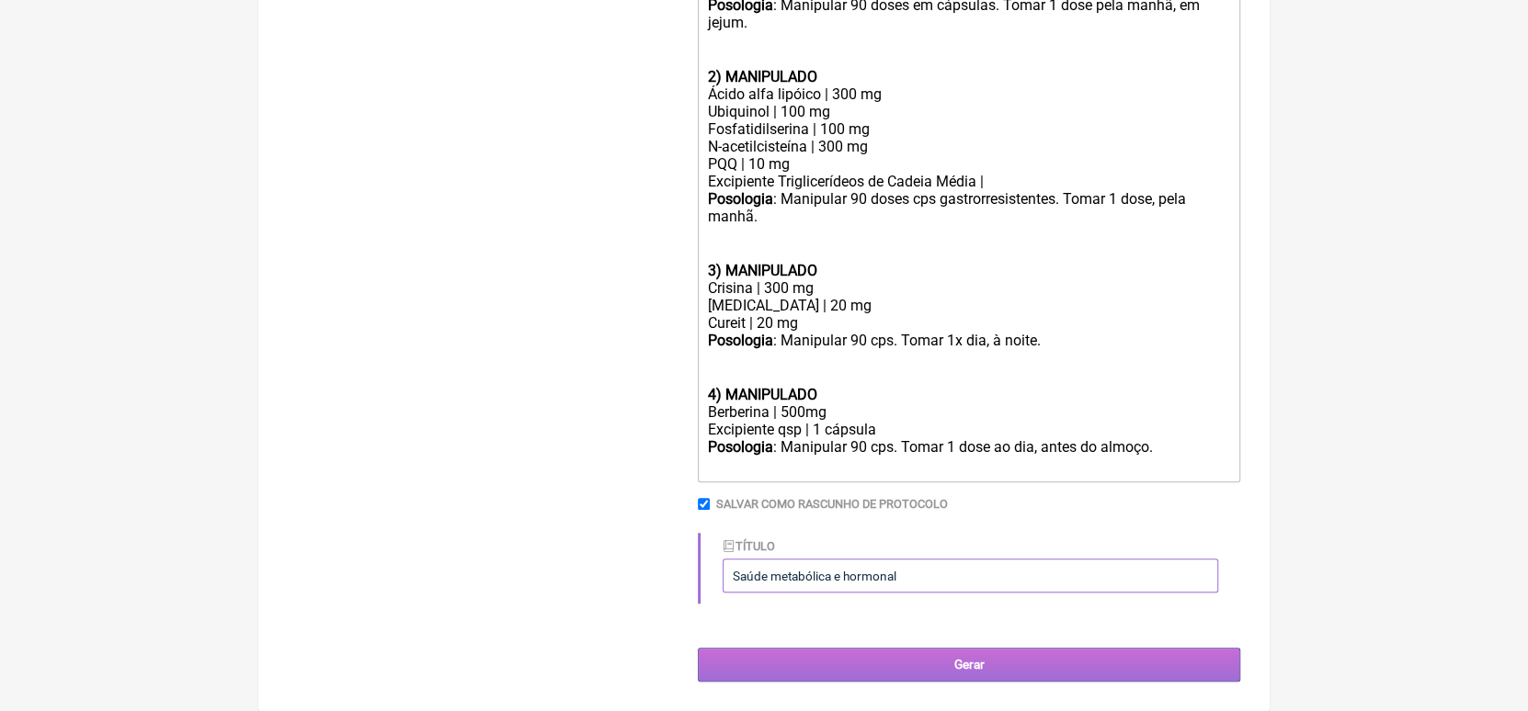
type input "Saúde metabólica e hormonal"
click at [756, 670] on input "Gerar" at bounding box center [969, 665] width 542 height 34
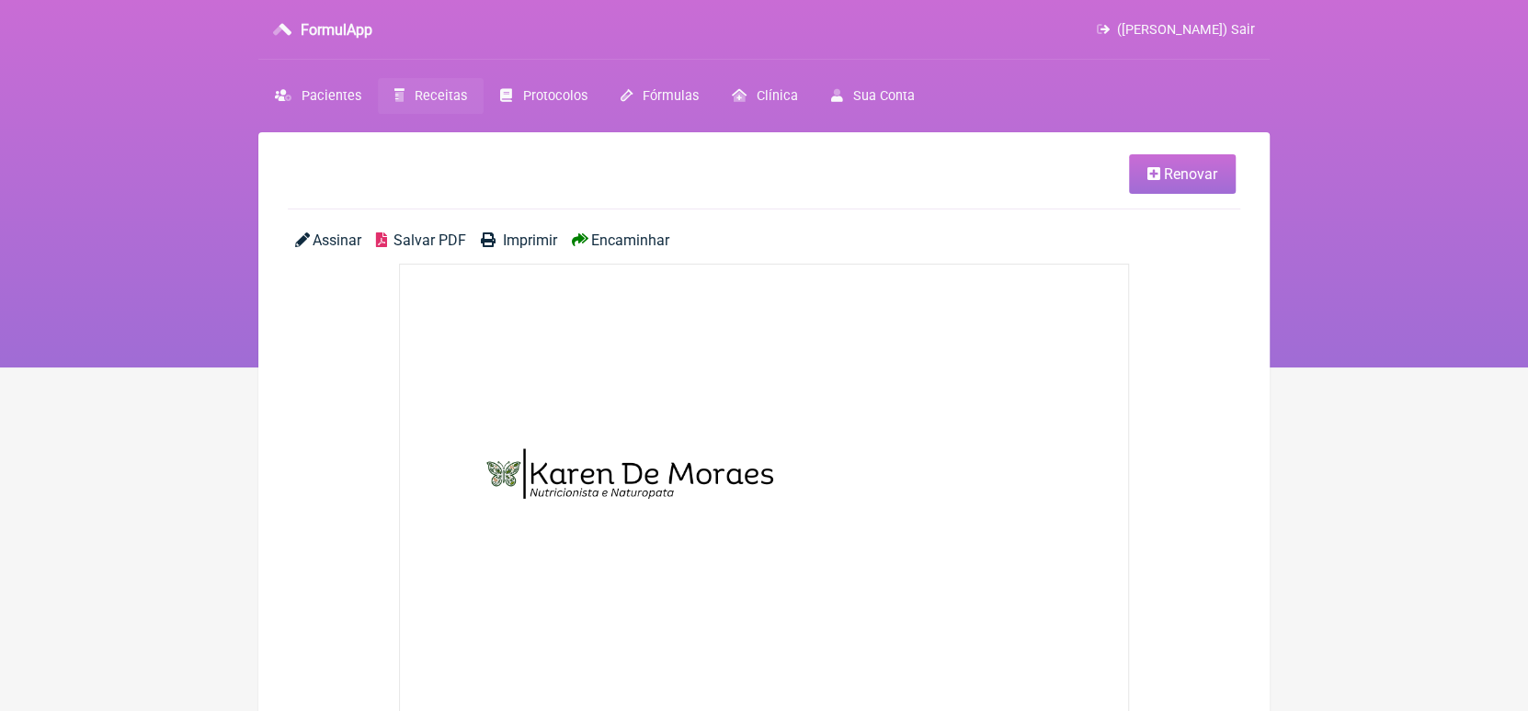
click at [602, 239] on span "Encaminhar" at bounding box center [630, 240] width 78 height 17
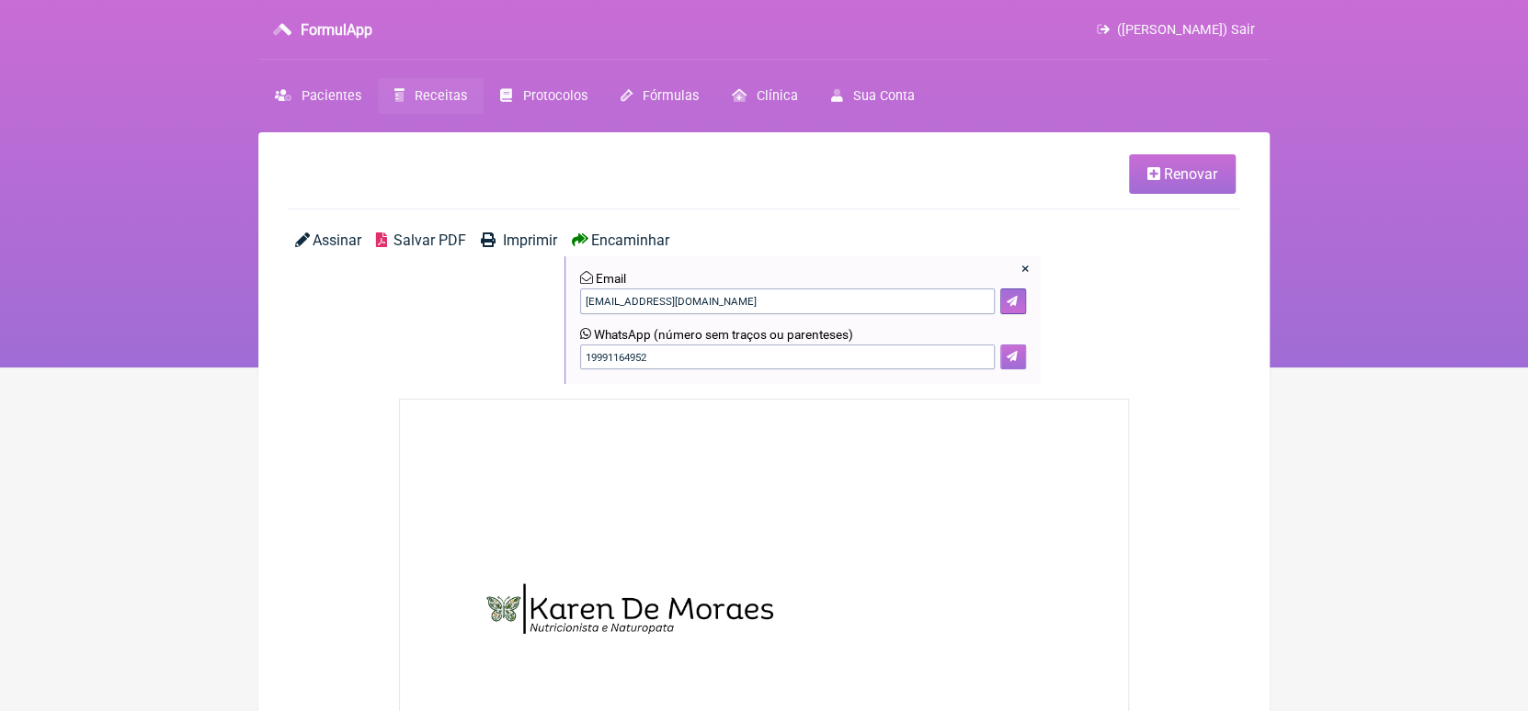
click at [1015, 357] on icon at bounding box center [1011, 356] width 11 height 11
